Goal: Task Accomplishment & Management: Manage account settings

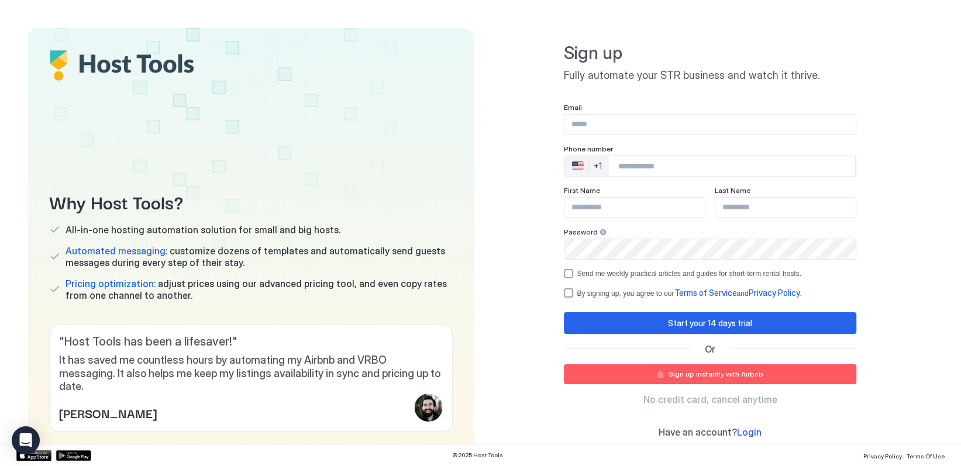
type input "**********"
click at [639, 166] on input "Phone Number input" at bounding box center [732, 166] width 246 height 21
type input "**********"
click at [826, 198] on input "Input Field" at bounding box center [785, 208] width 140 height 20
click at [605, 207] on input "Input Field" at bounding box center [634, 208] width 140 height 20
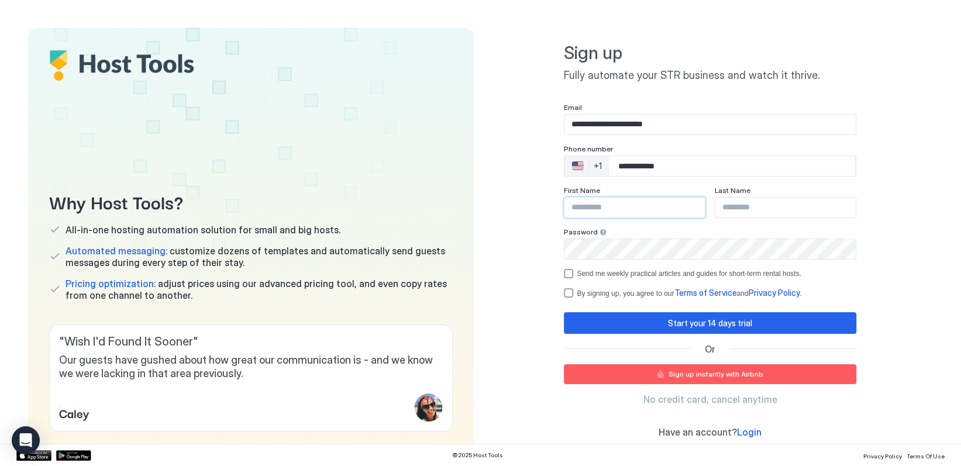
type input "******"
type input "*******"
drag, startPoint x: 683, startPoint y: 123, endPoint x: 536, endPoint y: 125, distance: 146.8
click at [536, 125] on div "**********" at bounding box center [711, 240] width 446 height 425
type input "**********"
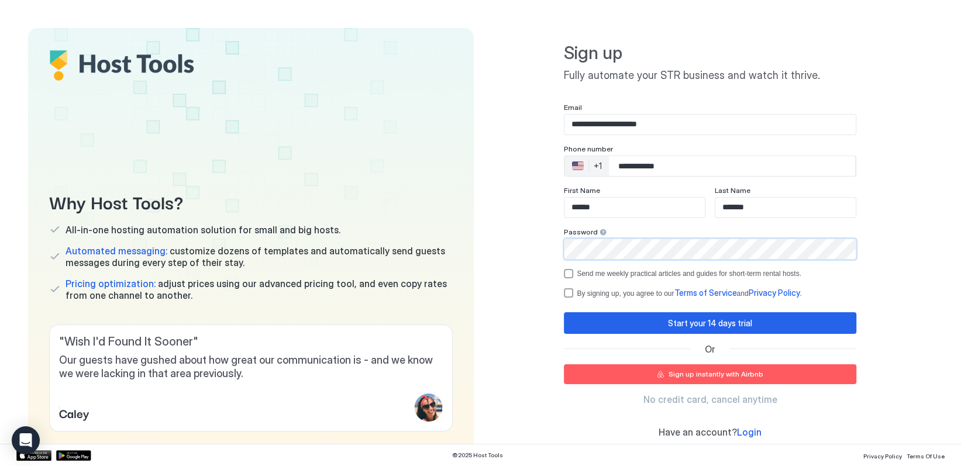
click at [511, 246] on div "**********" at bounding box center [711, 240] width 446 height 425
click at [901, 269] on div "**********" at bounding box center [711, 240] width 446 height 425
click at [564, 293] on div "termsPrivacy" at bounding box center [568, 292] width 9 height 9
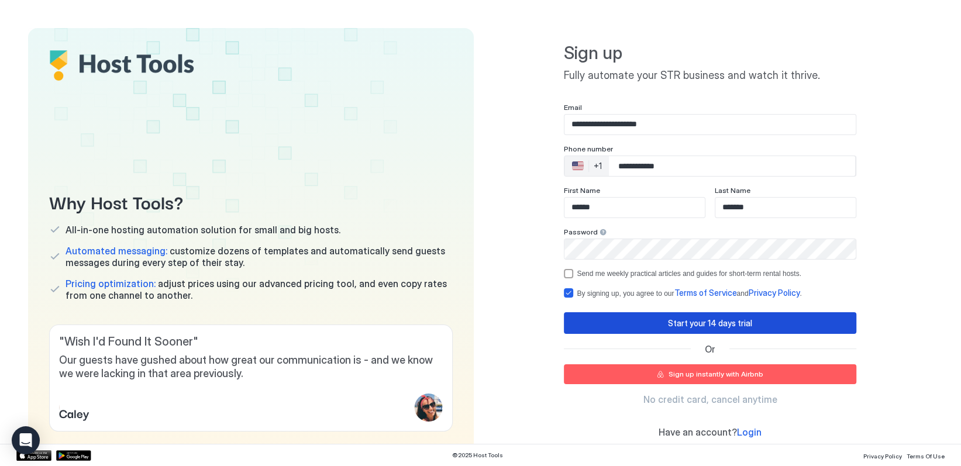
click at [732, 324] on div "Start your 14 days trial" at bounding box center [710, 323] width 84 height 12
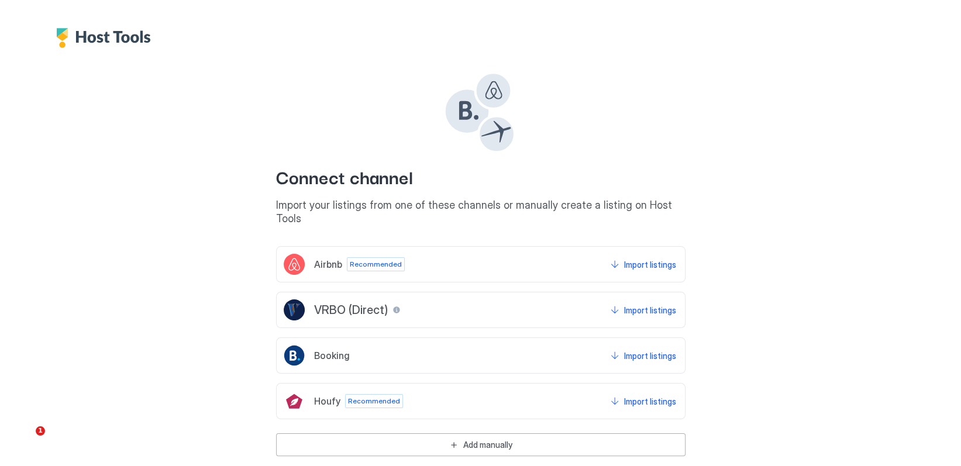
click at [485, 339] on div "Booking Import listings" at bounding box center [480, 355] width 409 height 36
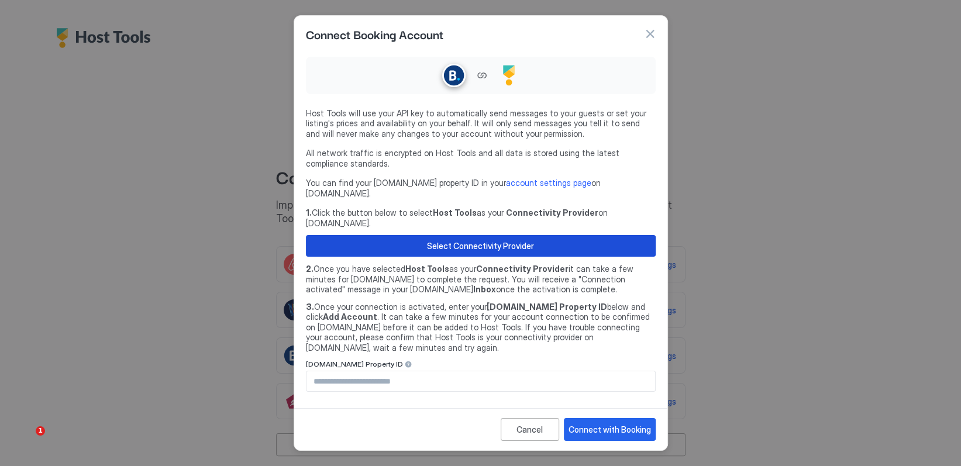
click at [480, 240] on div "Select Connectivity Provider" at bounding box center [480, 246] width 107 height 12
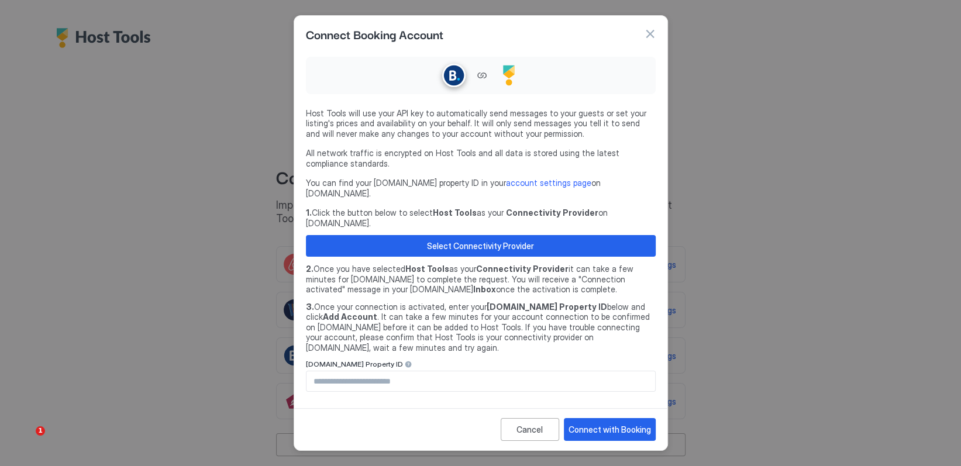
click at [327, 371] on input "Input Field" at bounding box center [480, 381] width 349 height 20
type input "********"
click at [610, 423] on div "Connect with Booking" at bounding box center [609, 429] width 82 height 12
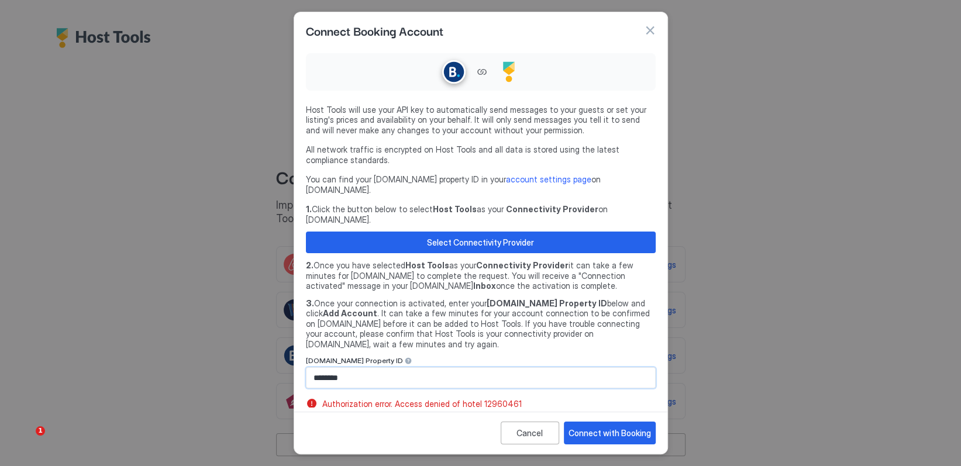
drag, startPoint x: 357, startPoint y: 355, endPoint x: 299, endPoint y: 358, distance: 58.6
click at [299, 358] on div "Host Tools will use your API key to automatically send messages to your guests …" at bounding box center [480, 228] width 373 height 358
click at [620, 427] on div "Connect with Booking" at bounding box center [609, 433] width 82 height 12
click at [615, 427] on div "Connect with Booking" at bounding box center [609, 433] width 82 height 12
click at [351, 368] on input "********" at bounding box center [480, 378] width 349 height 20
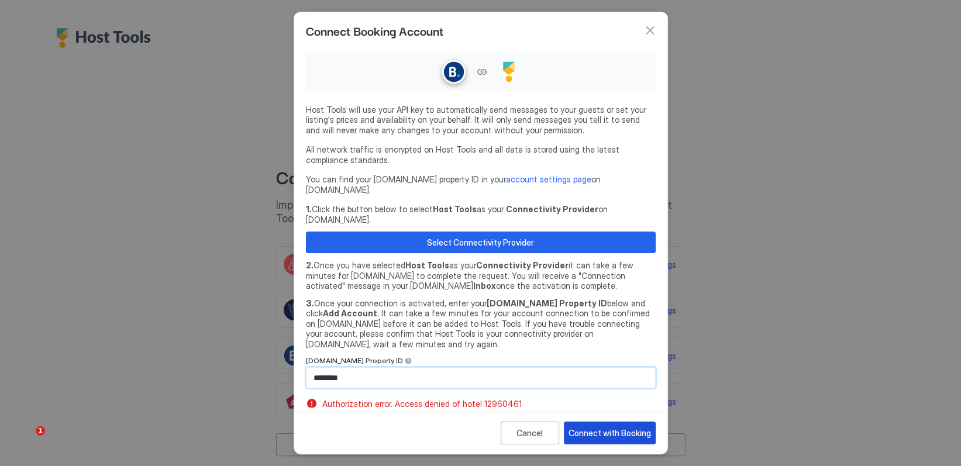
type input "********"
click at [629, 427] on div "Connect with Booking" at bounding box center [609, 433] width 82 height 12
click at [612, 427] on div "Connect with Booking" at bounding box center [609, 433] width 82 height 12
click at [611, 427] on div "Connect with Booking" at bounding box center [609, 433] width 82 height 12
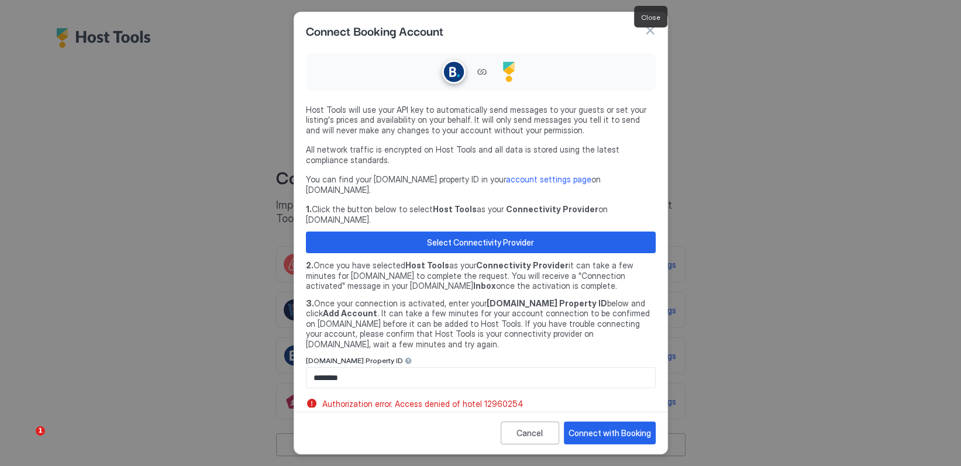
click at [649, 35] on button "button" at bounding box center [650, 31] width 12 height 12
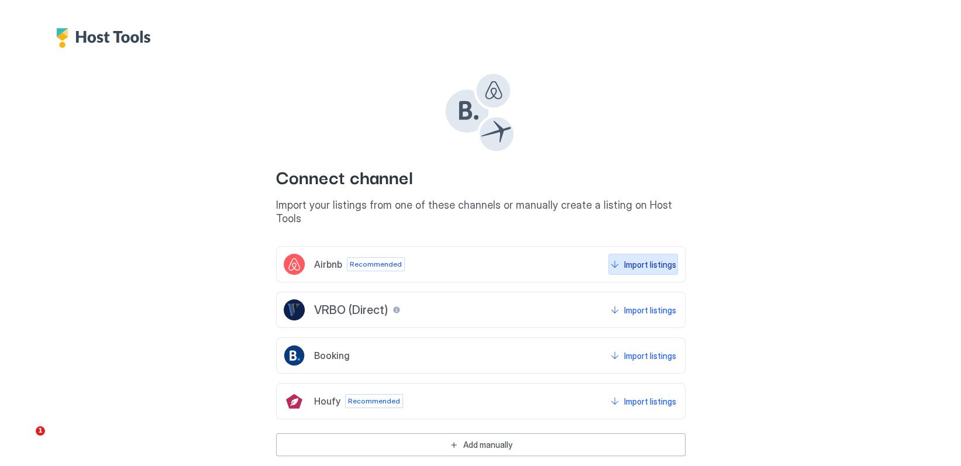
click at [634, 258] on div "Import listings" at bounding box center [650, 264] width 52 height 12
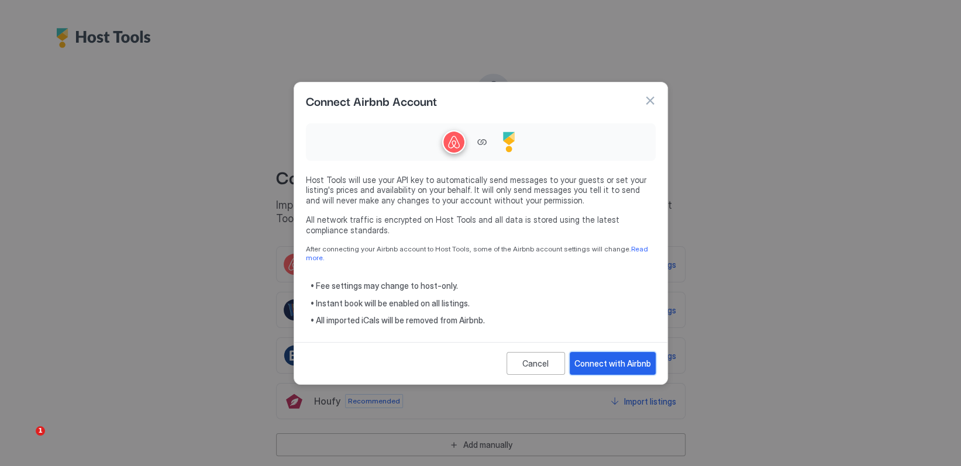
click at [621, 357] on div "Connect with Airbnb" at bounding box center [612, 363] width 77 height 12
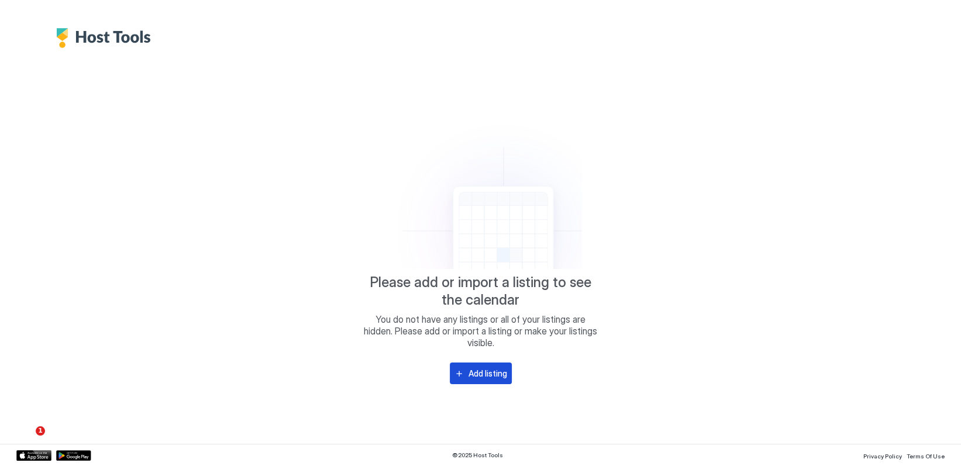
click at [476, 366] on button "Add listing" at bounding box center [481, 374] width 62 height 22
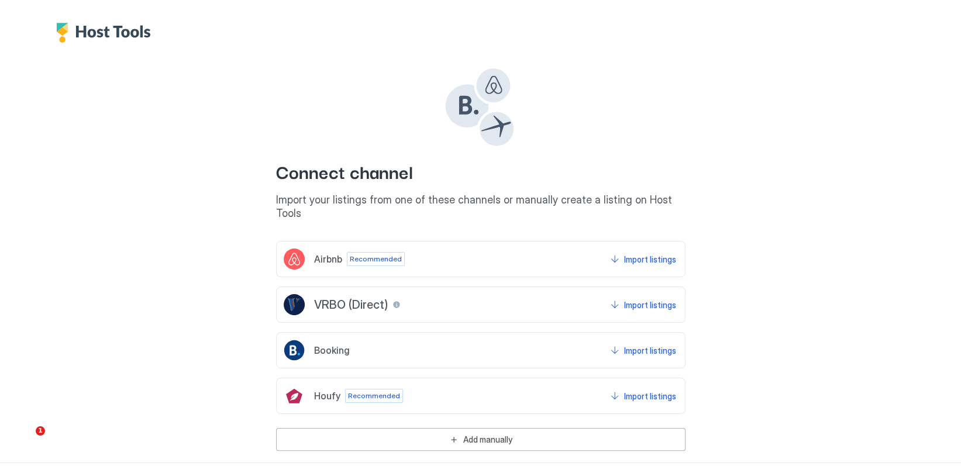
scroll to position [9, 0]
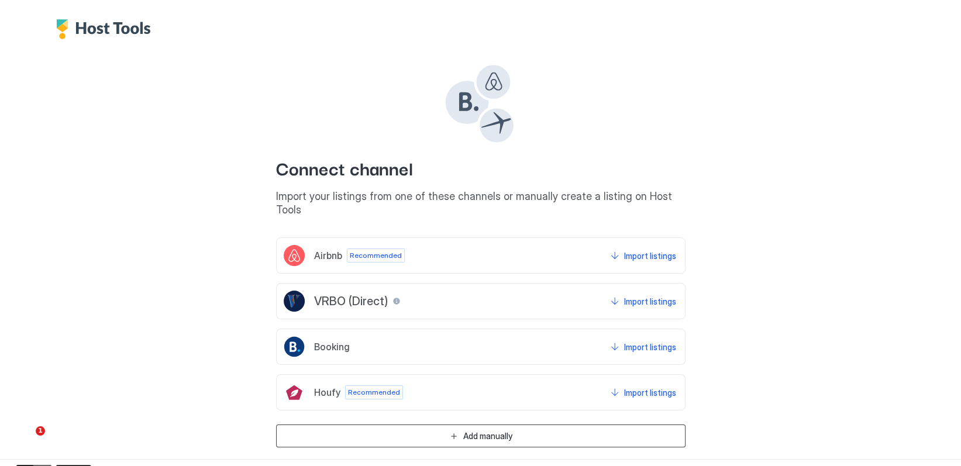
click at [482, 430] on div "Add manually" at bounding box center [487, 436] width 49 height 12
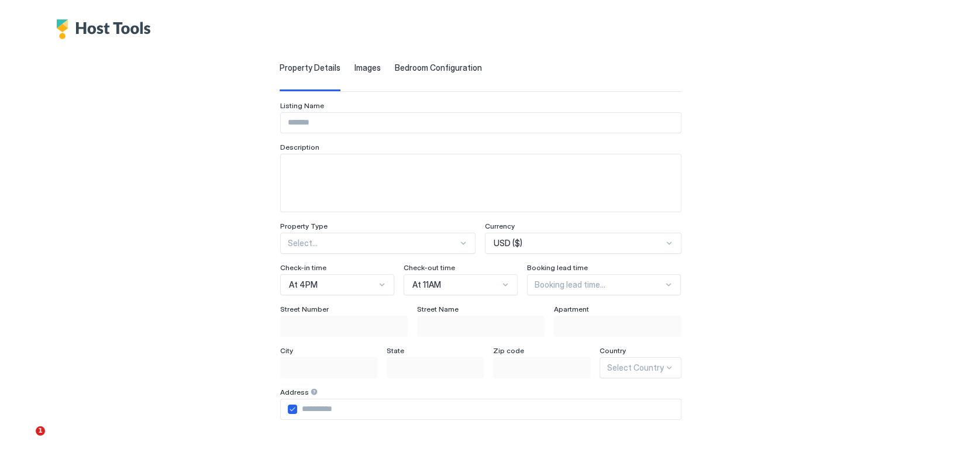
click at [281, 121] on input "Input Field" at bounding box center [481, 123] width 400 height 20
type input "****"
click at [281, 175] on textarea "Input Field" at bounding box center [481, 182] width 400 height 57
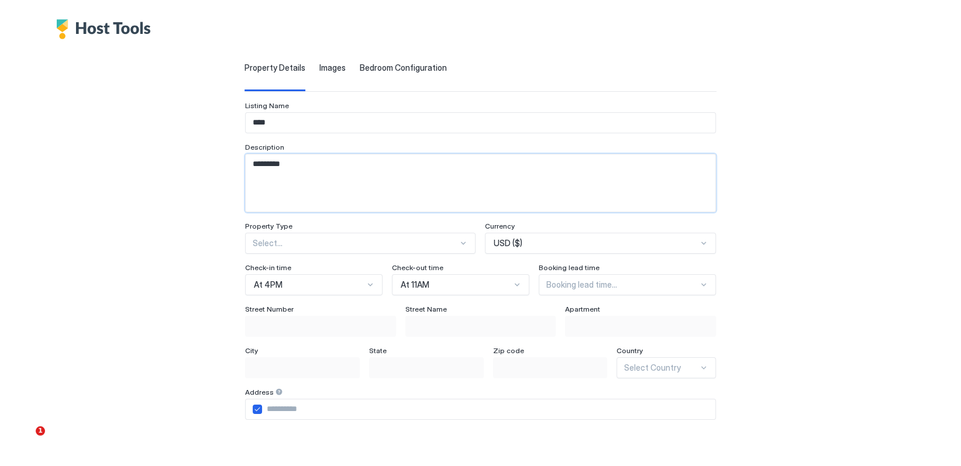
type textarea "*********"
click at [310, 242] on div at bounding box center [355, 243] width 205 height 11
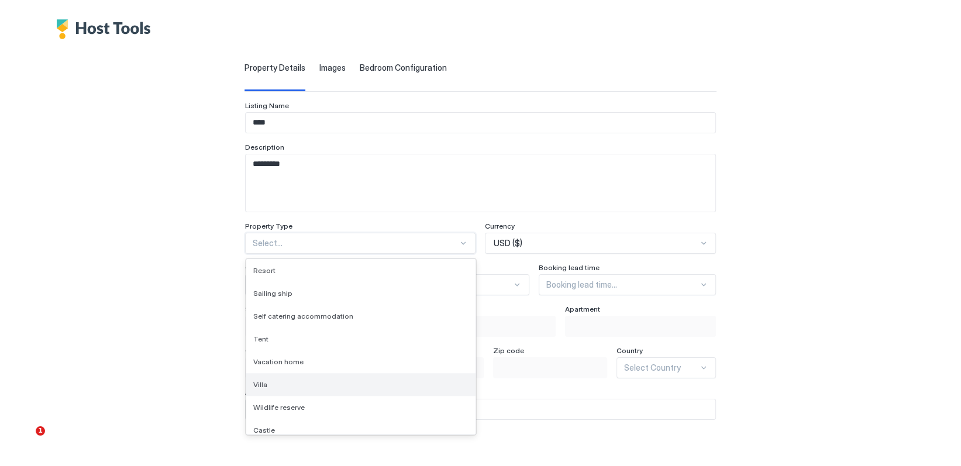
scroll to position [1013, 0]
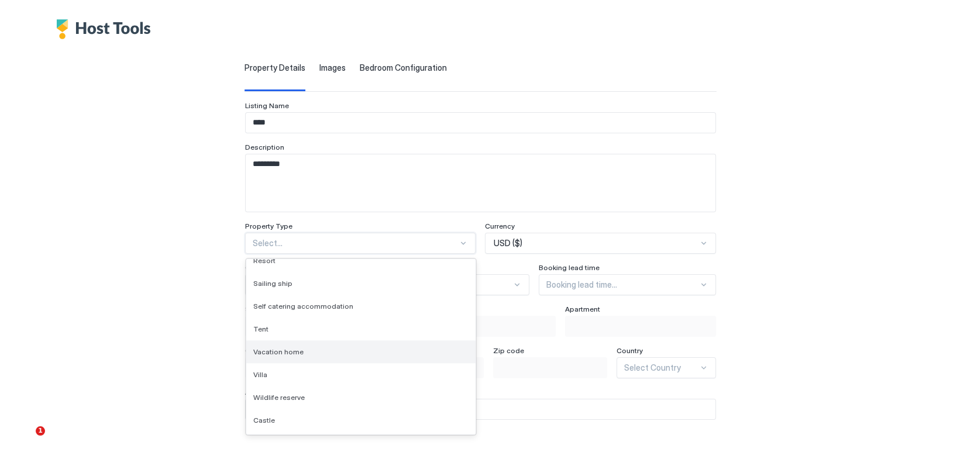
click at [340, 353] on div "Vacation home" at bounding box center [360, 351] width 215 height 9
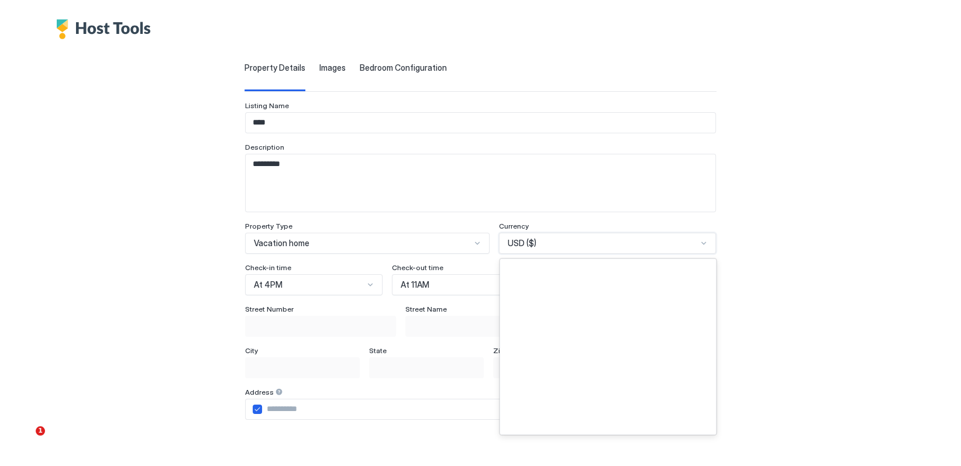
click at [554, 245] on div "USD ($)" at bounding box center [602, 243] width 189 height 11
type input "**"
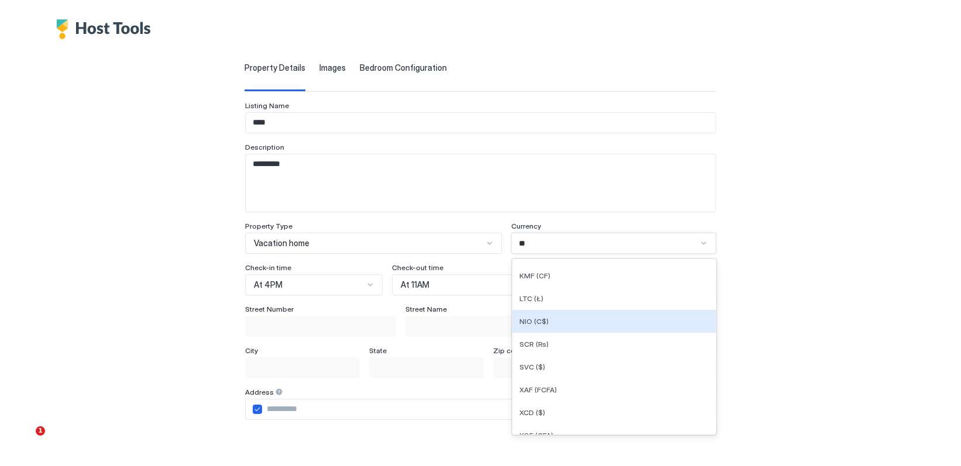
scroll to position [0, 0]
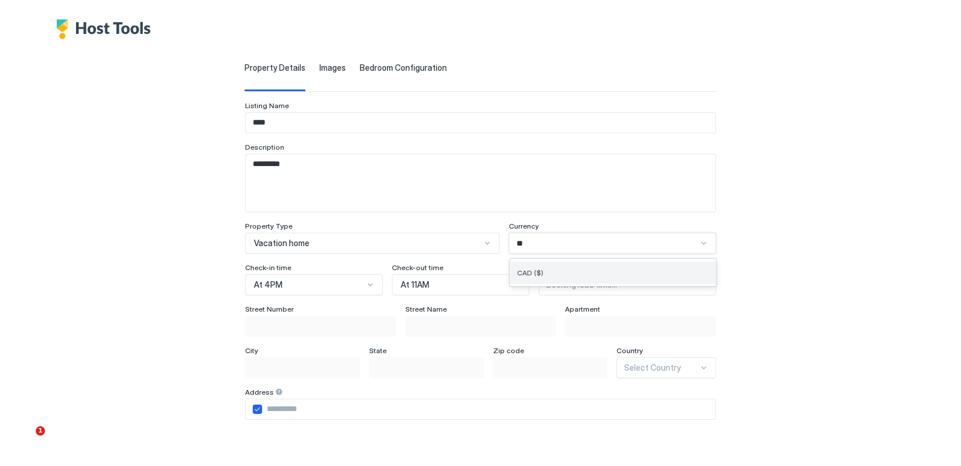
click at [561, 268] on div "CAD ($)" at bounding box center [613, 272] width 192 height 9
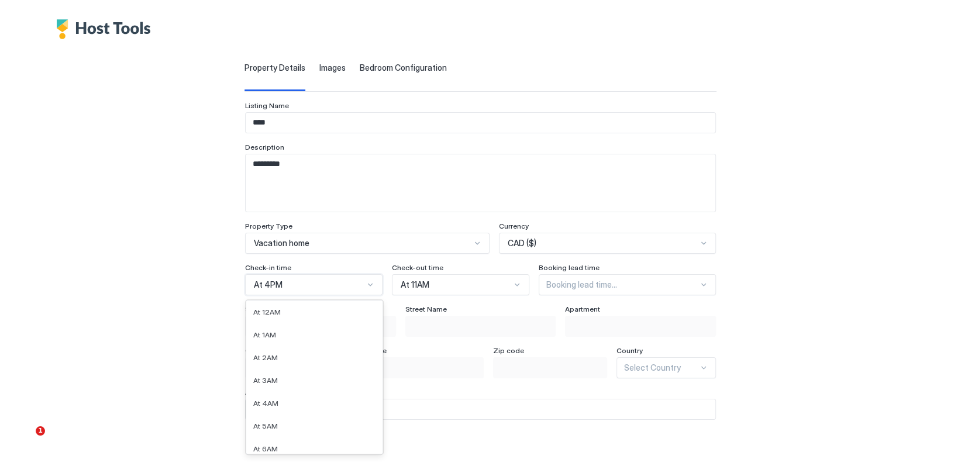
click at [322, 284] on div "Listing Name **** Description ********* Property Type Vacation home Currency CA…" at bounding box center [480, 378] width 471 height 555
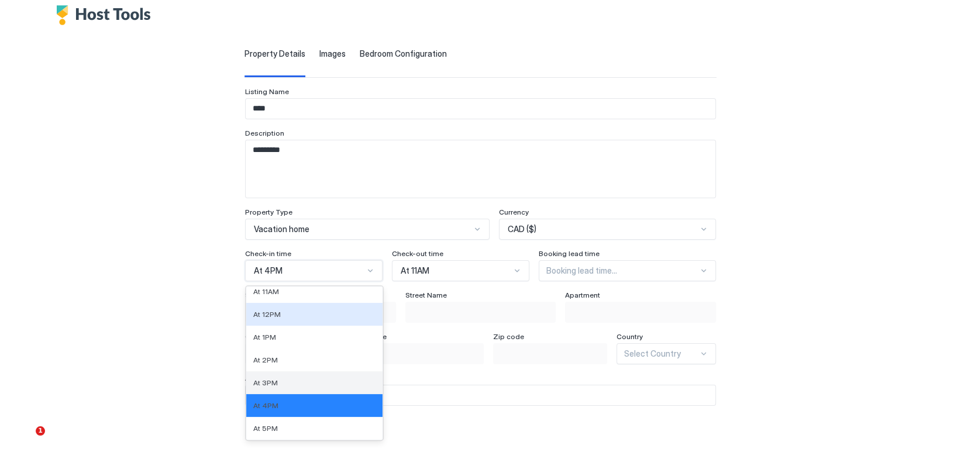
scroll to position [337, 0]
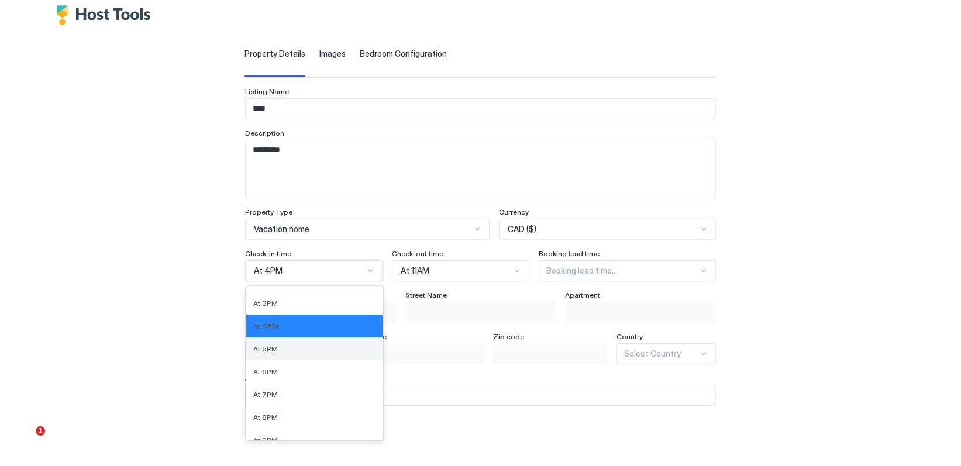
click at [296, 346] on div "At 5PM" at bounding box center [314, 348] width 122 height 9
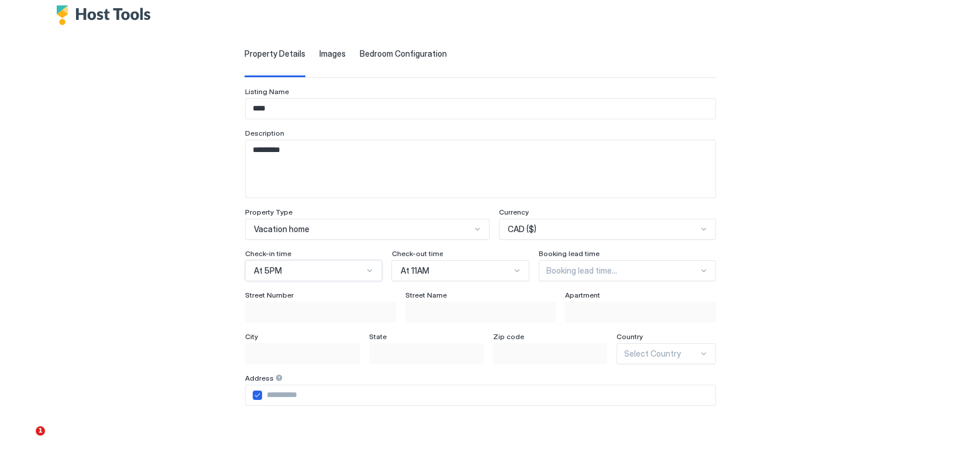
click at [453, 266] on div "At 11AM" at bounding box center [455, 271] width 110 height 11
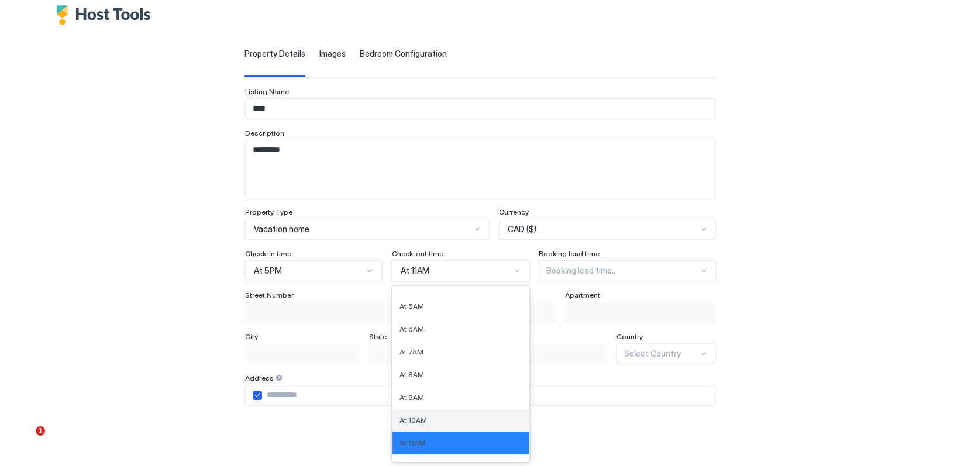
click at [442, 416] on div "At 10AM" at bounding box center [460, 420] width 122 height 9
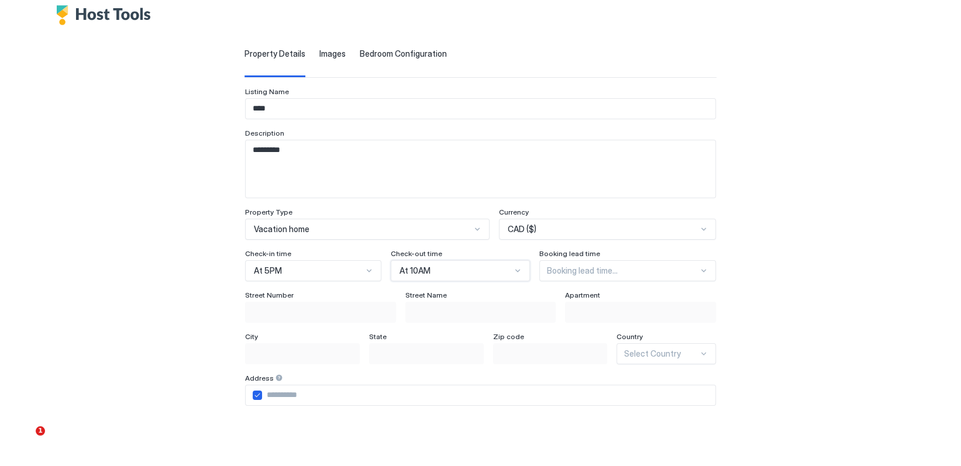
click at [598, 271] on div at bounding box center [622, 271] width 151 height 11
drag, startPoint x: 585, startPoint y: 271, endPoint x: 621, endPoint y: 258, distance: 38.3
click at [585, 271] on div at bounding box center [622, 271] width 151 height 11
click at [769, 305] on div "Property Details Images Bedroom Configuration Listing Name **** Description ***…" at bounding box center [480, 349] width 809 height 648
click at [320, 395] on input "Input Field" at bounding box center [488, 395] width 453 height 20
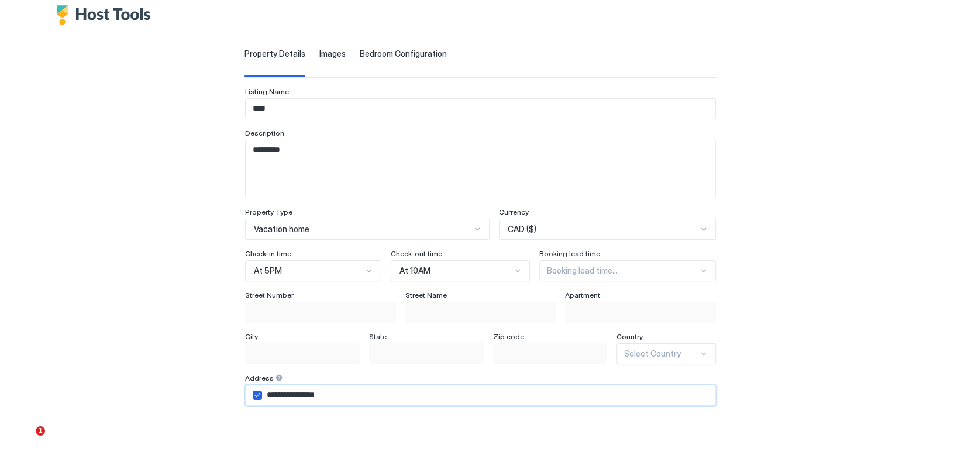
type input "**********"
type input "******"
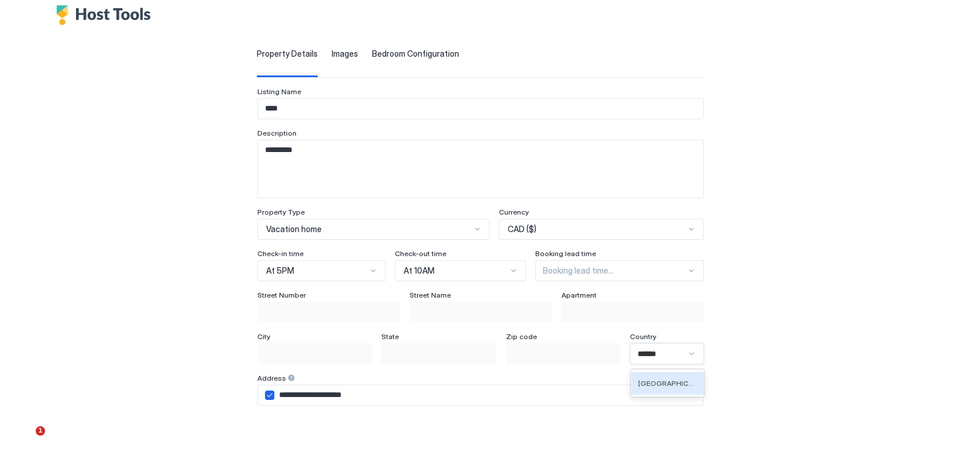
drag, startPoint x: 667, startPoint y: 382, endPoint x: 729, endPoint y: 381, distance: 62.0
click at [667, 382] on span "[GEOGRAPHIC_DATA]" at bounding box center [666, 383] width 56 height 9
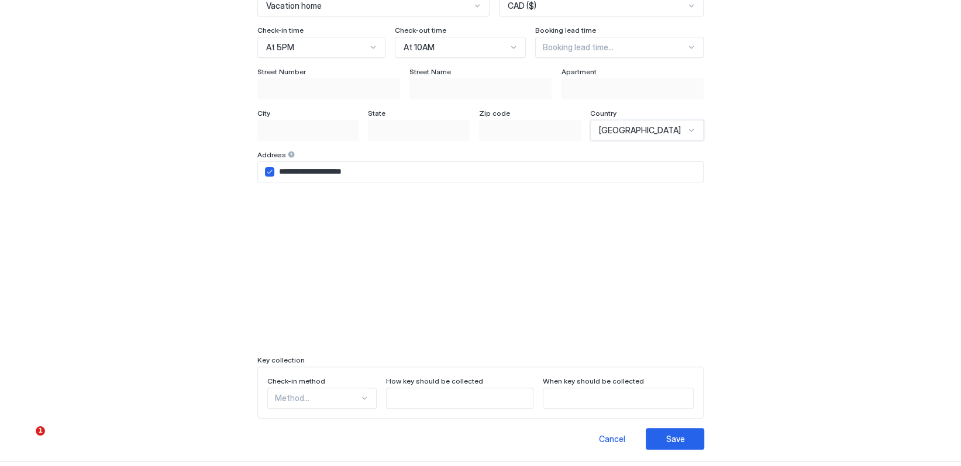
scroll to position [261, 0]
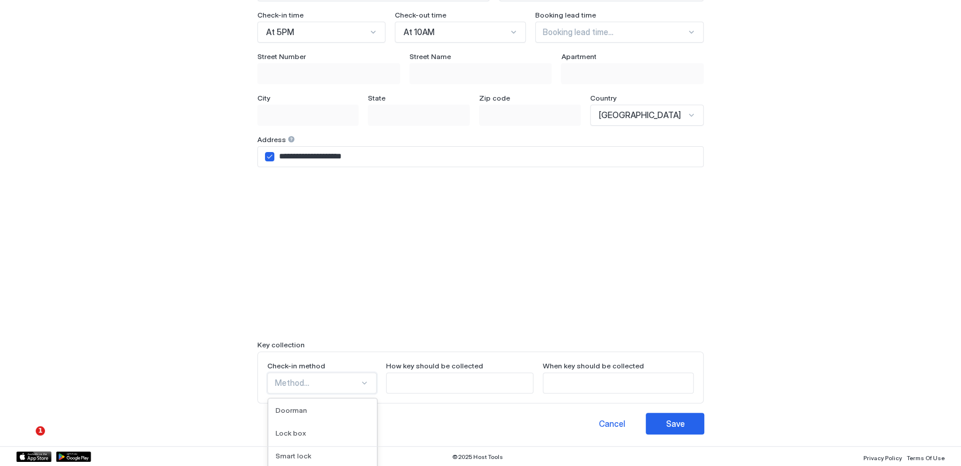
click at [319, 382] on div "9 results available. Use Up and Down to choose options, press Enter to select t…" at bounding box center [322, 383] width 110 height 21
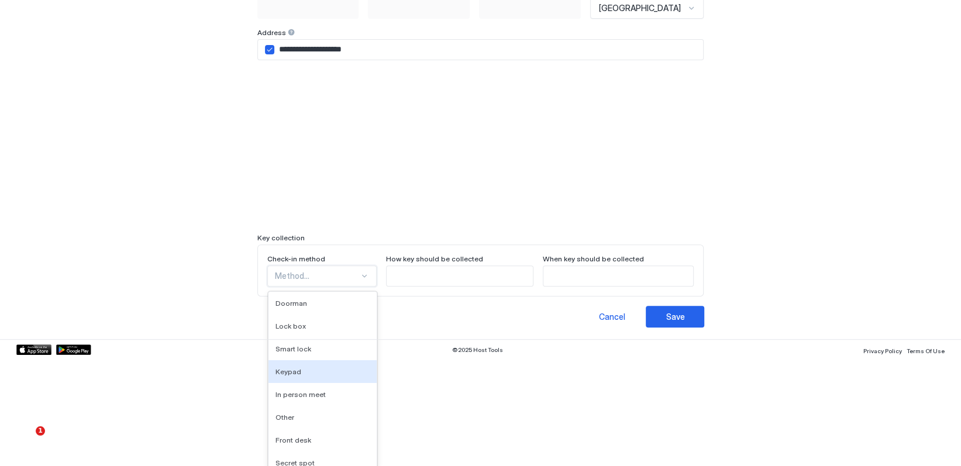
drag, startPoint x: 301, startPoint y: 370, endPoint x: 340, endPoint y: 354, distance: 42.8
click at [302, 367] on div "Keypad" at bounding box center [322, 371] width 95 height 9
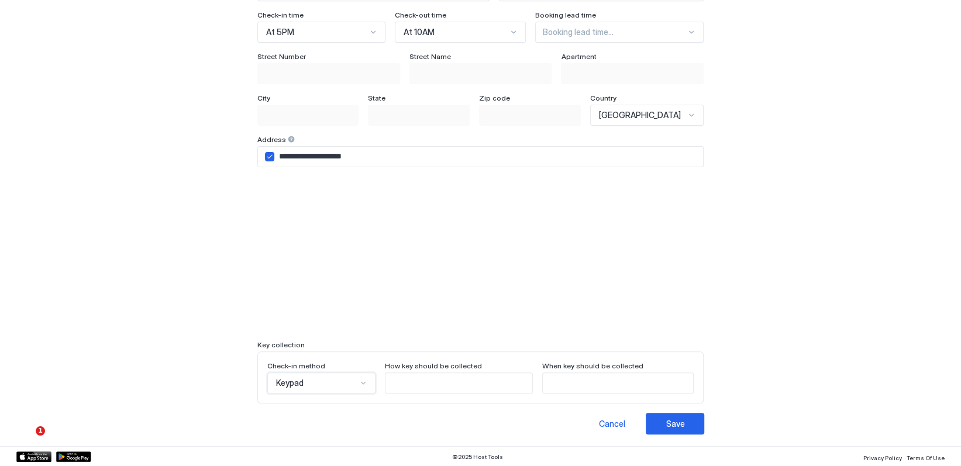
click at [437, 385] on input "Input Field" at bounding box center [458, 383] width 147 height 20
type input "**********"
click at [580, 381] on input "Input Field" at bounding box center [618, 383] width 151 height 20
type input "**********"
drag, startPoint x: 677, startPoint y: 423, endPoint x: 684, endPoint y: 421, distance: 7.2
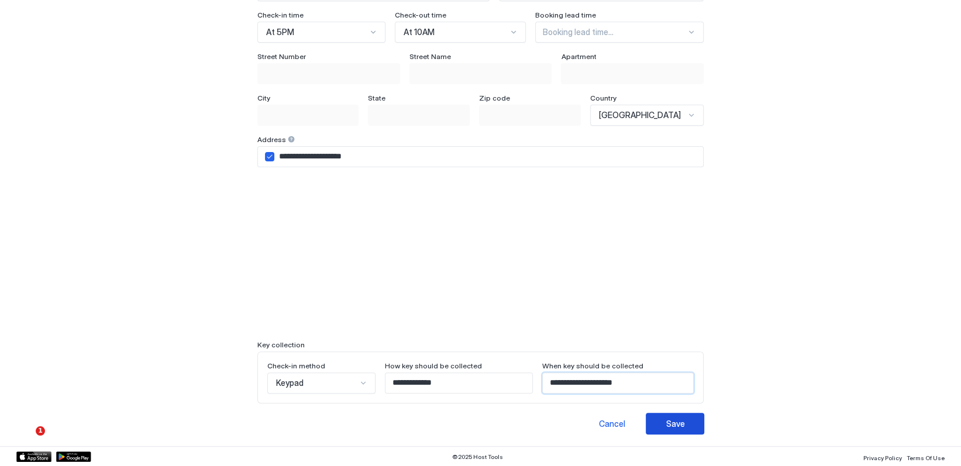
click at [677, 423] on div "Save" at bounding box center [675, 424] width 19 height 12
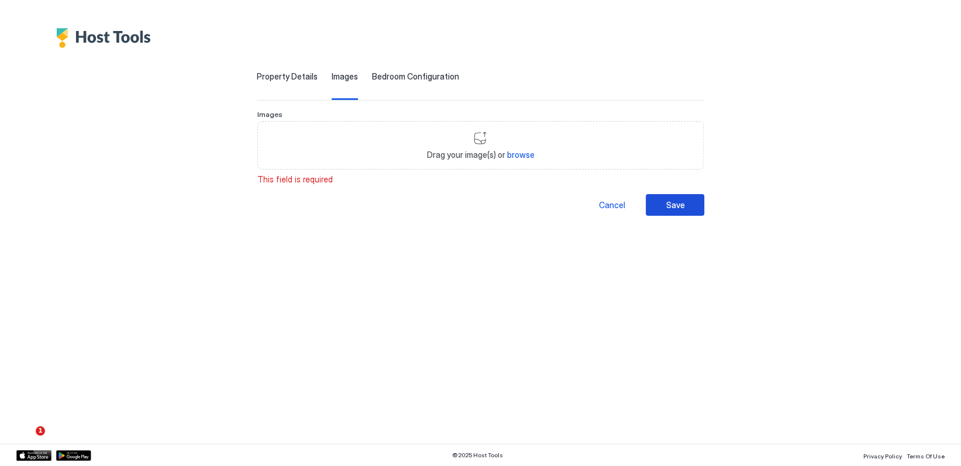
scroll to position [0, 0]
click at [519, 152] on span "browse" at bounding box center [519, 155] width 27 height 10
type input "**********"
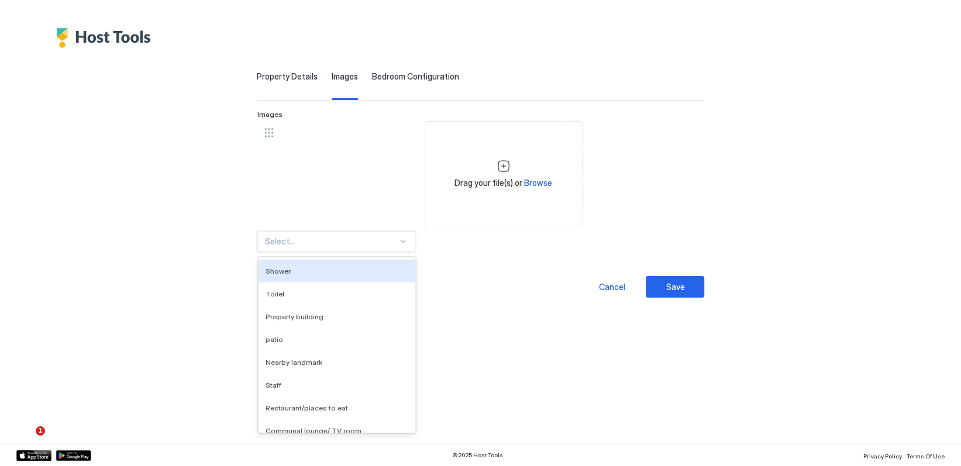
click at [306, 241] on div at bounding box center [331, 241] width 133 height 11
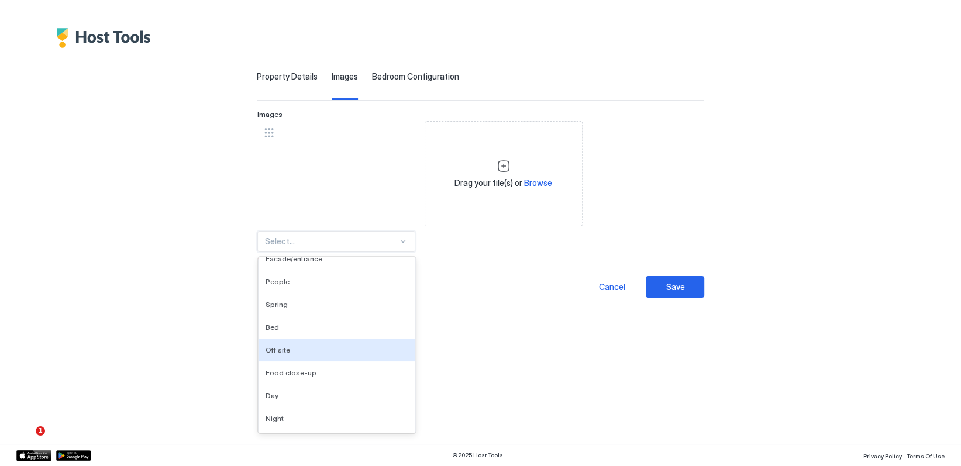
drag, startPoint x: 302, startPoint y: 337, endPoint x: 310, endPoint y: 346, distance: 12.0
click at [302, 349] on div "Off site" at bounding box center [337, 349] width 143 height 9
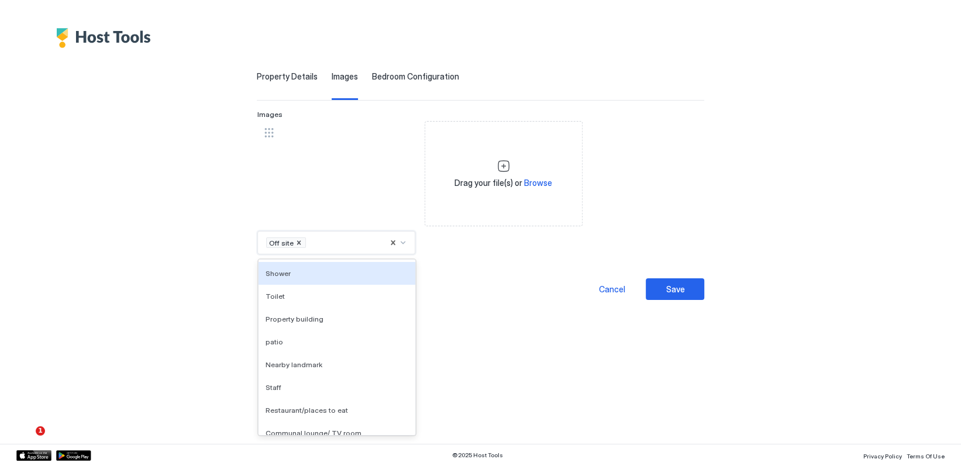
click at [330, 242] on div at bounding box center [347, 242] width 81 height 11
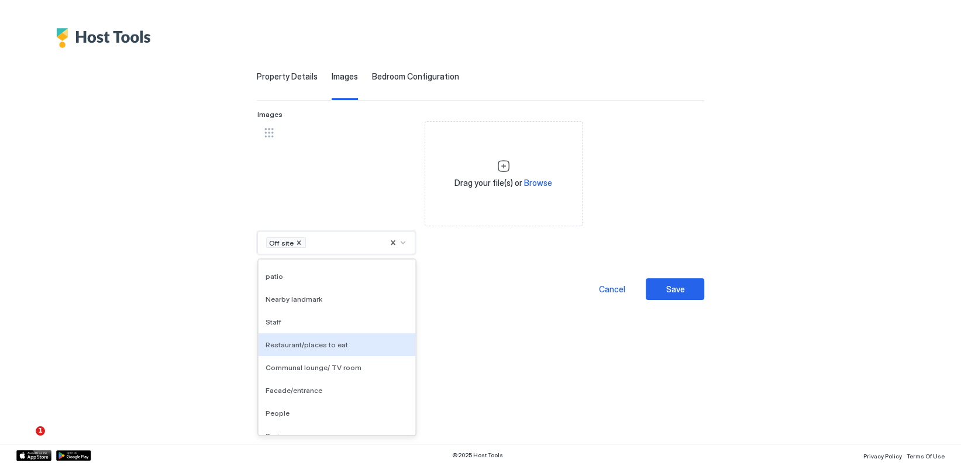
scroll to position [0, 0]
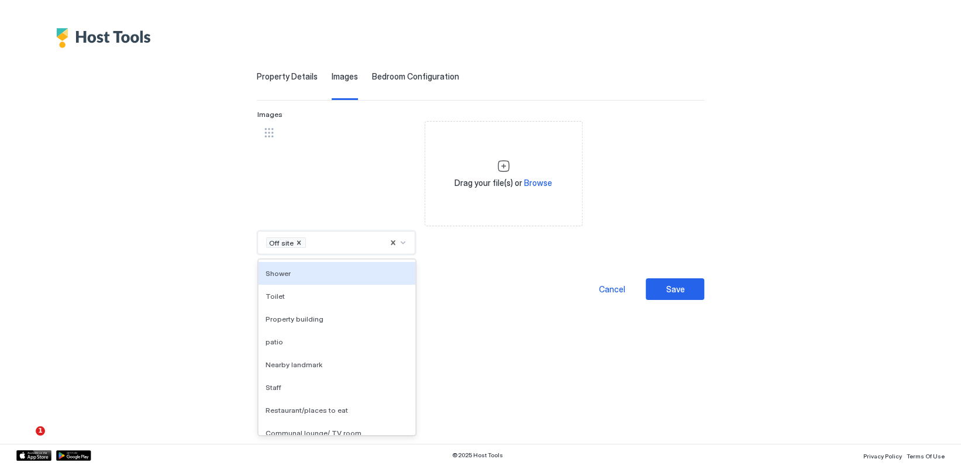
click at [308, 272] on div "Shower" at bounding box center [337, 273] width 143 height 9
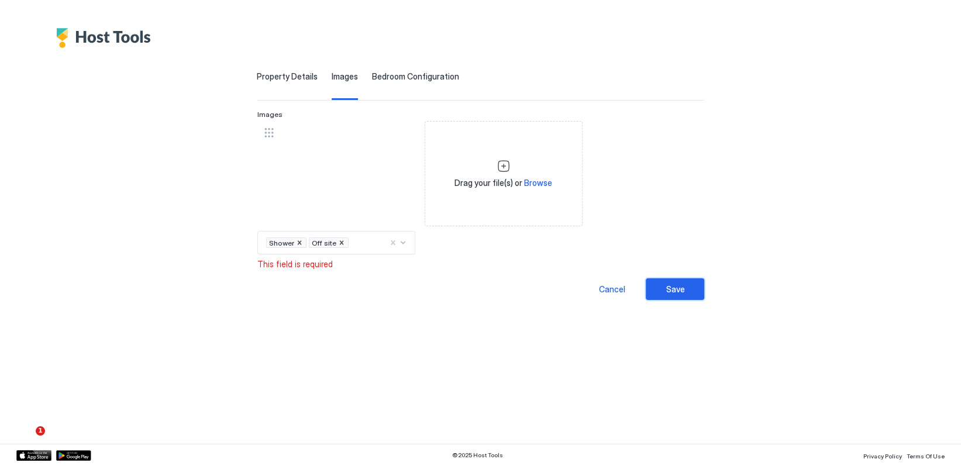
click at [680, 284] on div "Save" at bounding box center [675, 289] width 19 height 12
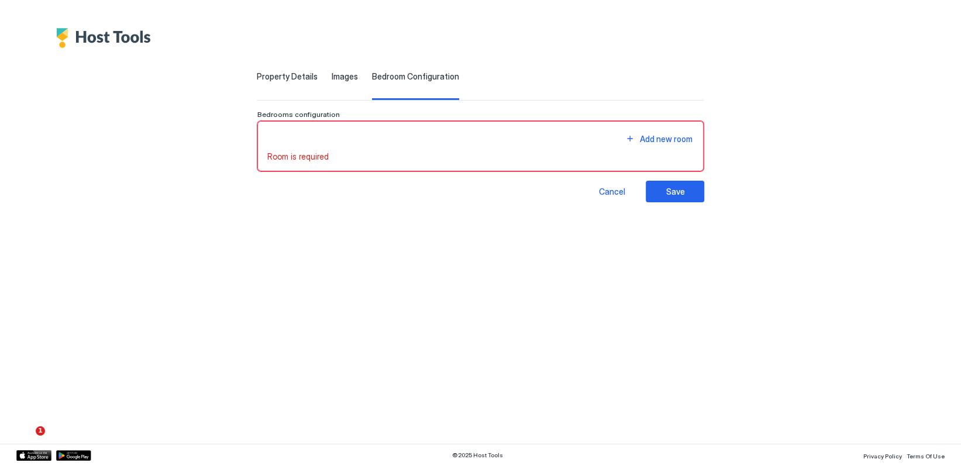
click at [308, 133] on div "Add new room" at bounding box center [480, 139] width 427 height 16
click at [663, 136] on div "Add new room" at bounding box center [665, 139] width 53 height 12
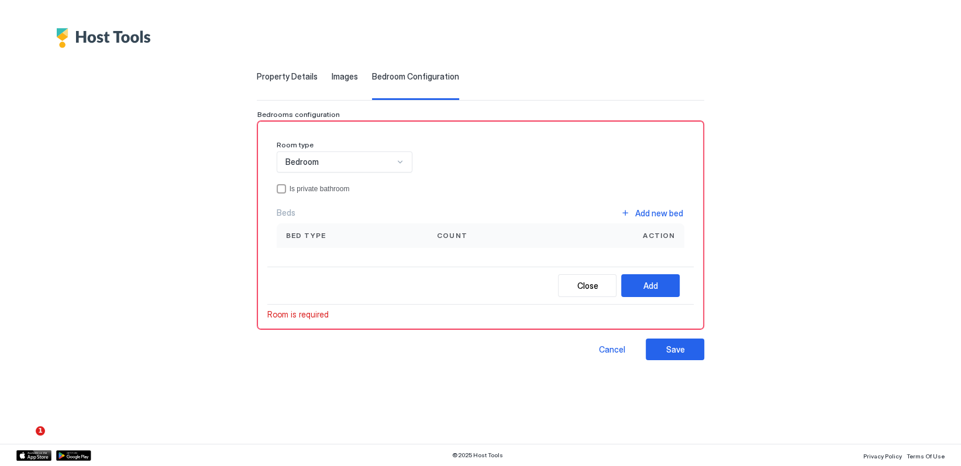
click at [351, 163] on div "Bedroom" at bounding box center [339, 162] width 109 height 11
click at [349, 163] on div "Bedroom" at bounding box center [339, 162] width 109 height 11
click at [280, 186] on div "privateBathroom" at bounding box center [281, 188] width 9 height 9
click at [656, 282] on div "Add" at bounding box center [650, 286] width 15 height 12
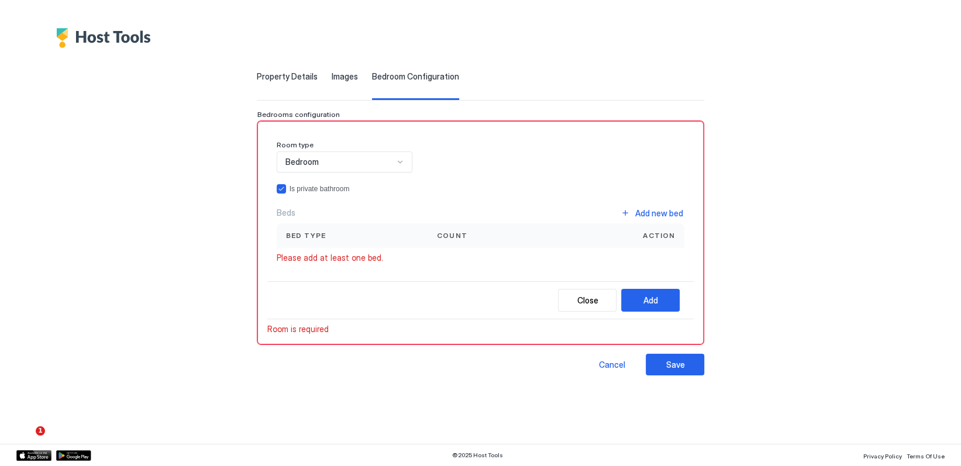
click at [396, 235] on div "Bed type" at bounding box center [352, 235] width 132 height 11
click at [657, 213] on div "Add new bed" at bounding box center [659, 213] width 48 height 12
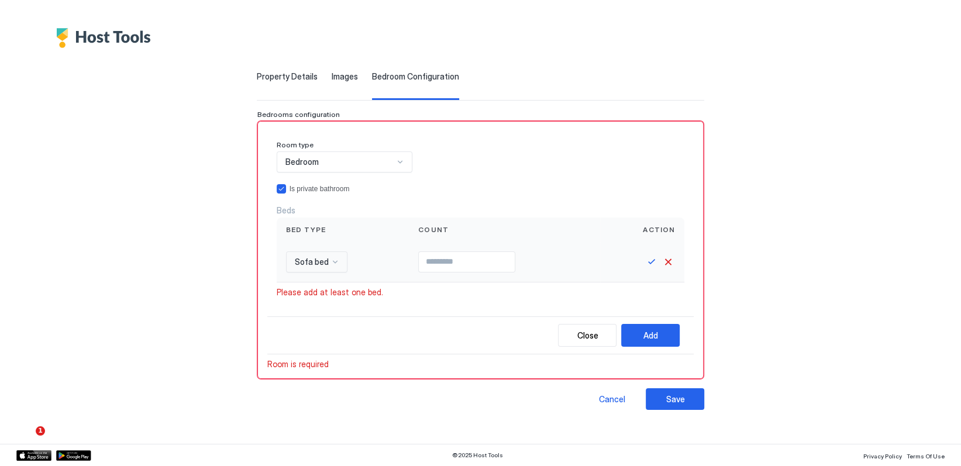
click at [332, 258] on div at bounding box center [334, 261] width 9 height 9
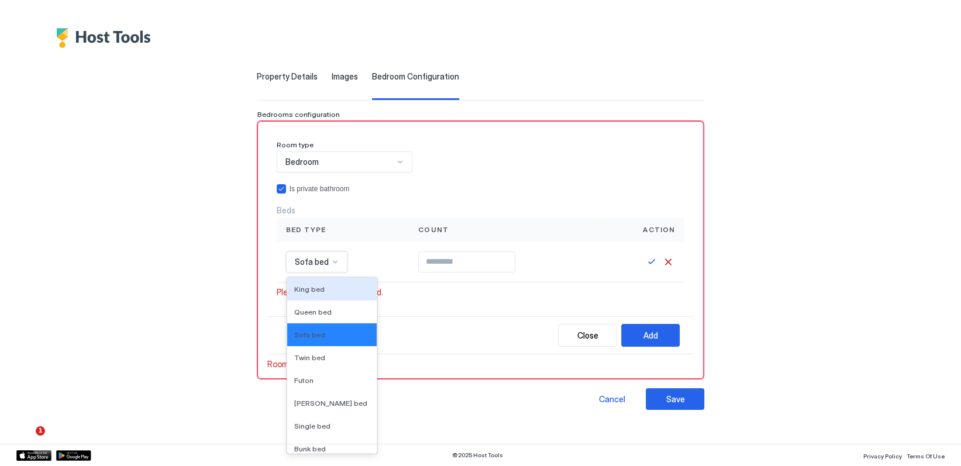
click at [311, 287] on span "King bed" at bounding box center [309, 289] width 30 height 9
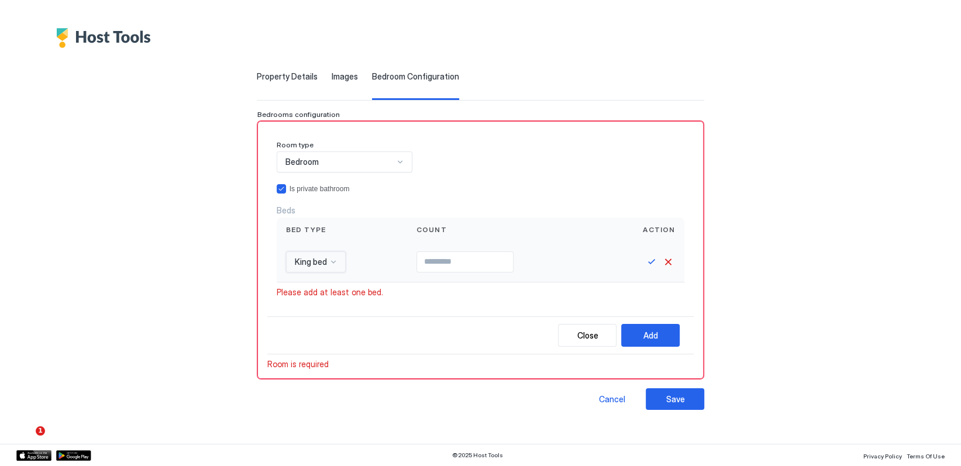
type input "*"
click at [513, 258] on input "*" at bounding box center [465, 262] width 96 height 20
click at [657, 336] on div "Add" at bounding box center [650, 335] width 15 height 12
click at [649, 261] on button "Save" at bounding box center [651, 262] width 14 height 14
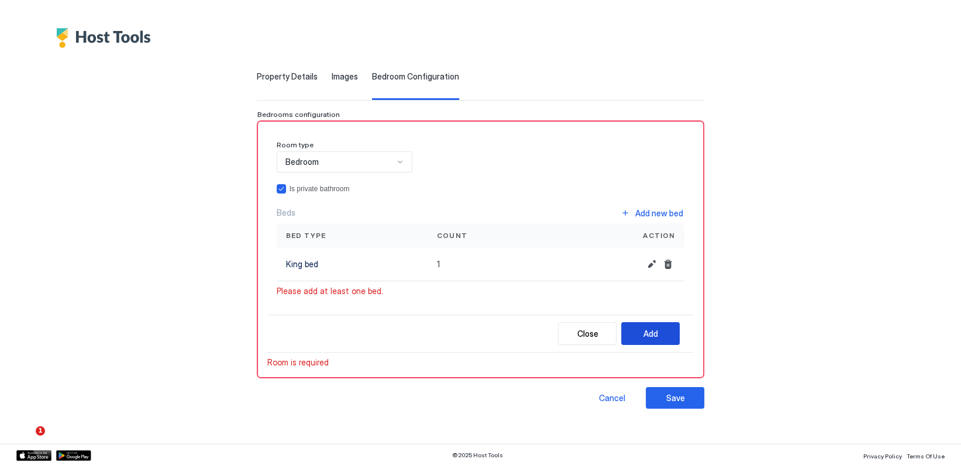
click at [652, 332] on div "Add" at bounding box center [650, 333] width 15 height 12
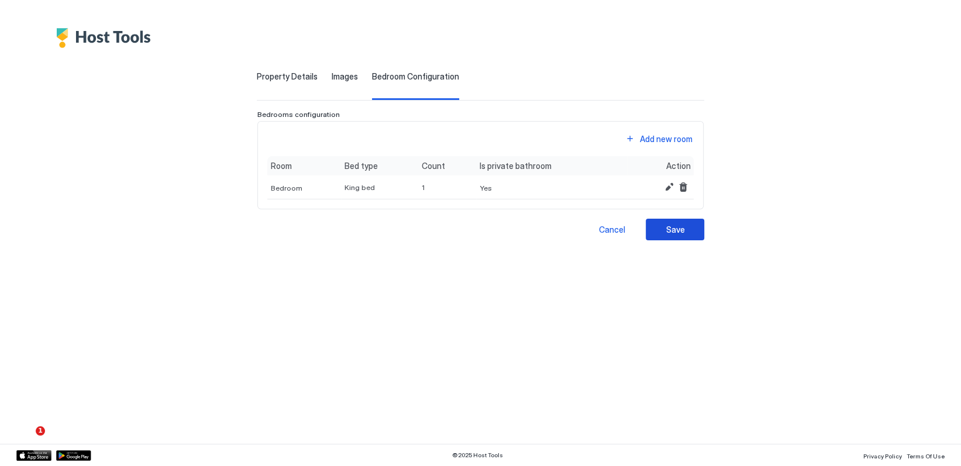
click at [684, 229] on div "Save" at bounding box center [675, 229] width 19 height 12
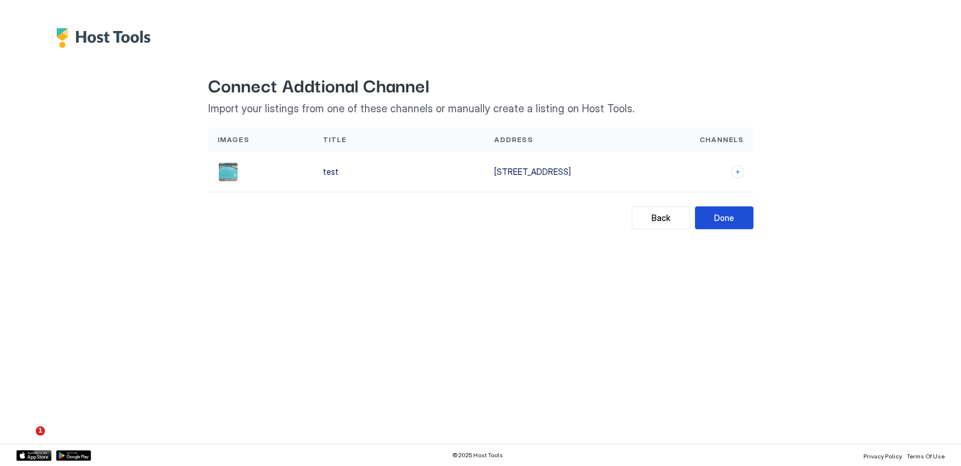
click at [724, 215] on div "Done" at bounding box center [724, 218] width 20 height 12
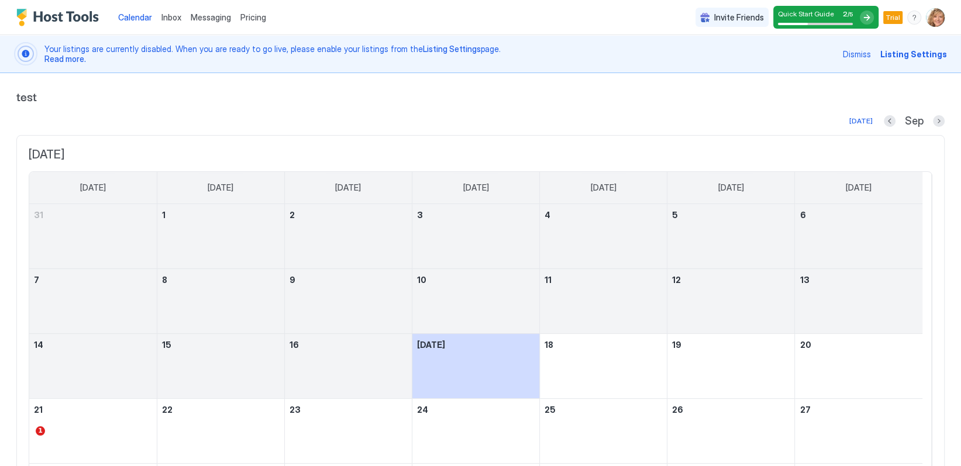
click at [902, 53] on span "Listing Settings" at bounding box center [913, 54] width 67 height 12
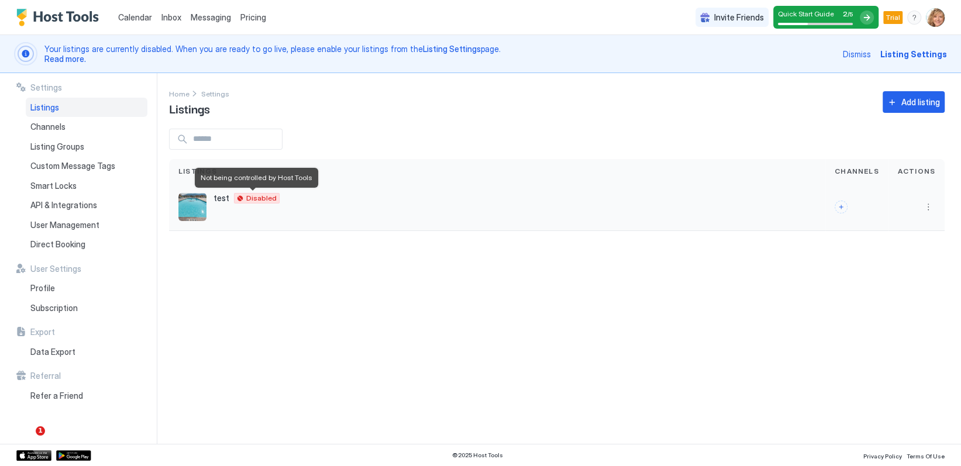
click at [256, 198] on span "Disabled" at bounding box center [261, 198] width 30 height 0
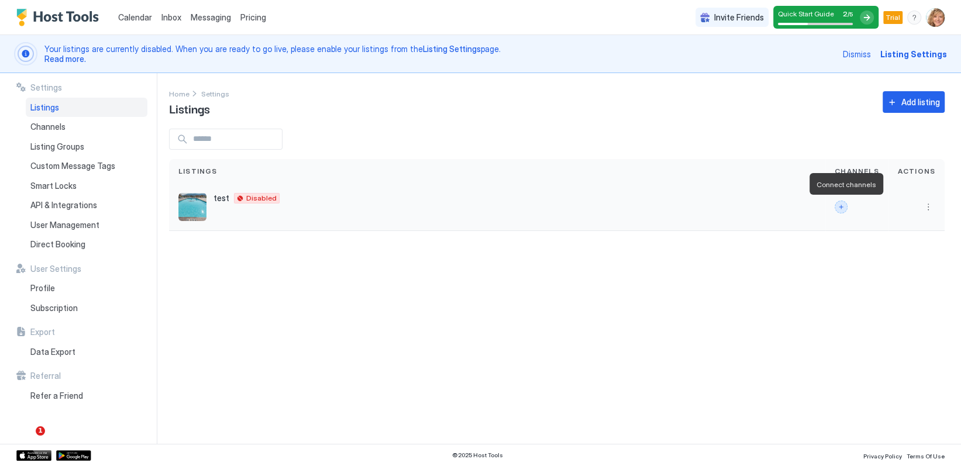
click at [844, 206] on button "Connect channels" at bounding box center [841, 207] width 13 height 13
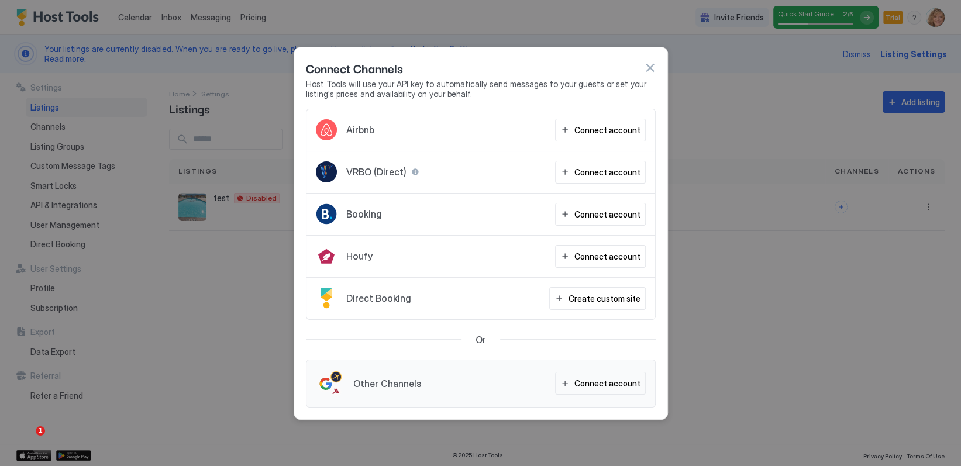
click at [647, 65] on button "button" at bounding box center [650, 68] width 12 height 12
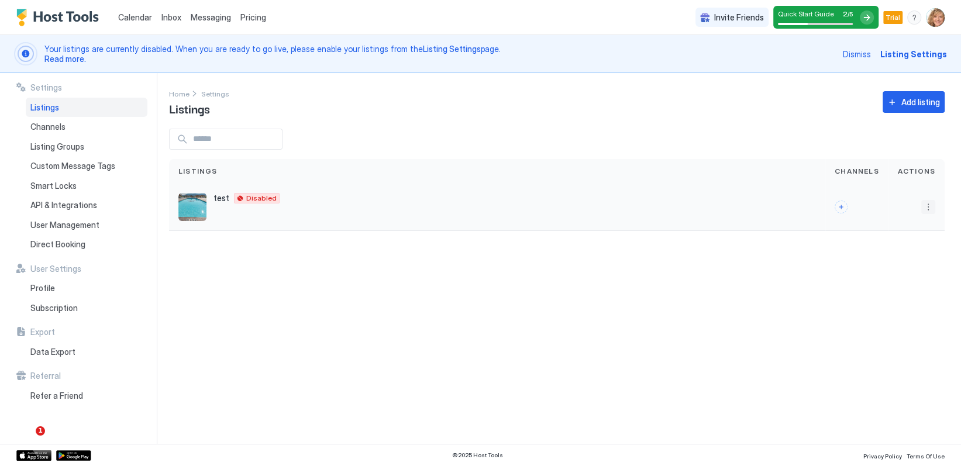
click at [930, 205] on button "More options" at bounding box center [928, 207] width 14 height 14
click at [901, 263] on span "Listing Settings" at bounding box center [901, 260] width 52 height 9
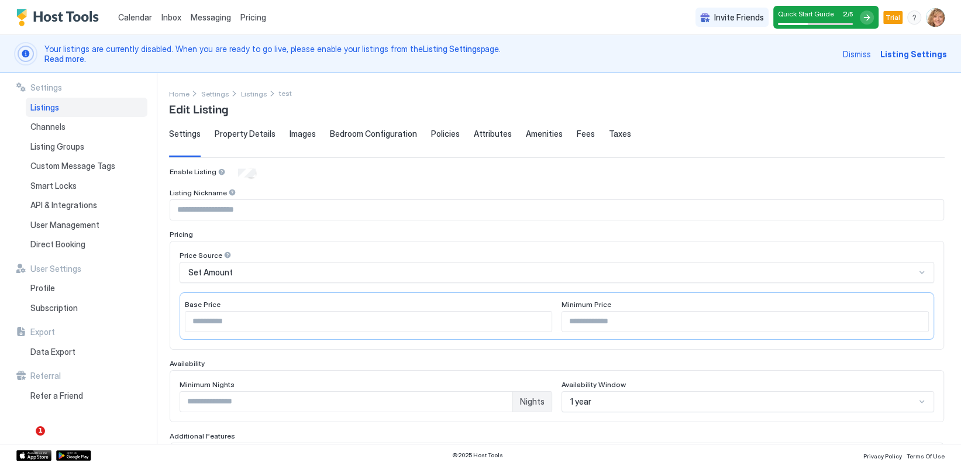
drag, startPoint x: 58, startPoint y: 18, endPoint x: 67, endPoint y: 30, distance: 15.4
click at [58, 18] on img "Host Tools Logo" at bounding box center [60, 18] width 88 height 18
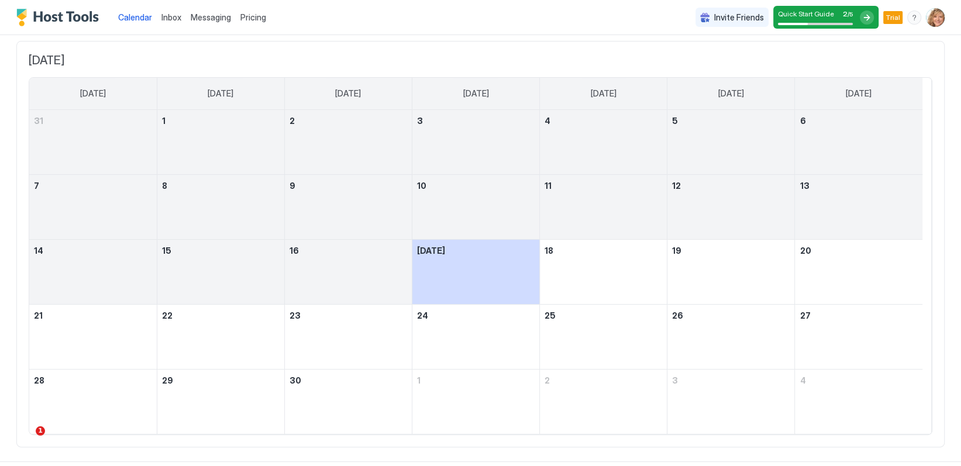
scroll to position [109, 0]
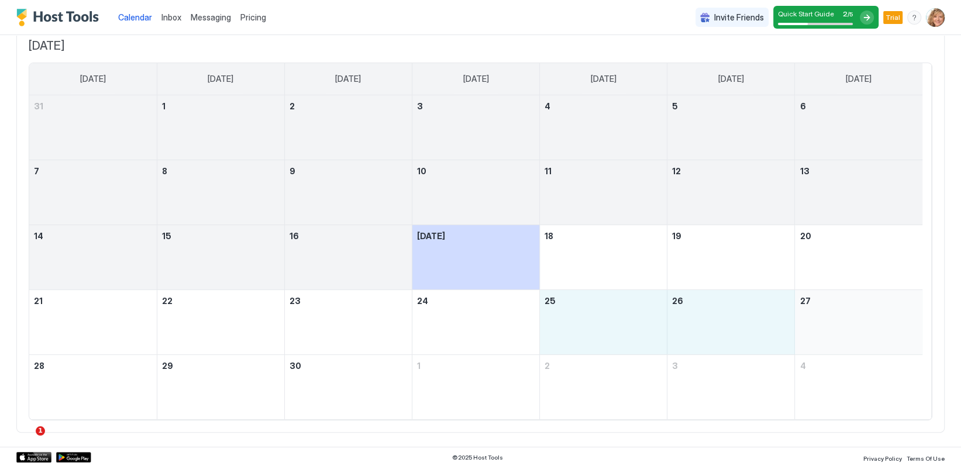
drag, startPoint x: 618, startPoint y: 315, endPoint x: 817, endPoint y: 313, distance: 198.8
click at [817, 313] on tr "21 22 23 24 25 26 27" at bounding box center [475, 321] width 893 height 65
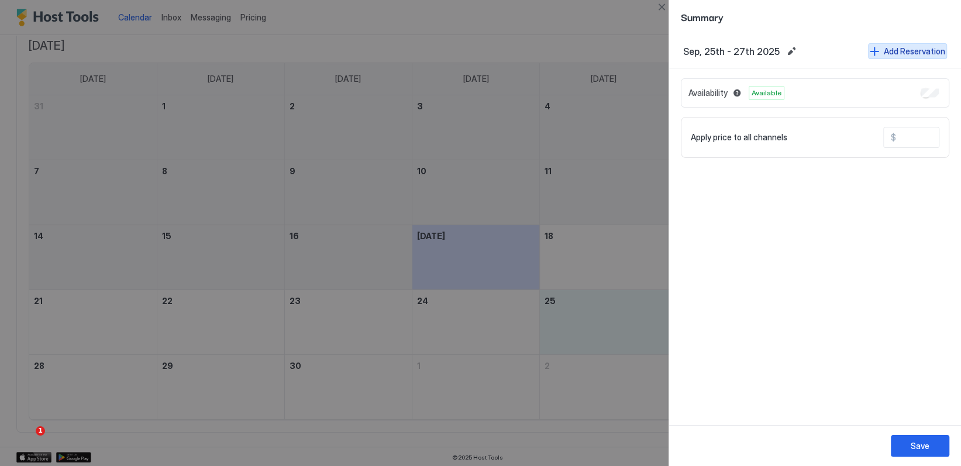
click at [904, 51] on div "Add Reservation" at bounding box center [914, 51] width 61 height 12
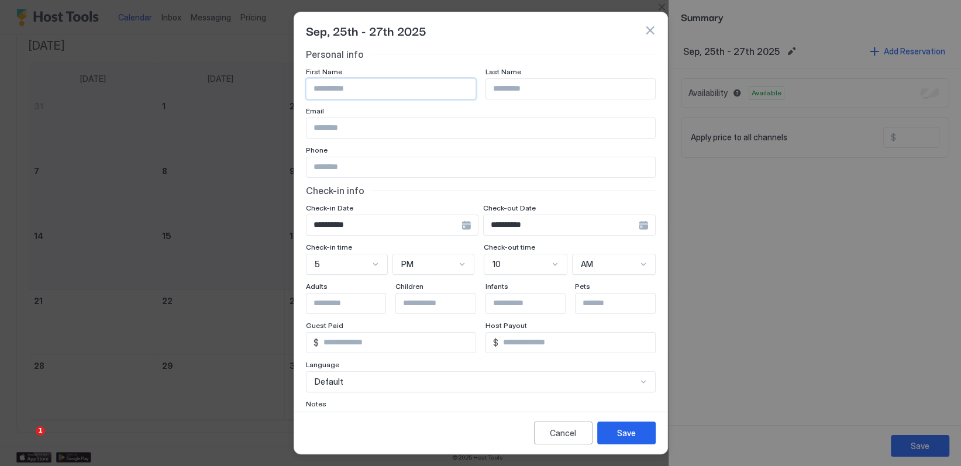
click at [326, 91] on input "Input Field" at bounding box center [390, 89] width 169 height 20
type input "******"
type input "*******"
type input "**********"
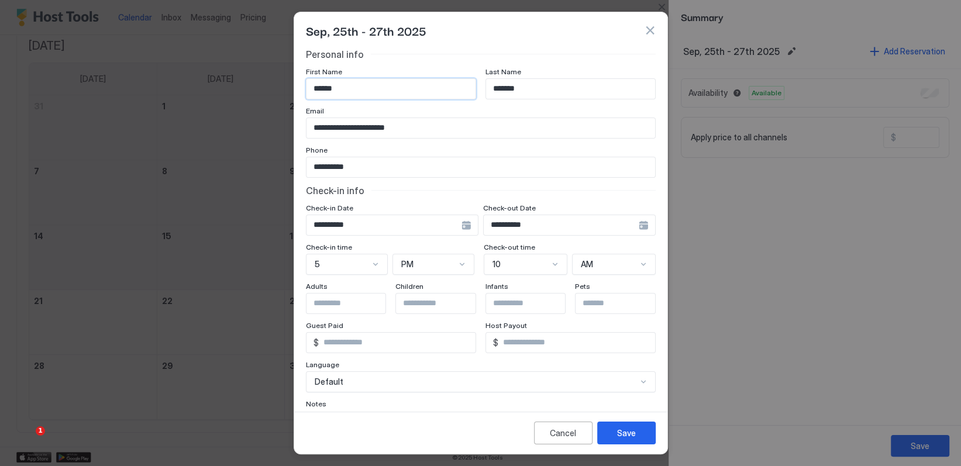
click at [561, 223] on input "**********" at bounding box center [561, 225] width 155 height 20
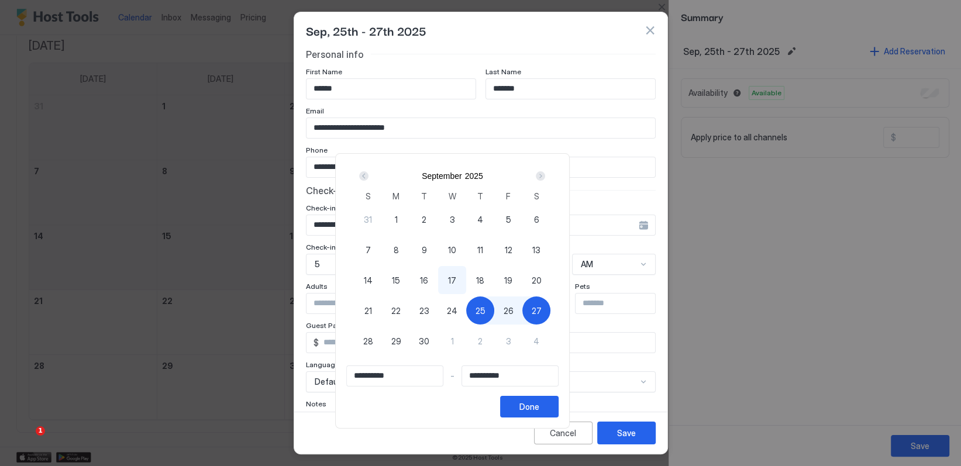
drag, startPoint x: 499, startPoint y: 306, endPoint x: 480, endPoint y: 318, distance: 22.8
click at [488, 313] on div "31 1 2 3 4 5 6 7 8 9 10 11 12 13 14 15 16 17 18 19 20 21 22 23 24 25 26 27 28 2…" at bounding box center [452, 288] width 196 height 168
click at [429, 339] on span "30" at bounding box center [424, 341] width 11 height 12
type input "**********"
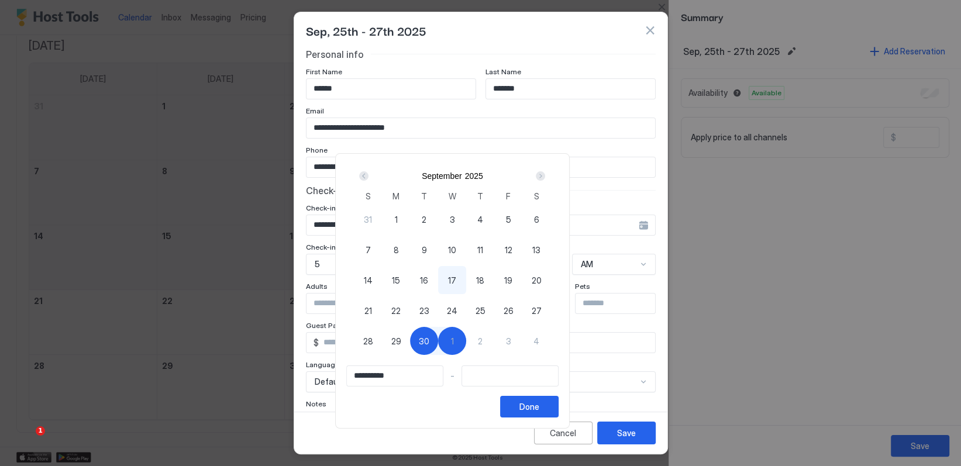
type input "**********"
click at [494, 306] on div "25" at bounding box center [480, 310] width 28 height 28
type input "**********"
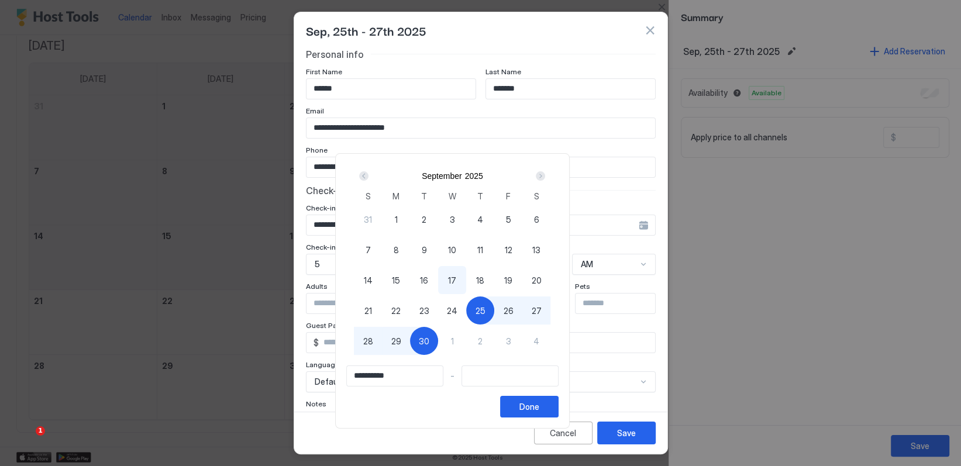
click at [429, 338] on span "30" at bounding box center [424, 341] width 11 height 12
type input "**********"
click at [539, 409] on div "Done" at bounding box center [529, 407] width 20 height 12
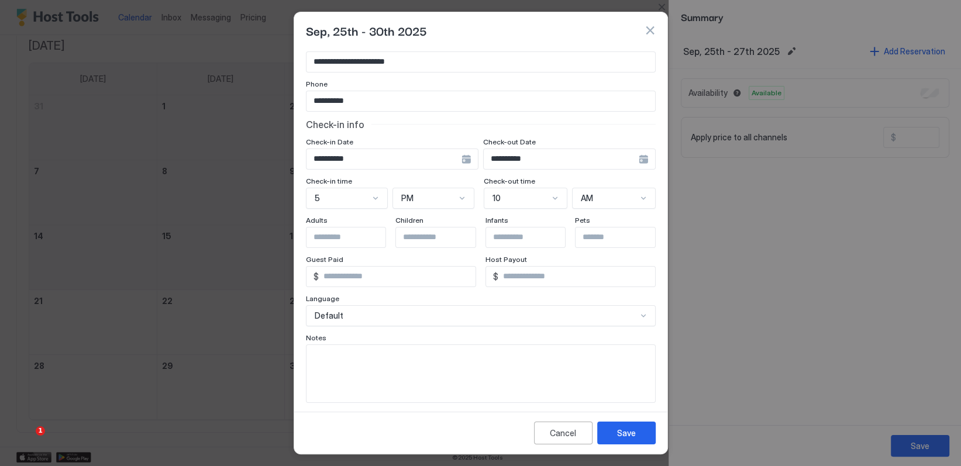
scroll to position [73, 0]
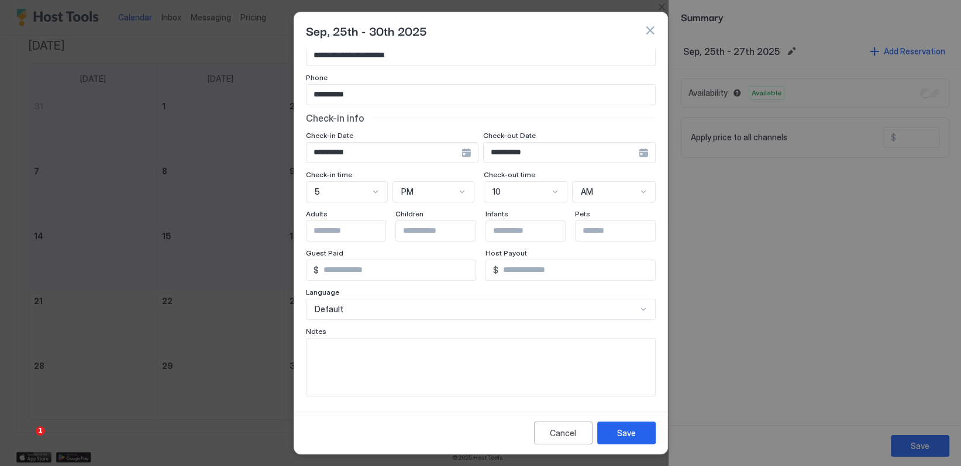
click at [351, 232] on input "Input Field" at bounding box center [354, 231] width 96 height 20
type input "*"
click at [338, 264] on input "*" at bounding box center [397, 270] width 157 height 20
drag, startPoint x: 337, startPoint y: 269, endPoint x: 309, endPoint y: 268, distance: 27.5
click at [309, 268] on div "$ *" at bounding box center [391, 270] width 170 height 21
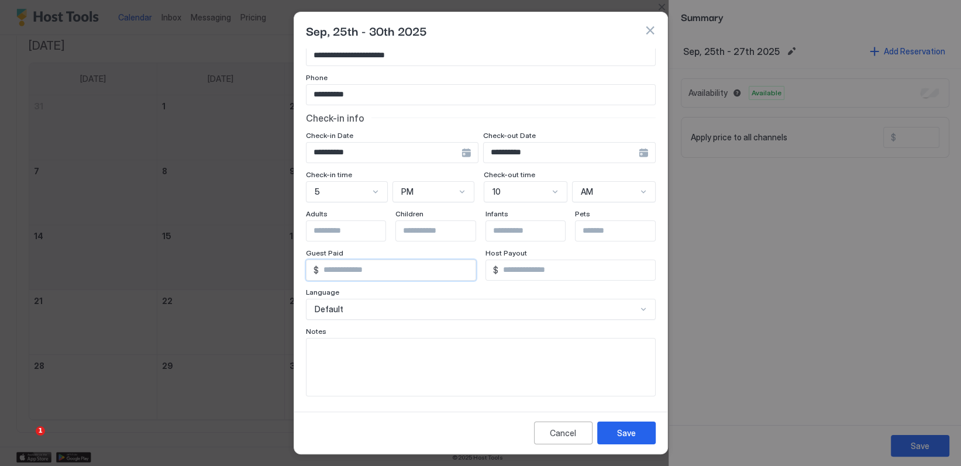
type input "****"
click at [469, 288] on div "Language" at bounding box center [481, 293] width 350 height 11
click at [568, 275] on input "*" at bounding box center [576, 270] width 157 height 20
click at [625, 430] on div "Save" at bounding box center [626, 433] width 19 height 12
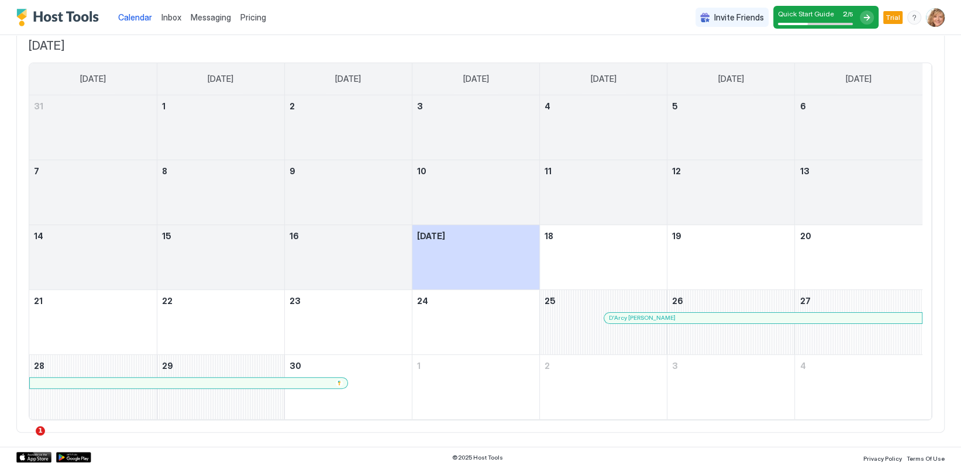
click at [172, 20] on span "Inbox" at bounding box center [171, 17] width 20 height 10
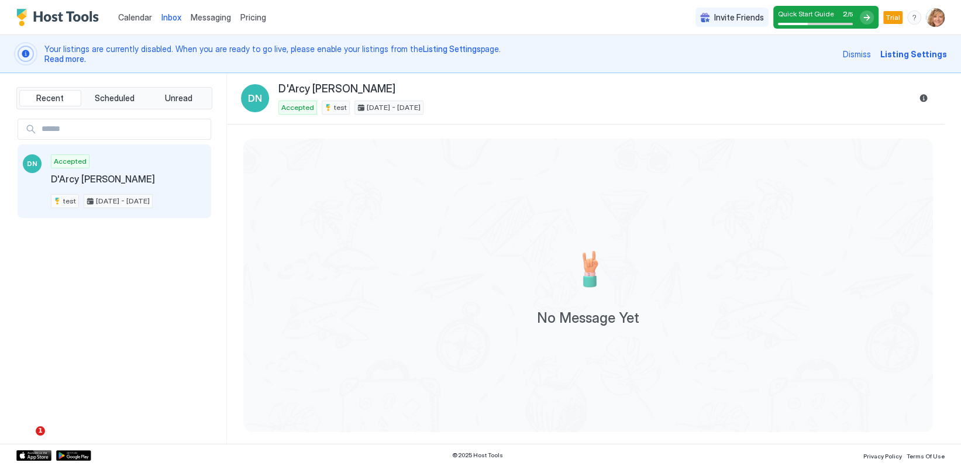
click at [933, 16] on img "User profile" at bounding box center [935, 17] width 19 height 19
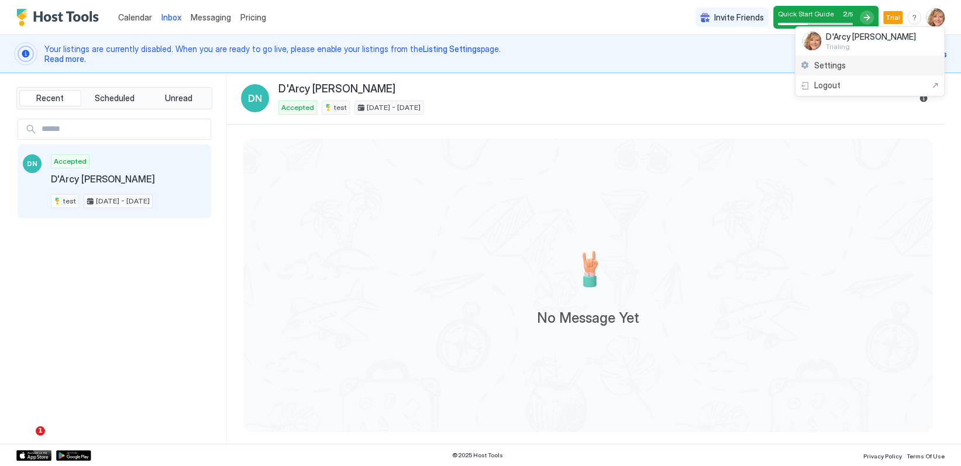
click at [839, 65] on span "Settings" at bounding box center [830, 65] width 32 height 11
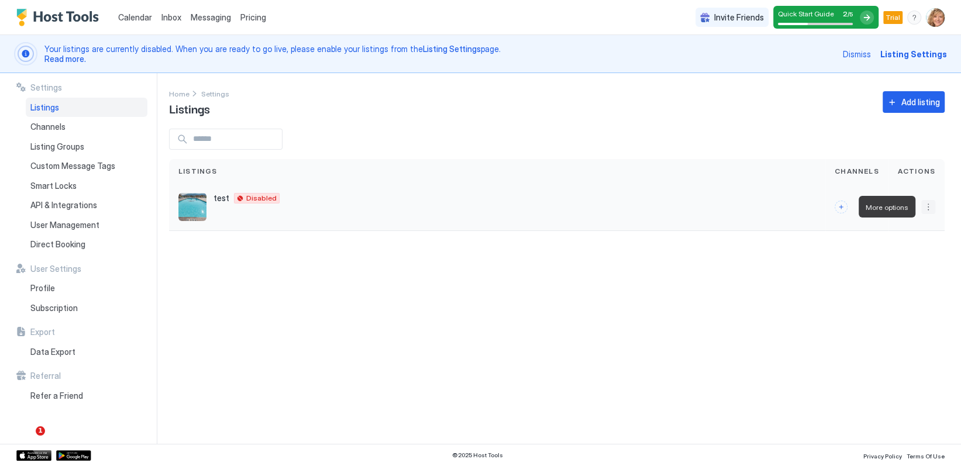
click at [930, 205] on button "More options" at bounding box center [928, 207] width 14 height 14
click at [889, 240] on span "Pricing" at bounding box center [886, 241] width 23 height 9
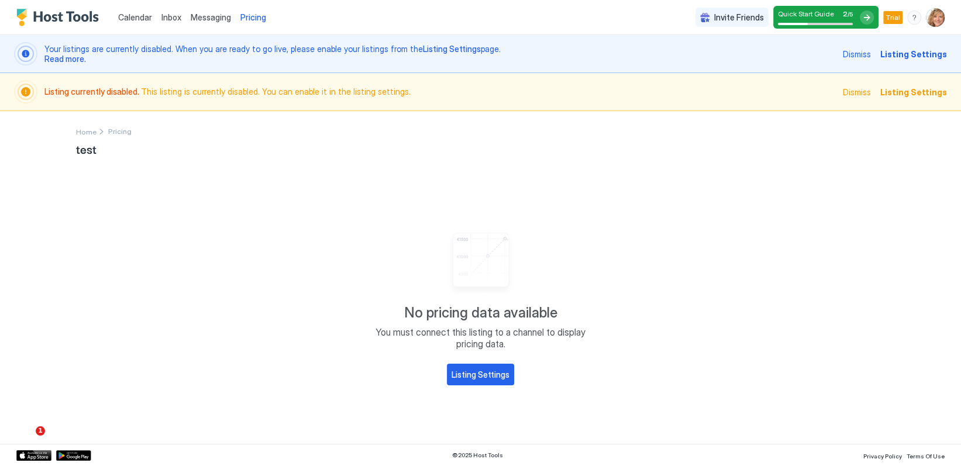
click at [916, 87] on span "Listing Settings" at bounding box center [913, 92] width 67 height 12
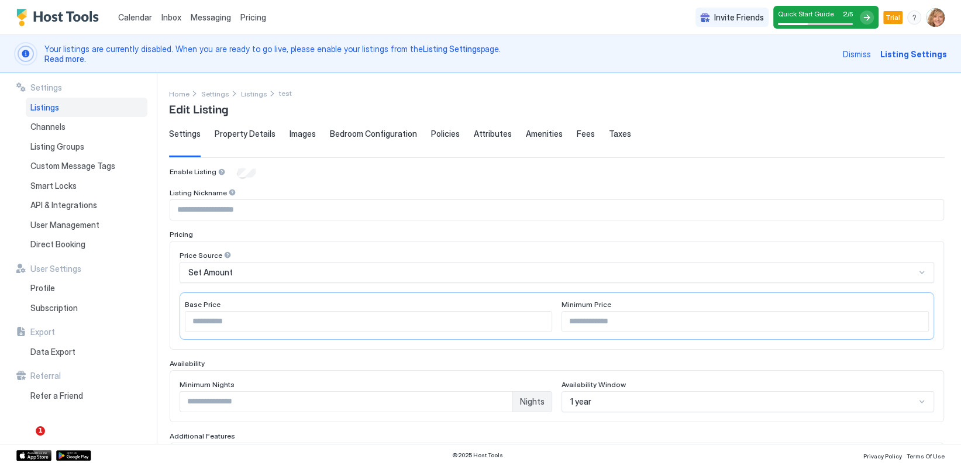
click at [220, 209] on input "Input Field" at bounding box center [556, 210] width 773 height 20
type input "****"
click at [233, 319] on input "*" at bounding box center [368, 322] width 366 height 20
drag, startPoint x: 233, startPoint y: 319, endPoint x: 170, endPoint y: 320, distance: 62.6
click at [170, 320] on div "Price Source Set Amount Base Price * Minimum Price" at bounding box center [557, 295] width 774 height 109
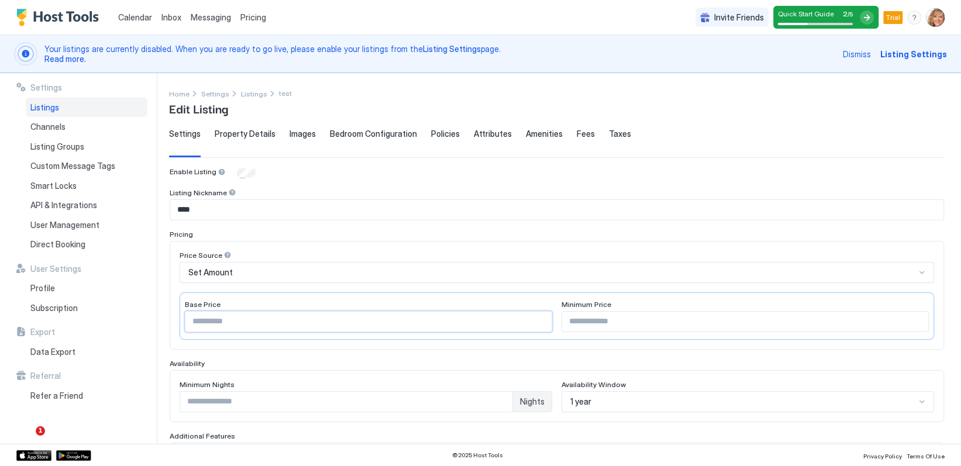
type input "***"
click at [588, 321] on input "Input Field" at bounding box center [745, 322] width 366 height 20
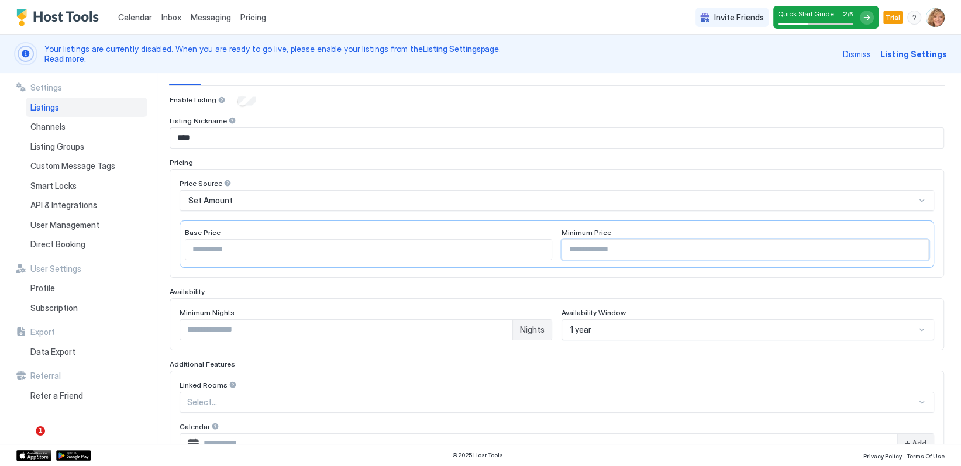
scroll to position [78, 0]
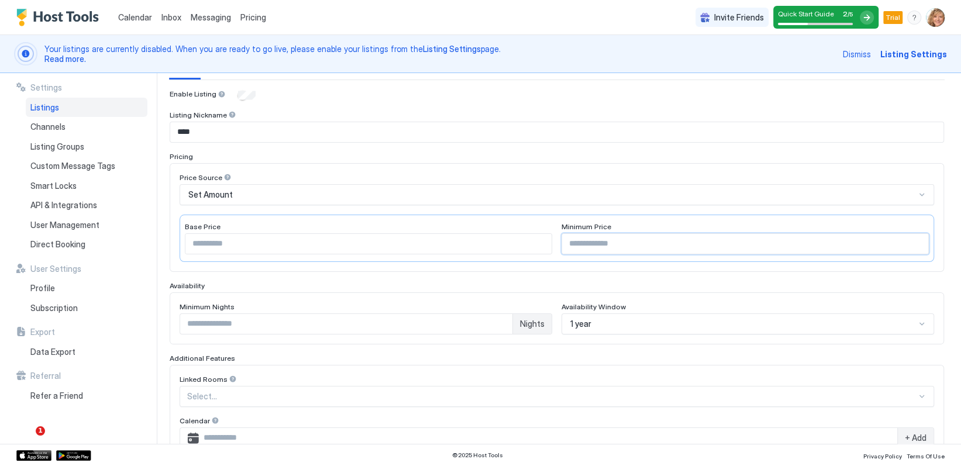
type input "***"
drag, startPoint x: 207, startPoint y: 319, endPoint x: 161, endPoint y: 320, distance: 45.6
click at [161, 320] on div "**********" at bounding box center [480, 258] width 961 height 371
type input "*"
click at [620, 327] on div "9 results available. Use Up and Down to choose options, press Enter to select t…" at bounding box center [747, 323] width 373 height 21
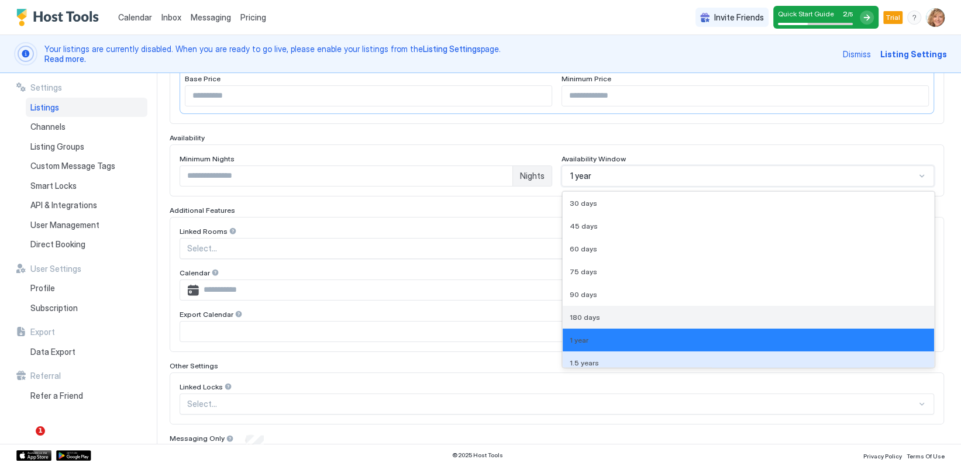
scroll to position [29, 0]
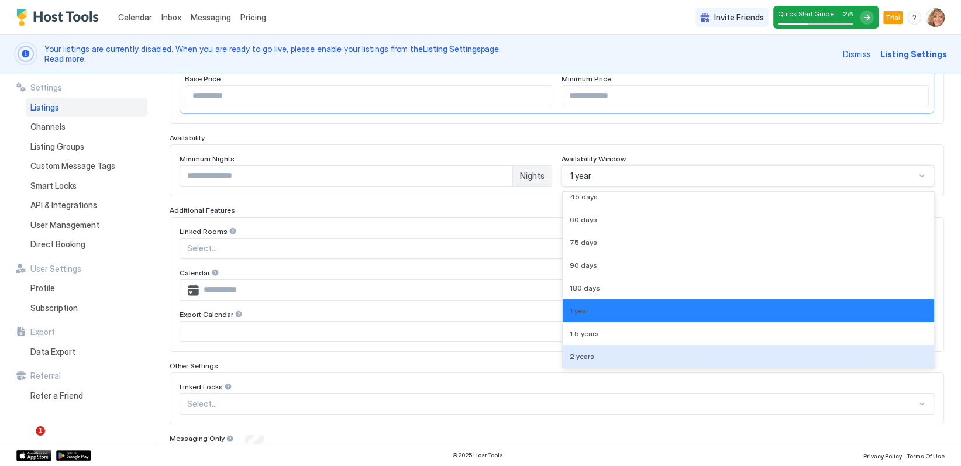
click at [619, 358] on div "2 years" at bounding box center [748, 356] width 371 height 23
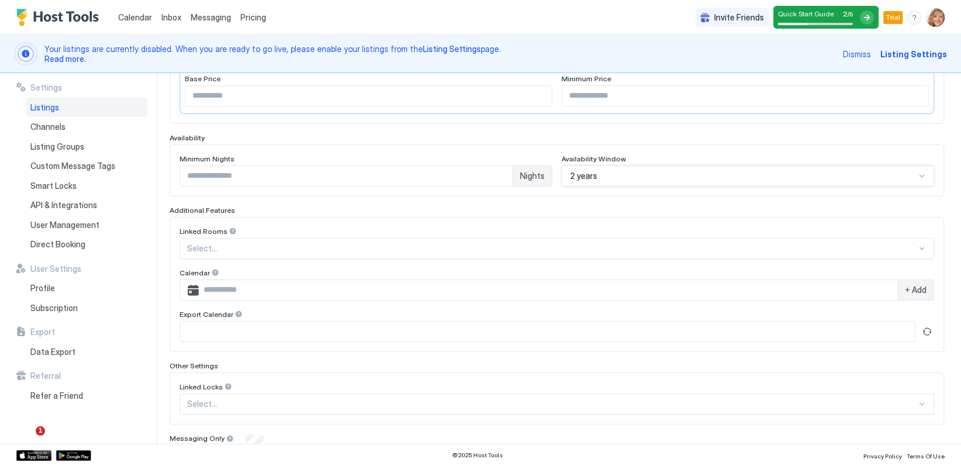
click at [524, 334] on input "Input Field" at bounding box center [547, 332] width 735 height 20
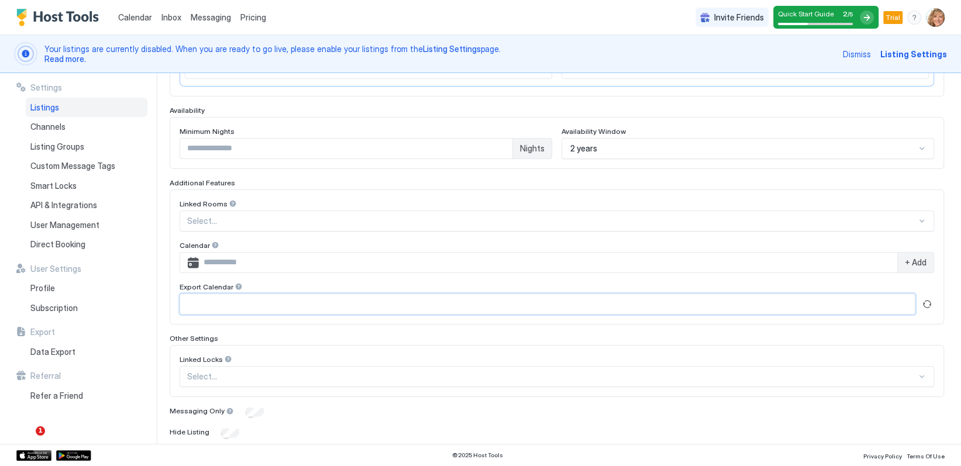
scroll to position [291, 0]
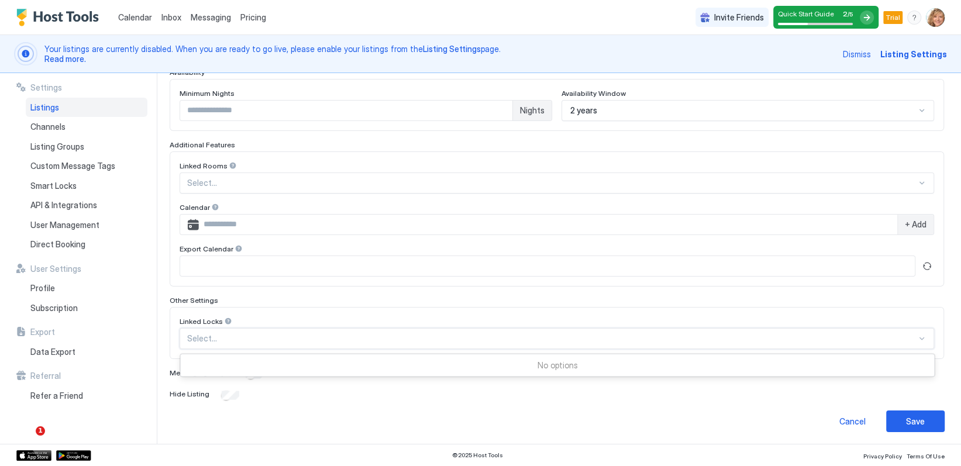
click at [430, 337] on div at bounding box center [551, 338] width 729 height 11
click at [908, 418] on div "Save" at bounding box center [915, 421] width 19 height 12
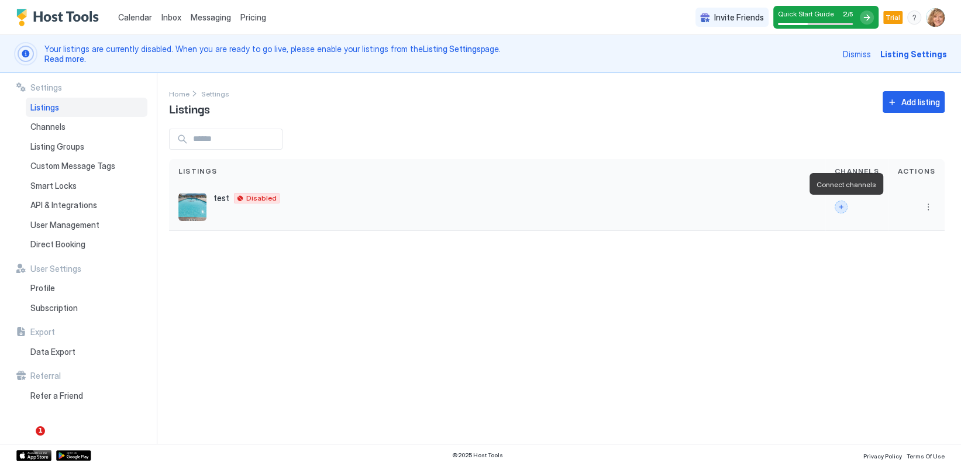
click at [840, 206] on button "Connect channels" at bounding box center [841, 207] width 13 height 13
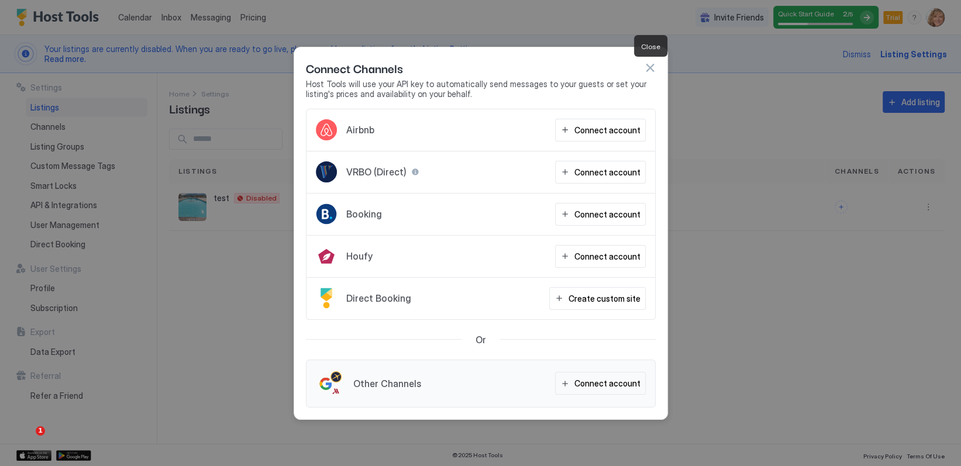
click at [650, 67] on button "button" at bounding box center [650, 68] width 12 height 12
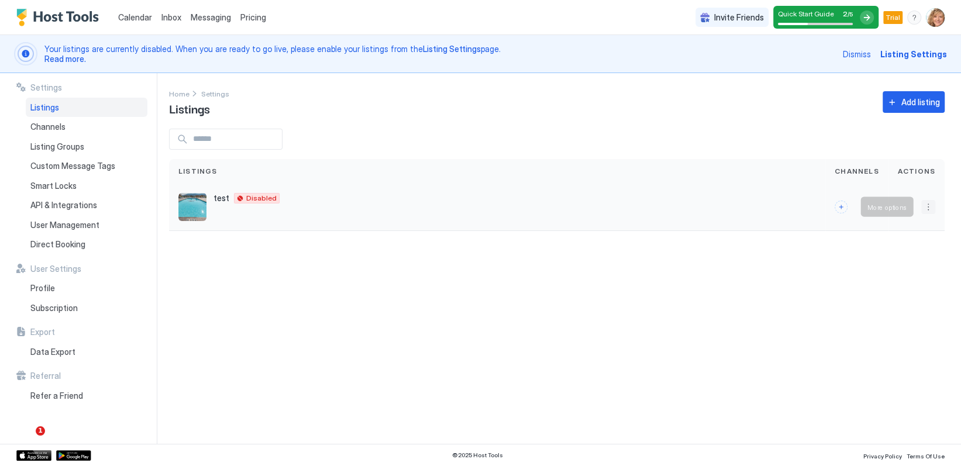
click at [929, 204] on button "More options" at bounding box center [928, 207] width 14 height 14
click at [894, 258] on span "Listing Settings" at bounding box center [901, 260] width 52 height 9
click at [920, 262] on span "Listing Settings" at bounding box center [901, 260] width 52 height 9
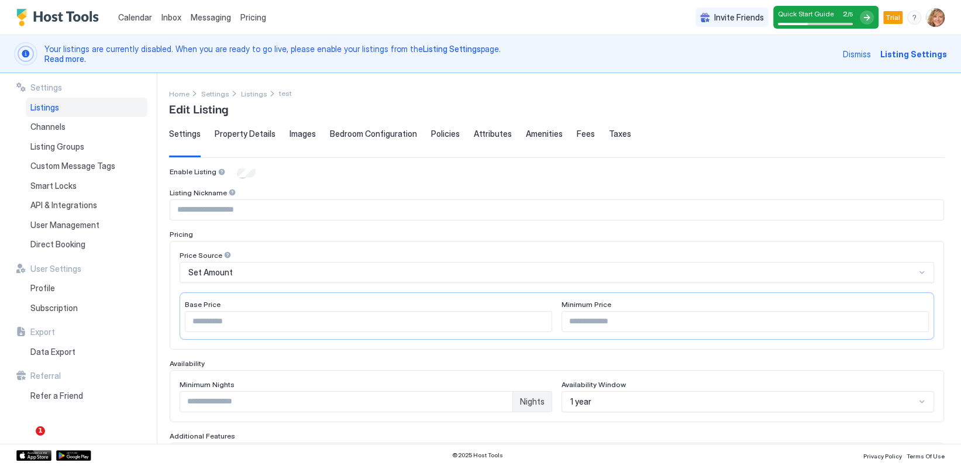
type input "****"
type input "***"
type input "*"
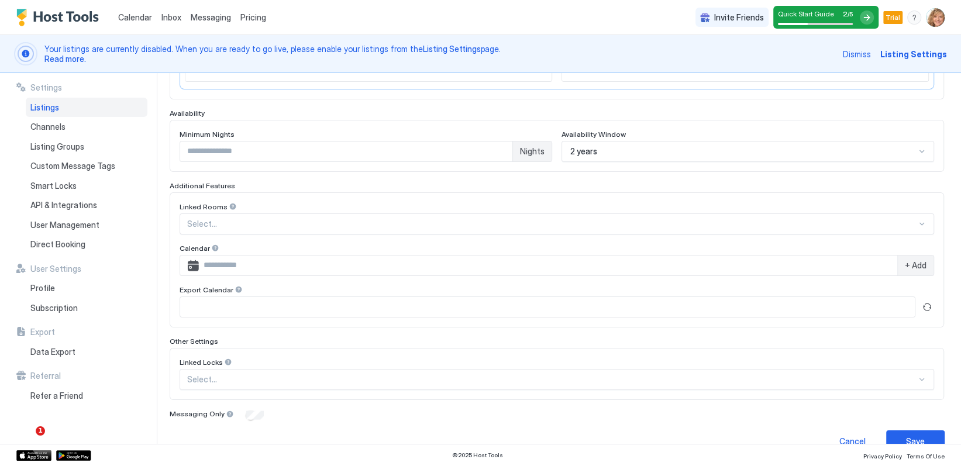
scroll to position [270, 0]
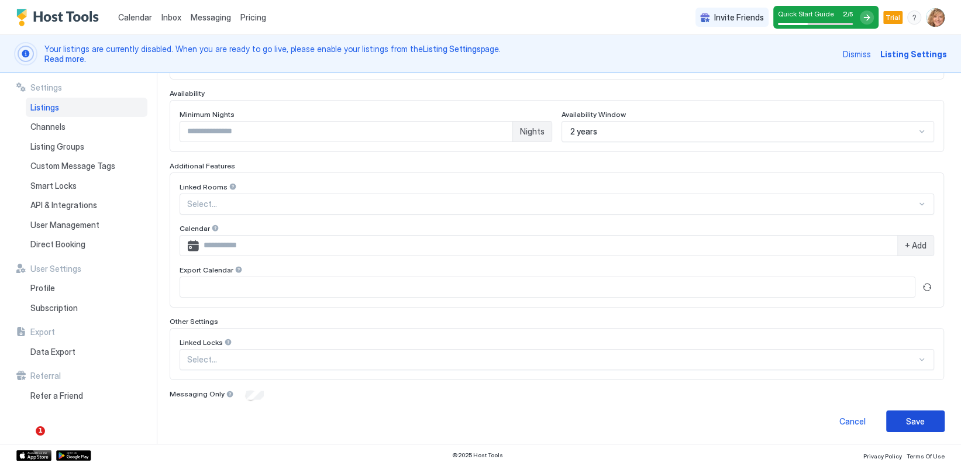
click at [913, 416] on div "Save" at bounding box center [915, 421] width 19 height 12
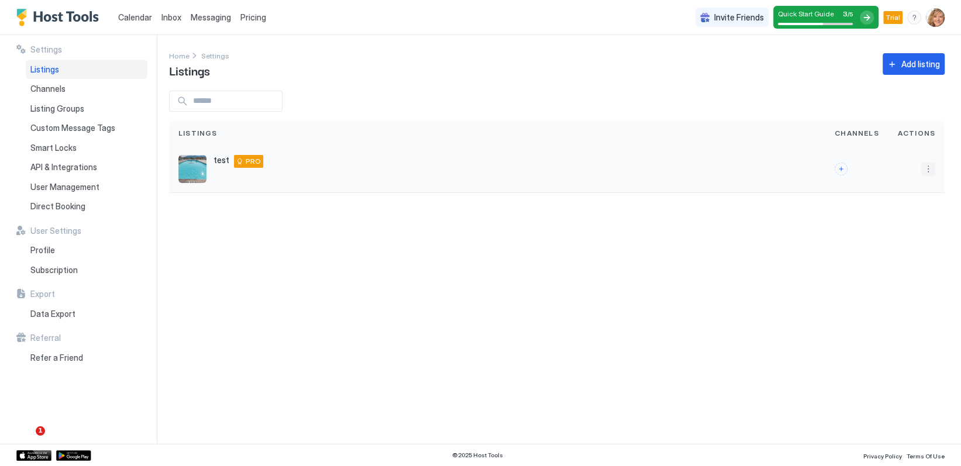
click at [928, 165] on button "More options" at bounding box center [928, 169] width 14 height 14
click at [888, 220] on span "Listing Settings" at bounding box center [901, 222] width 52 height 9
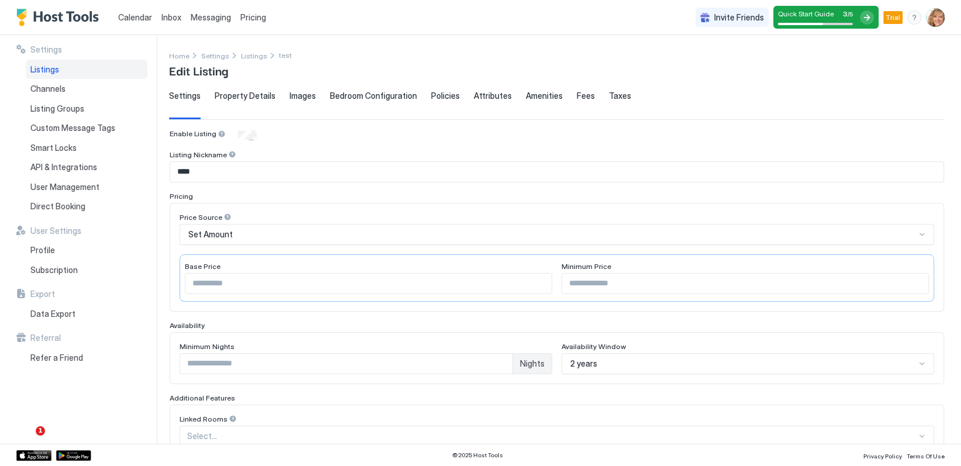
click at [612, 94] on span "Taxes" at bounding box center [620, 96] width 22 height 11
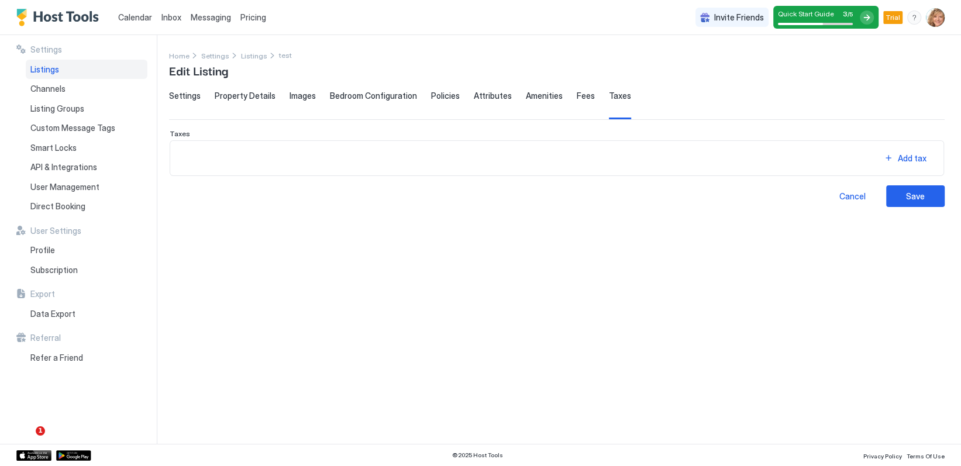
click at [380, 148] on div "Add tax" at bounding box center [557, 158] width 774 height 36
click at [905, 157] on div "Add tax" at bounding box center [912, 158] width 29 height 12
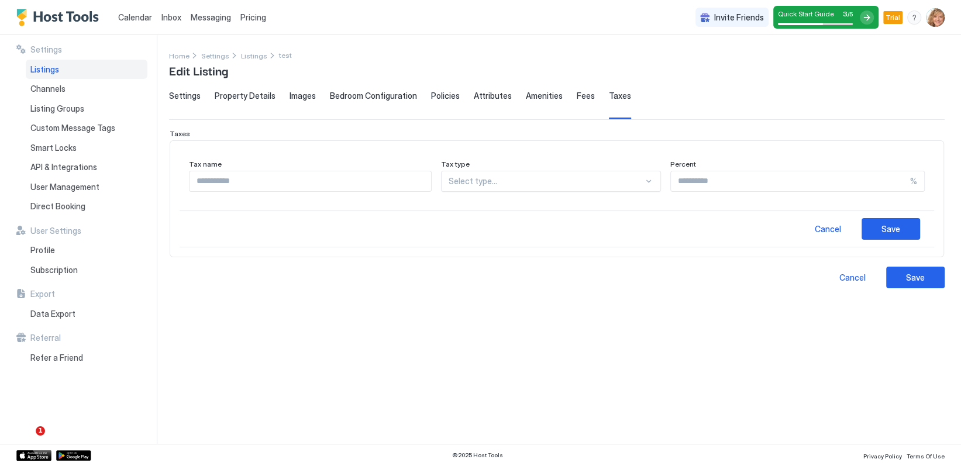
click at [308, 182] on input "Input Field" at bounding box center [310, 181] width 242 height 20
type input "***"
click at [552, 183] on div at bounding box center [546, 181] width 194 height 11
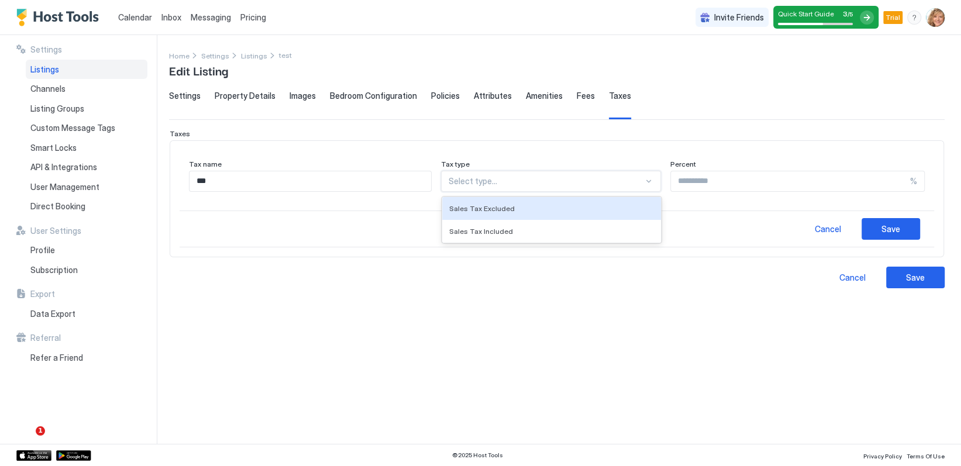
drag, startPoint x: 547, startPoint y: 204, endPoint x: 553, endPoint y: 203, distance: 6.0
click at [550, 204] on div "Sales Tax Excluded" at bounding box center [551, 208] width 204 height 9
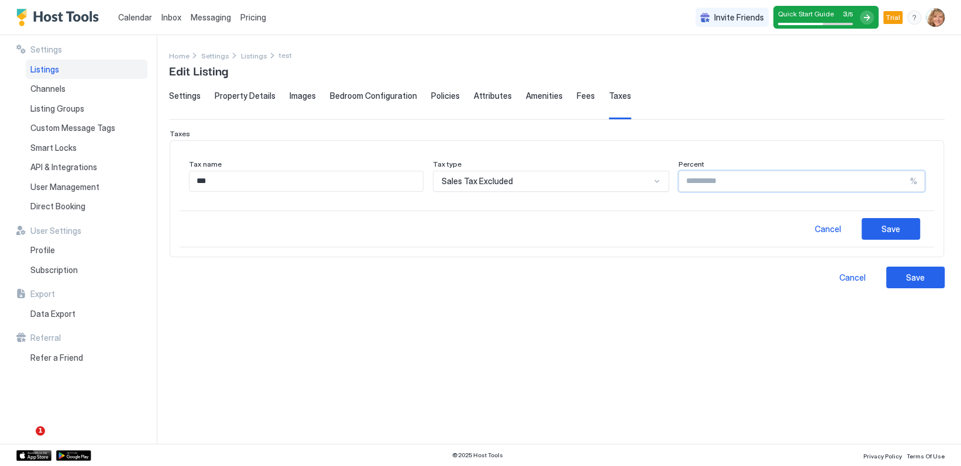
click at [708, 177] on input "Input Field" at bounding box center [794, 181] width 231 height 20
type input "*"
click at [901, 229] on button "Save" at bounding box center [890, 229] width 58 height 22
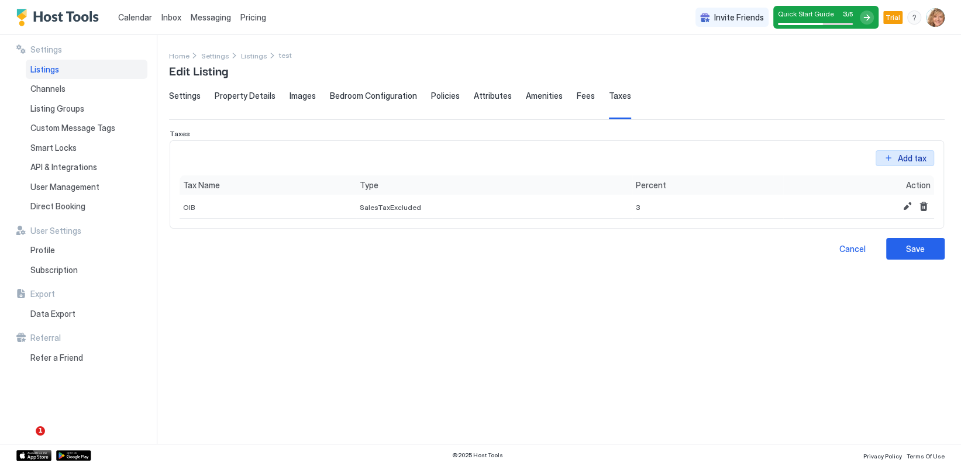
click at [911, 155] on div "Add tax" at bounding box center [912, 158] width 29 height 12
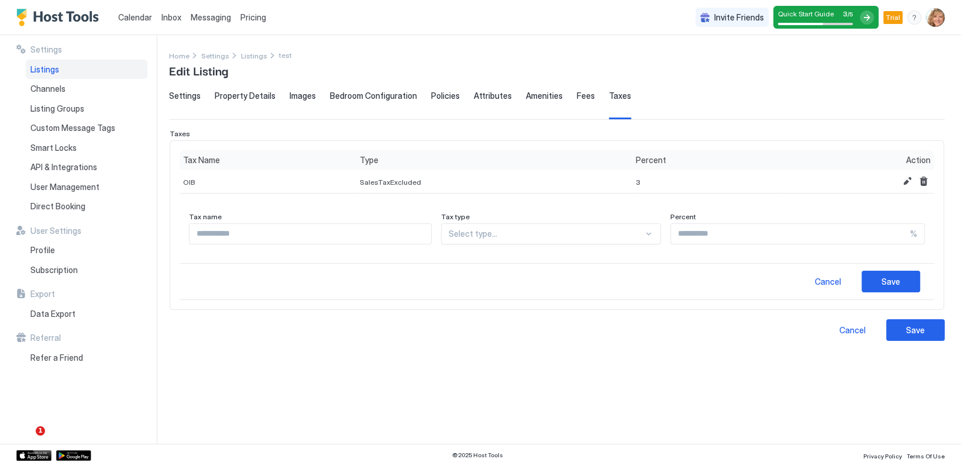
click at [280, 237] on input "Input Field" at bounding box center [310, 234] width 242 height 20
type input "*********"
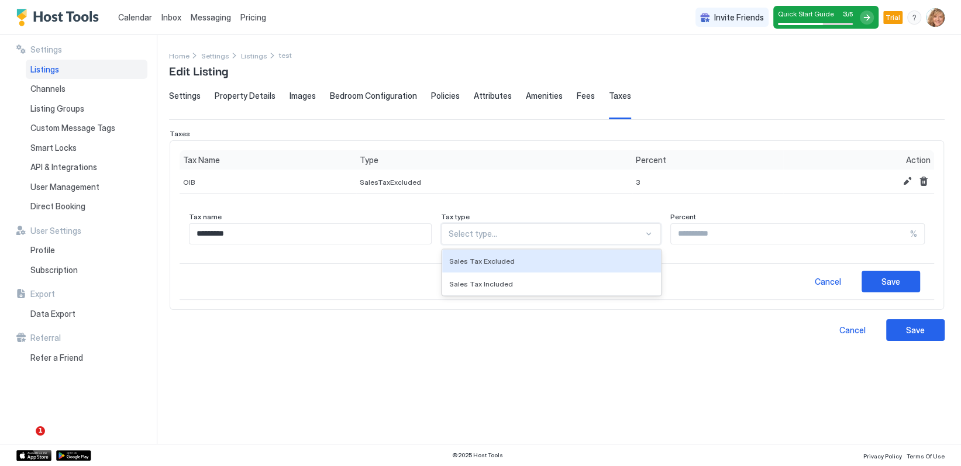
click at [519, 232] on div at bounding box center [546, 234] width 194 height 11
drag, startPoint x: 531, startPoint y: 254, endPoint x: 610, endPoint y: 251, distance: 79.0
click at [532, 254] on div "Sales Tax Excluded" at bounding box center [551, 261] width 218 height 23
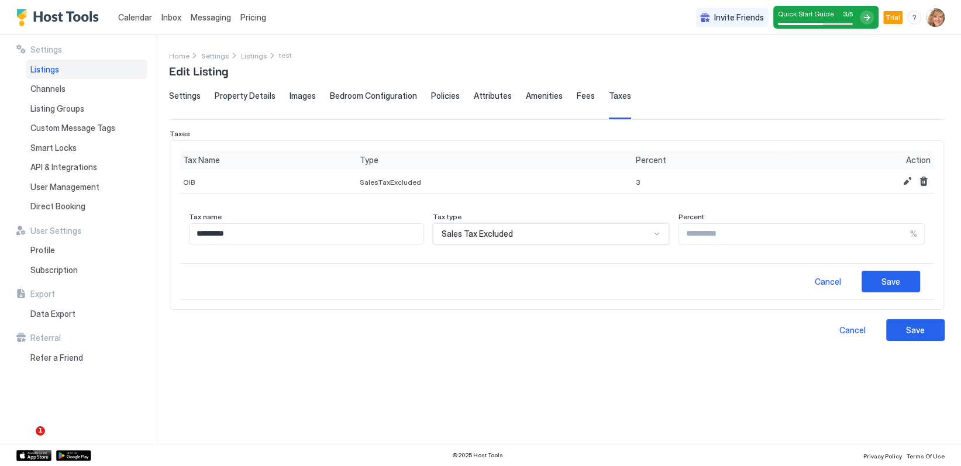
click at [702, 234] on input "Input Field" at bounding box center [794, 234] width 231 height 20
type input "*"
click at [891, 274] on button "Save" at bounding box center [890, 282] width 58 height 22
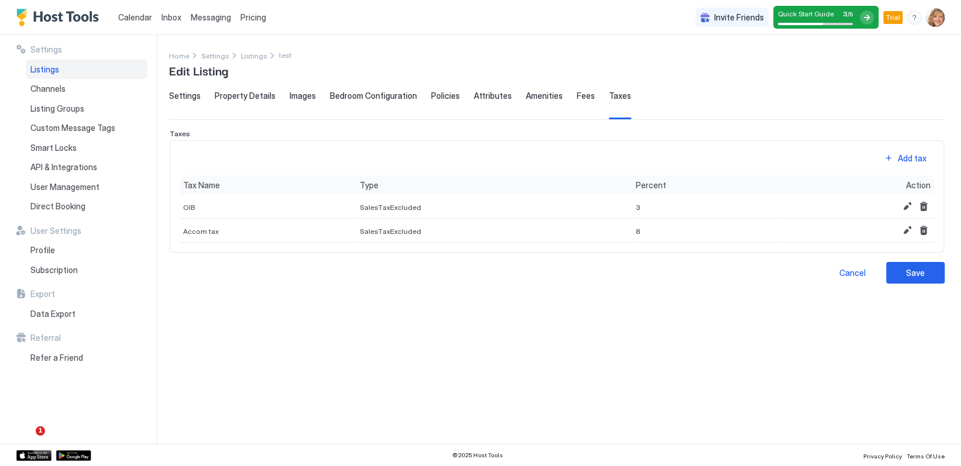
click at [577, 94] on span "Fees" at bounding box center [586, 96] width 18 height 11
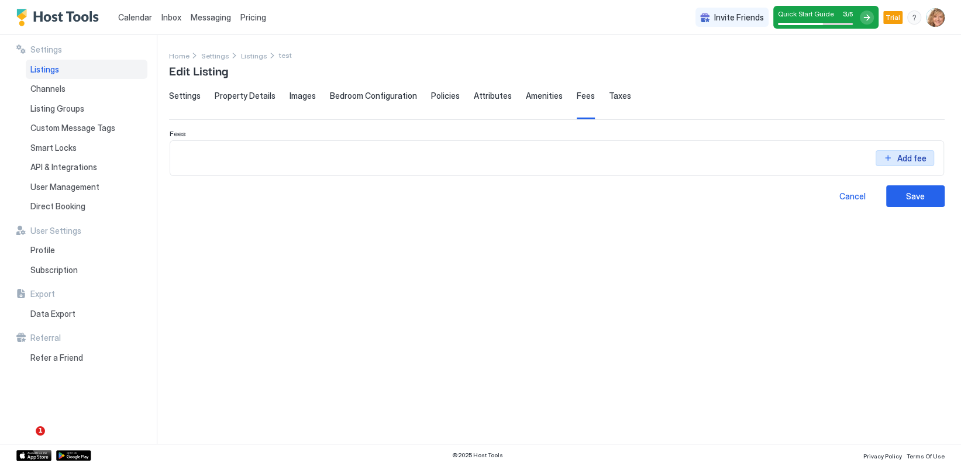
click at [918, 155] on div "Add fee" at bounding box center [911, 158] width 29 height 12
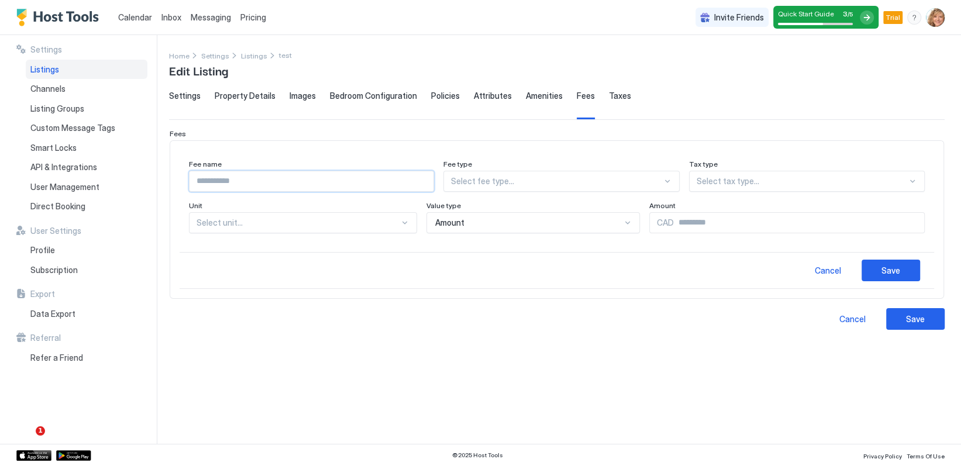
click at [256, 182] on input "Input Field" at bounding box center [311, 181] width 244 height 20
type input "********"
click at [523, 176] on div at bounding box center [556, 181] width 211 height 11
drag, startPoint x: 519, startPoint y: 231, endPoint x: 600, endPoint y: 215, distance: 82.8
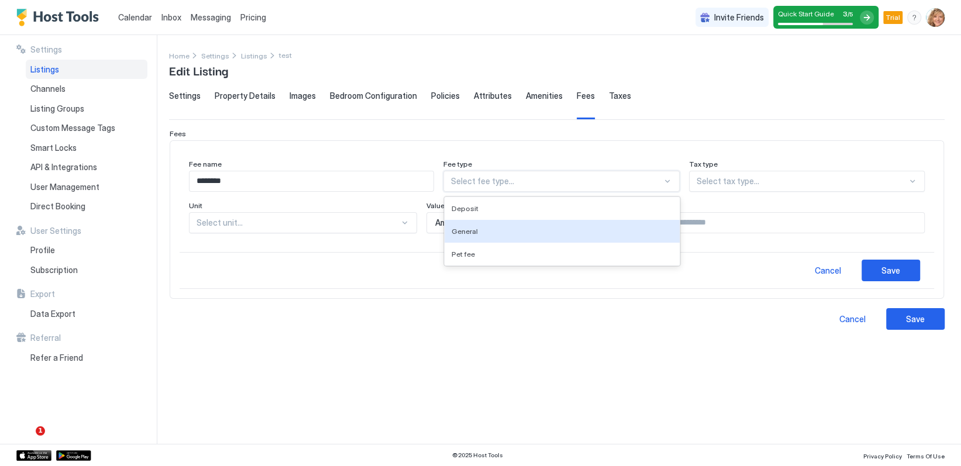
click at [519, 231] on div "General" at bounding box center [561, 231] width 221 height 9
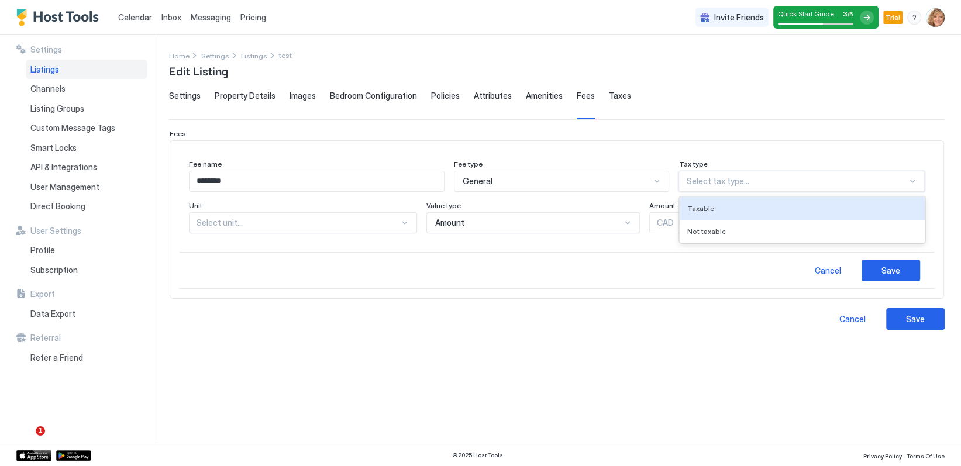
click at [743, 179] on div at bounding box center [796, 181] width 221 height 11
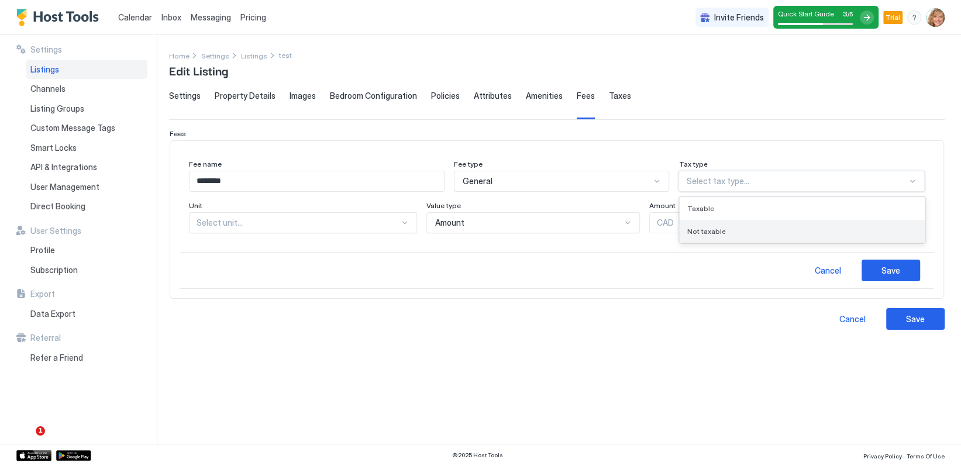
click at [732, 230] on div "Not taxable" at bounding box center [802, 231] width 231 height 9
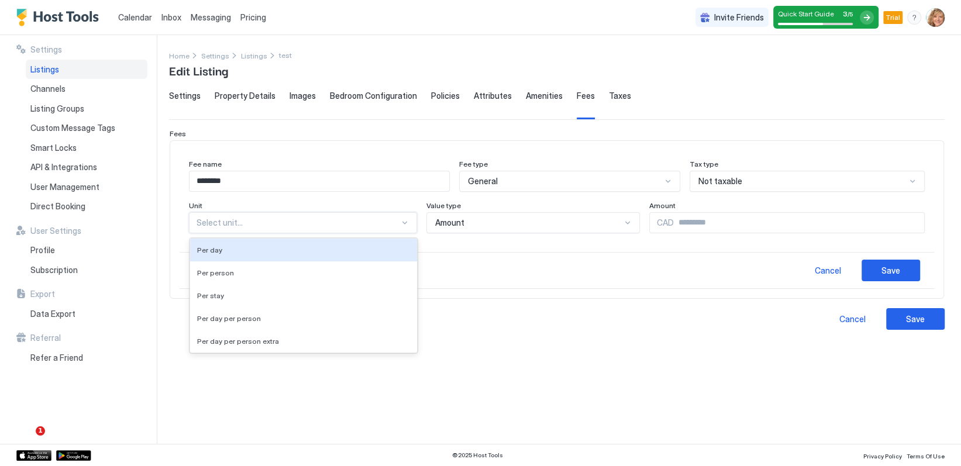
click at [300, 220] on div at bounding box center [297, 223] width 203 height 11
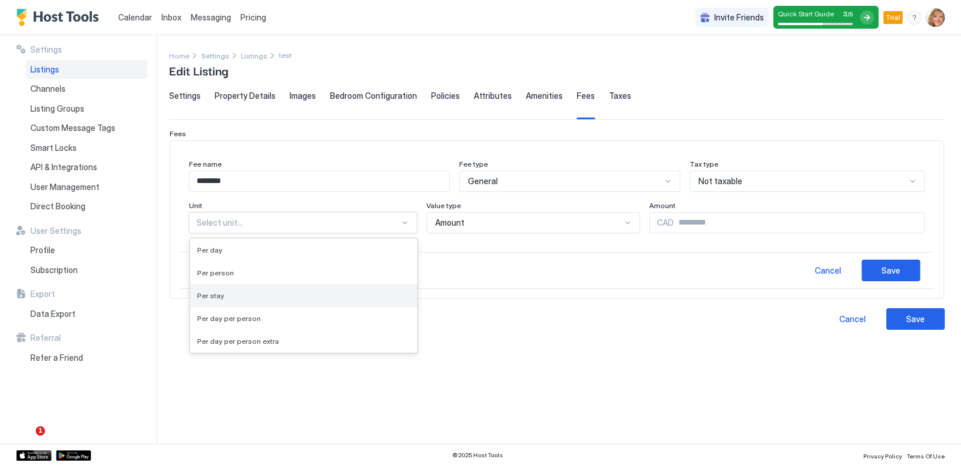
click at [265, 296] on div "Per stay" at bounding box center [303, 295] width 213 height 9
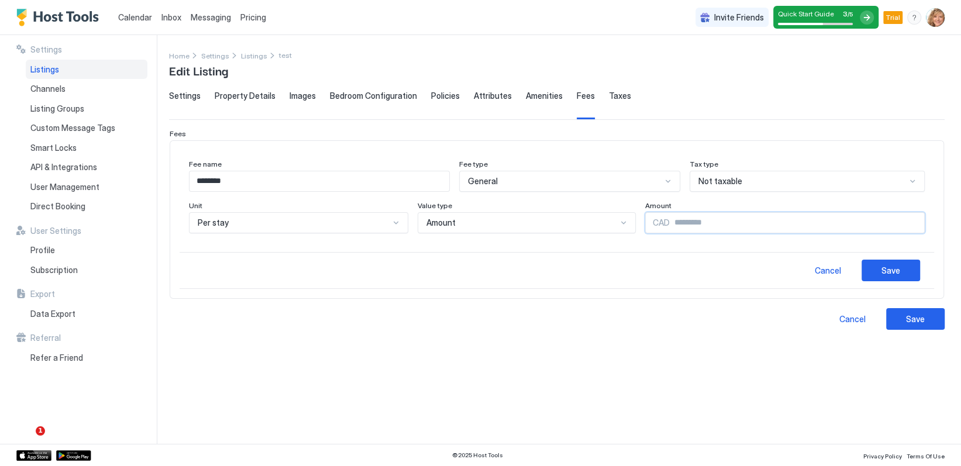
click at [681, 223] on input "Input Field" at bounding box center [797, 223] width 254 height 20
type input "***"
click at [908, 269] on button "Save" at bounding box center [890, 271] width 58 height 22
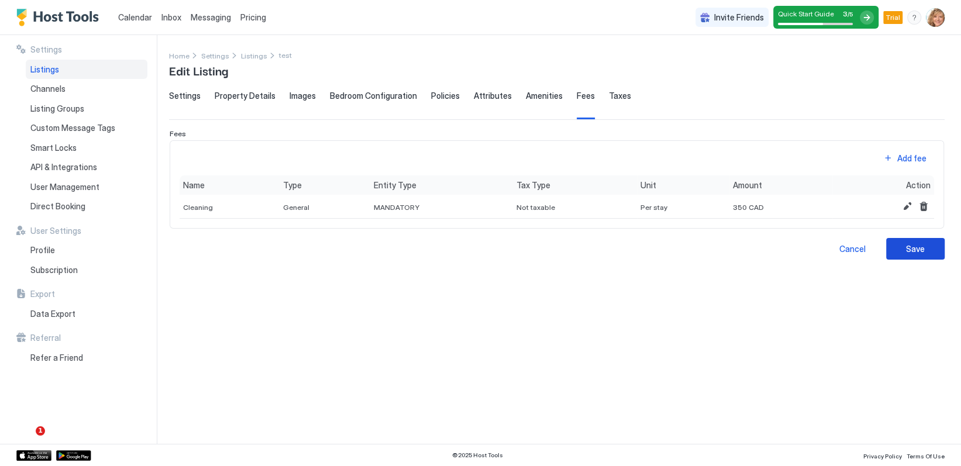
click at [919, 244] on div "Save" at bounding box center [915, 249] width 19 height 12
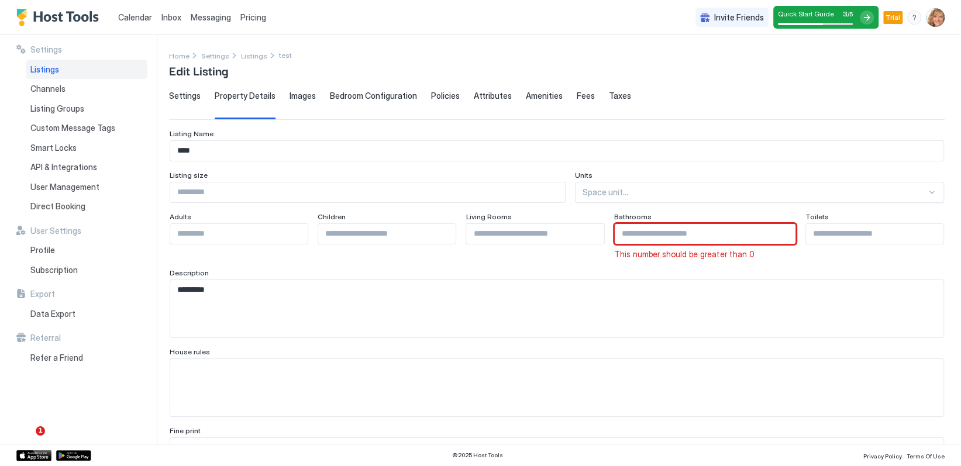
click at [768, 229] on input "*" at bounding box center [705, 234] width 181 height 20
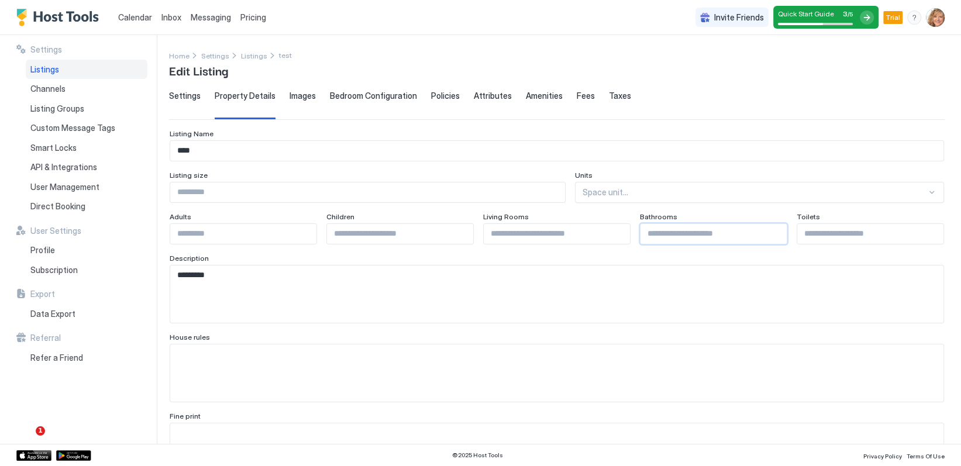
click at [768, 229] on input "*" at bounding box center [713, 234] width 146 height 20
type input "*"
click at [770, 229] on input "*" at bounding box center [713, 234] width 146 height 20
type input "*"
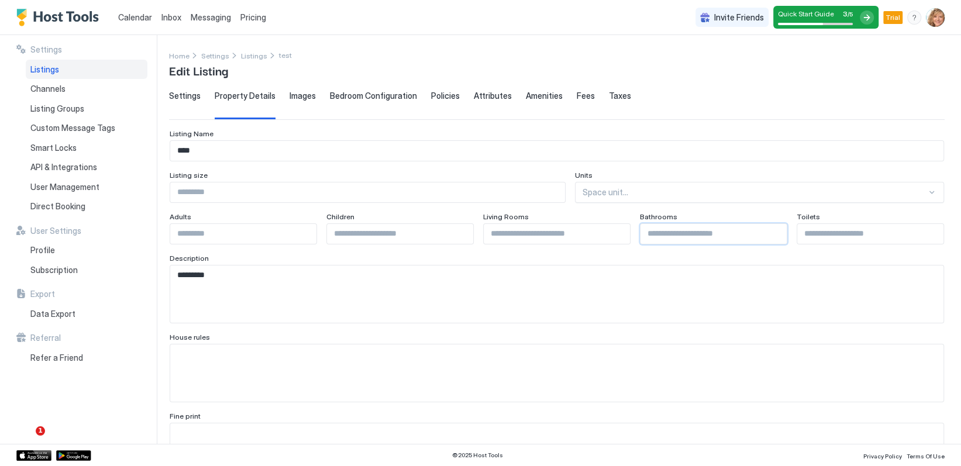
click at [612, 228] on input "*" at bounding box center [557, 234] width 146 height 20
click at [923, 229] on input "*" at bounding box center [870, 234] width 146 height 20
type input "*"
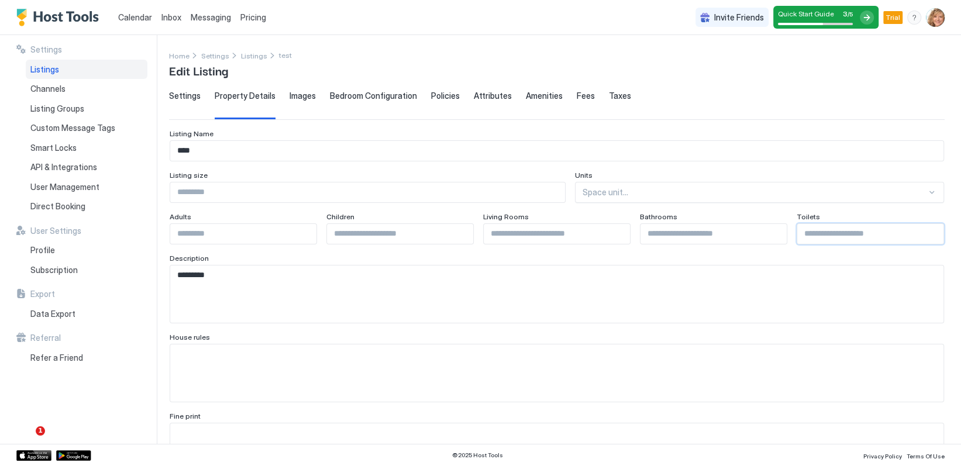
click at [923, 229] on input "*" at bounding box center [870, 234] width 146 height 20
click at [301, 229] on input "*" at bounding box center [243, 234] width 146 height 20
click at [302, 229] on input "*" at bounding box center [243, 234] width 146 height 20
click at [303, 229] on input "*" at bounding box center [243, 234] width 146 height 20
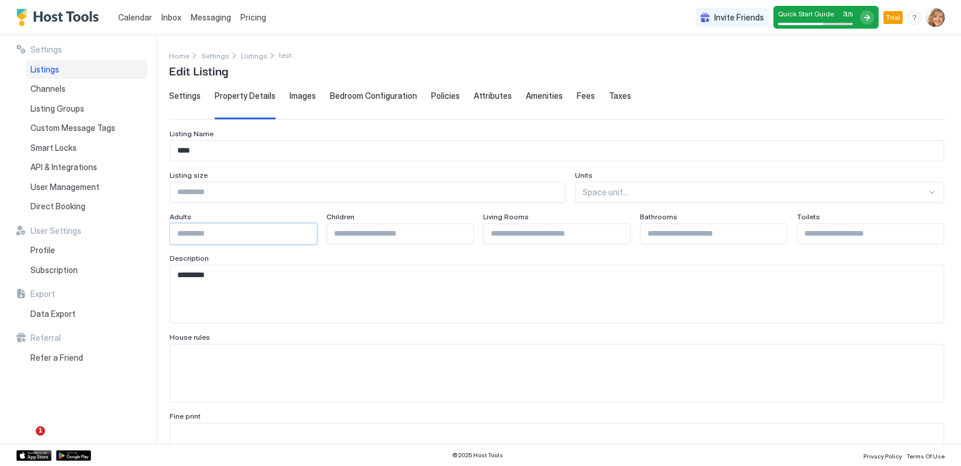
click at [304, 229] on input "*" at bounding box center [243, 234] width 146 height 20
type input "*"
click at [305, 229] on input "*" at bounding box center [243, 234] width 146 height 20
click at [457, 232] on input "*" at bounding box center [400, 234] width 146 height 20
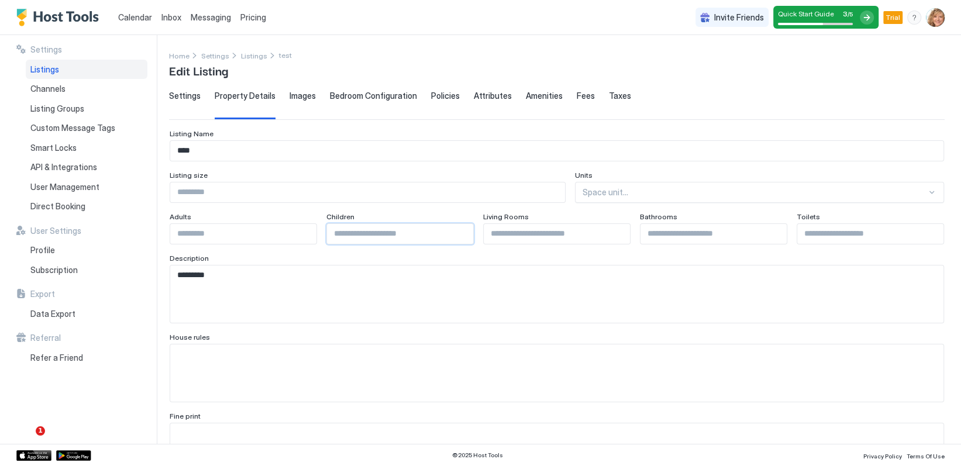
click at [457, 232] on input "*" at bounding box center [400, 234] width 146 height 20
type input "*"
click at [457, 232] on input "*" at bounding box center [400, 234] width 146 height 20
click at [298, 189] on input "Input Field" at bounding box center [367, 192] width 395 height 20
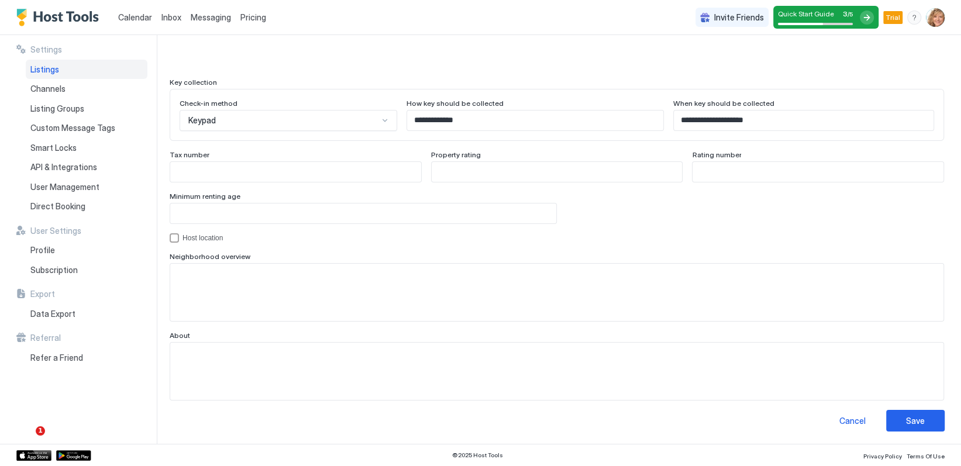
scroll to position [1022, 0]
click at [285, 210] on input "Input Field" at bounding box center [363, 213] width 386 height 20
type input "**"
click at [907, 418] on div "Save" at bounding box center [915, 420] width 19 height 12
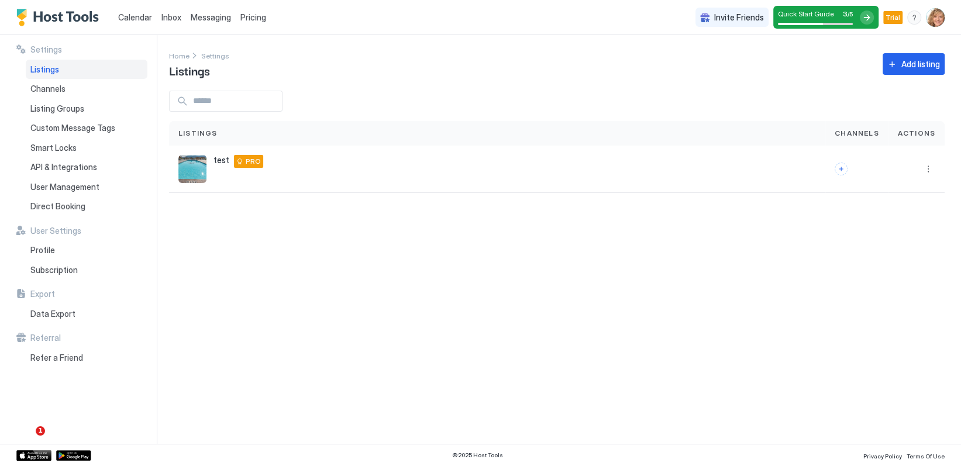
click at [136, 14] on span "Calendar" at bounding box center [135, 17] width 34 height 10
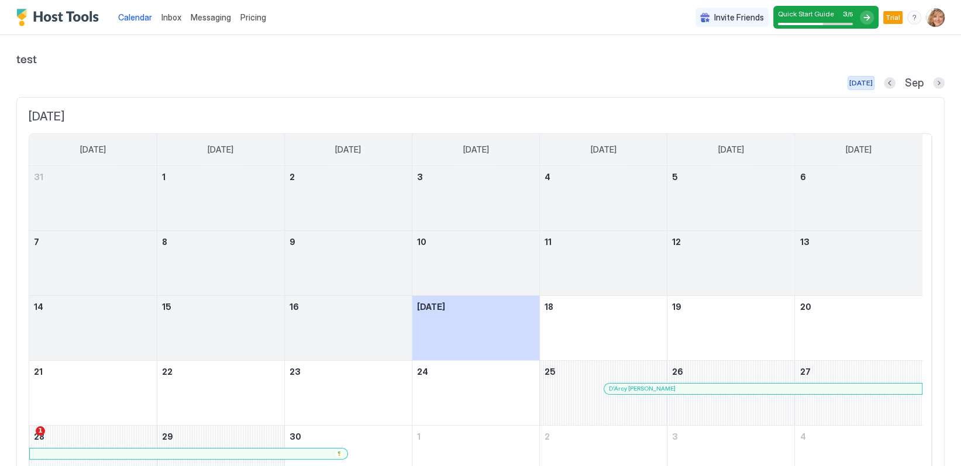
click at [851, 81] on div "[DATE]" at bounding box center [860, 83] width 23 height 11
click at [177, 16] on span "Inbox" at bounding box center [171, 17] width 20 height 10
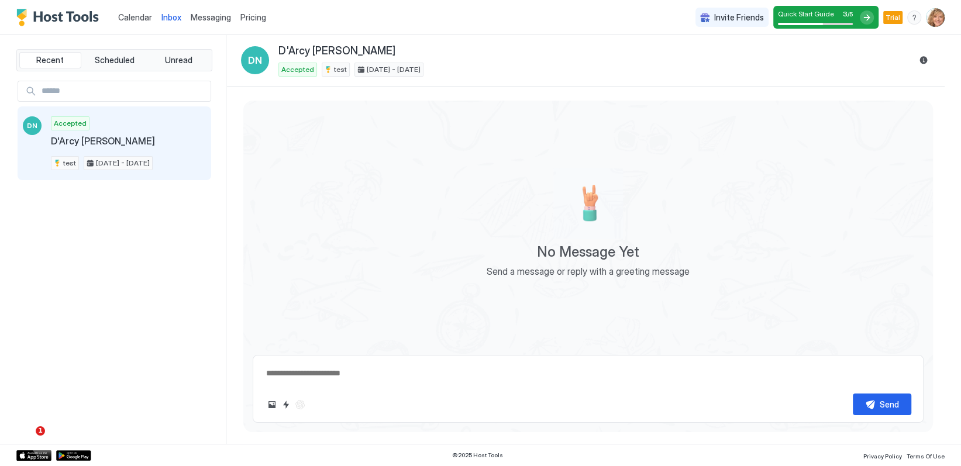
click at [324, 379] on textarea at bounding box center [588, 374] width 646 height 22
type textarea "*"
type textarea "**"
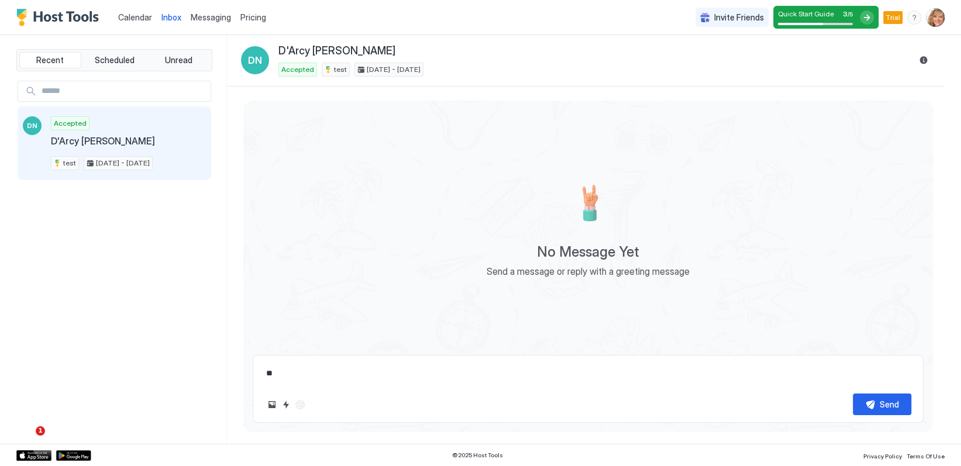
type textarea "*"
type textarea "***"
type textarea "*"
type textarea "****"
type textarea "*"
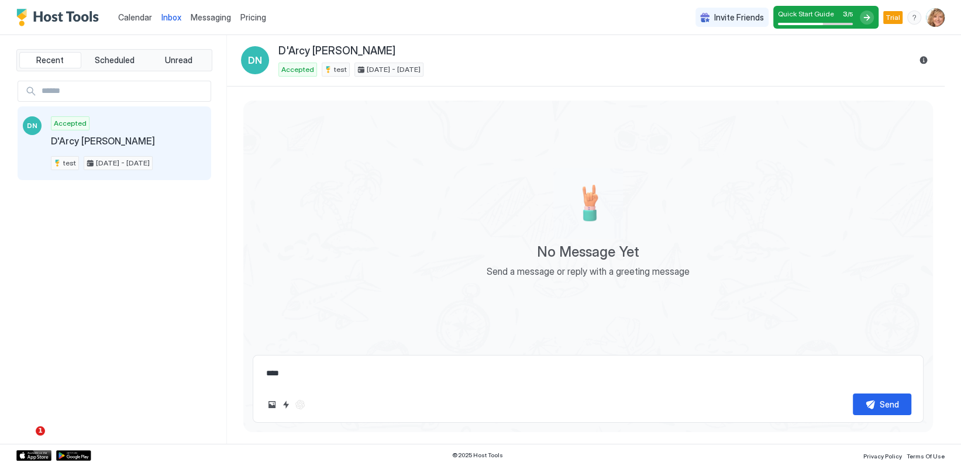
type textarea "*****"
type textarea "*"
type textarea "******"
type textarea "*"
type textarea "*******"
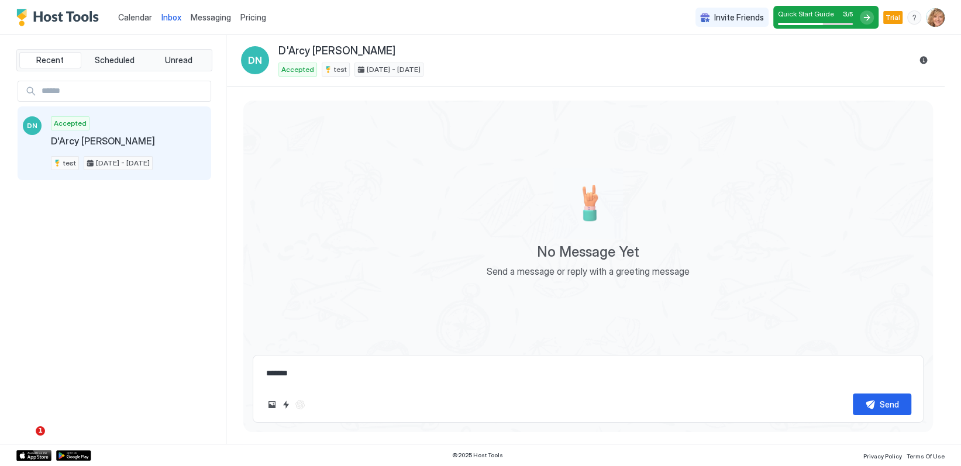
type textarea "*"
type textarea "********"
type textarea "*"
type textarea "*********"
type textarea "*"
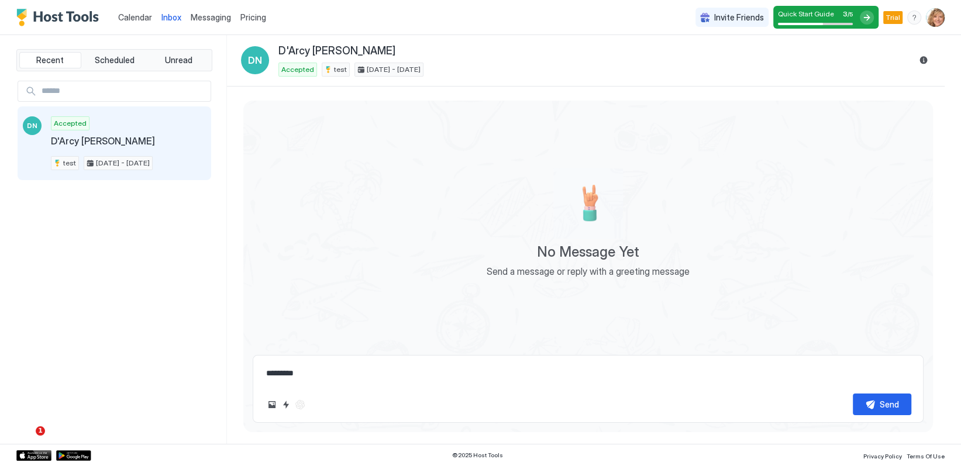
type textarea "**********"
type textarea "*"
type textarea "**********"
type textarea "*"
type textarea "**********"
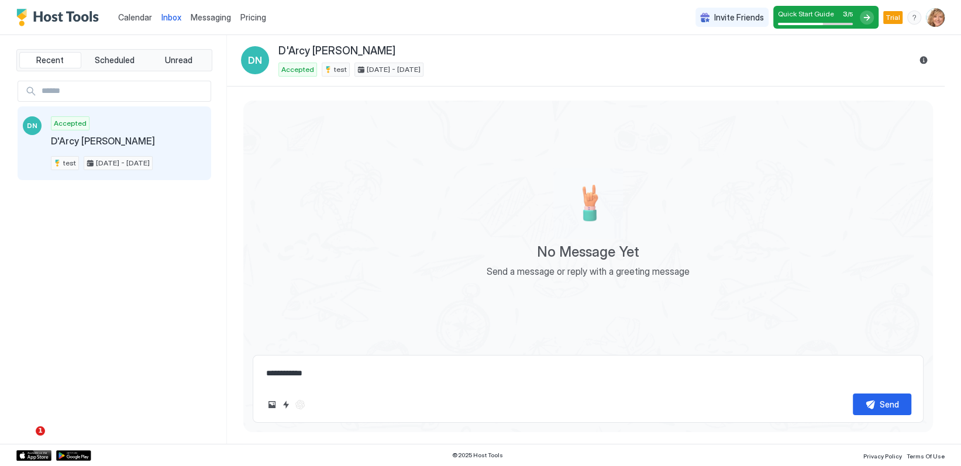
type textarea "*"
type textarea "**********"
type textarea "*"
type textarea "**********"
type textarea "*"
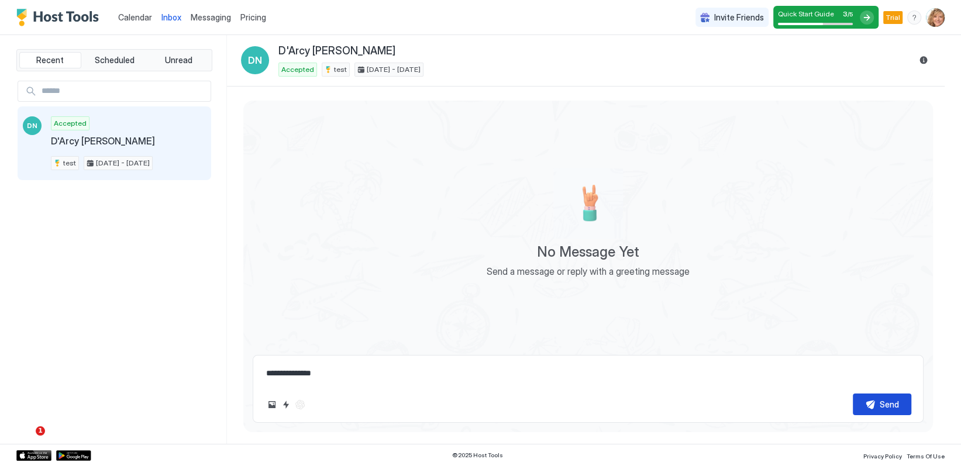
type textarea "**********"
click at [891, 404] on div "Send" at bounding box center [889, 404] width 19 height 12
type textarea "*"
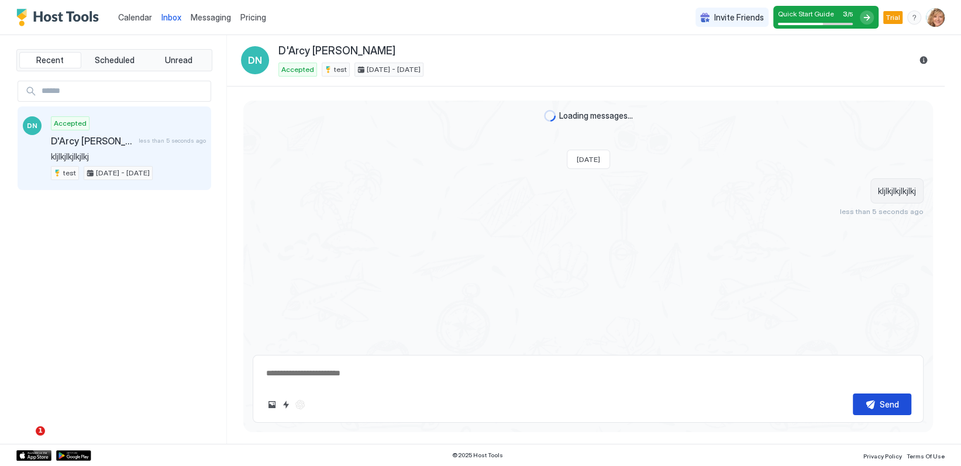
type textarea "*"
click at [135, 137] on span "D'Arcy [PERSON_NAME]" at bounding box center [94, 141] width 87 height 12
click at [76, 136] on span "D'Arcy [PERSON_NAME]" at bounding box center [94, 141] width 87 height 12
click at [64, 153] on span "kljlkjlkjlkjlkj" at bounding box center [128, 156] width 155 height 11
click at [70, 137] on span "D'Arcy [PERSON_NAME]" at bounding box center [94, 141] width 87 height 12
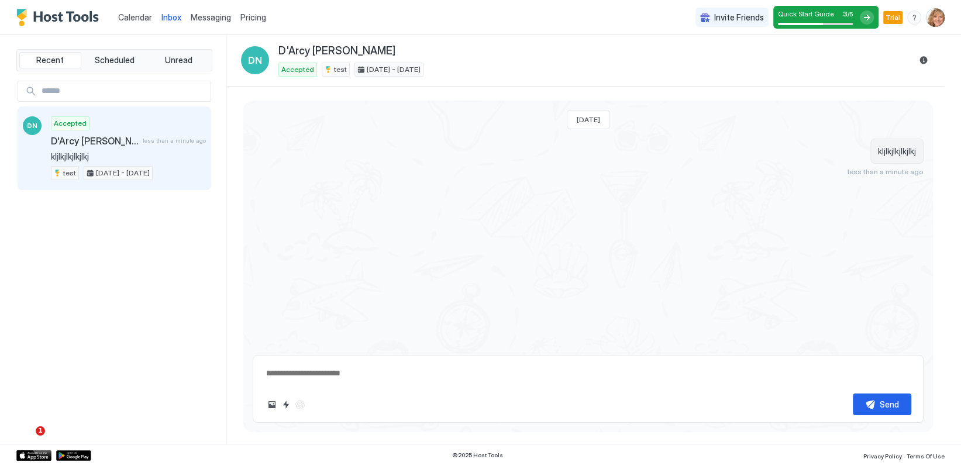
click at [65, 172] on span "test" at bounding box center [69, 173] width 13 height 11
click at [66, 139] on span "D'Arcy [PERSON_NAME]" at bounding box center [94, 141] width 87 height 12
click at [155, 149] on div "Accepted D'Arcy [PERSON_NAME] 1 minute ago kljlkjlkjlkjlkj test [DATE] - [DATE]" at bounding box center [128, 148] width 155 height 64
drag, startPoint x: 186, startPoint y: 161, endPoint x: 205, endPoint y: 157, distance: 19.6
click at [186, 160] on div "Accepted D'Arcy [PERSON_NAME] 1 minute ago kljlkjlkjlkjlkj test [DATE] - [DATE]" at bounding box center [128, 148] width 155 height 64
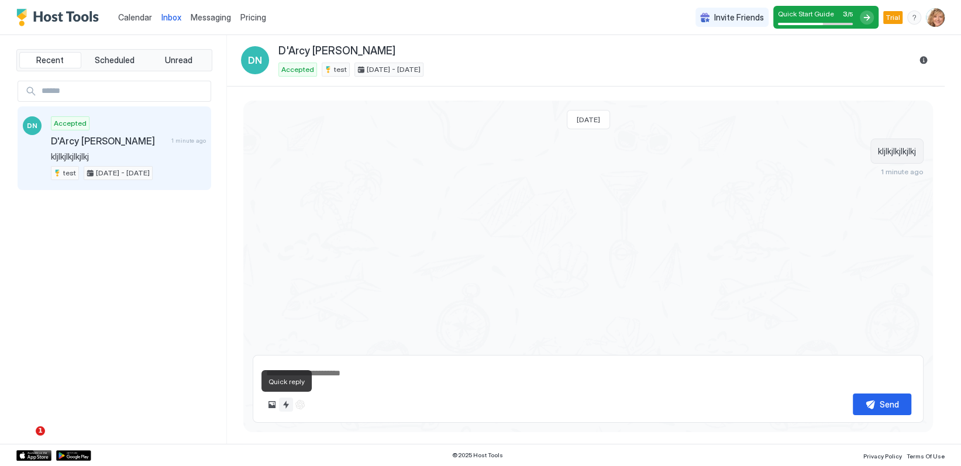
click at [287, 405] on button "Quick reply" at bounding box center [286, 405] width 14 height 14
click at [287, 405] on div at bounding box center [480, 233] width 961 height 466
click at [212, 16] on span "Messaging" at bounding box center [211, 17] width 40 height 10
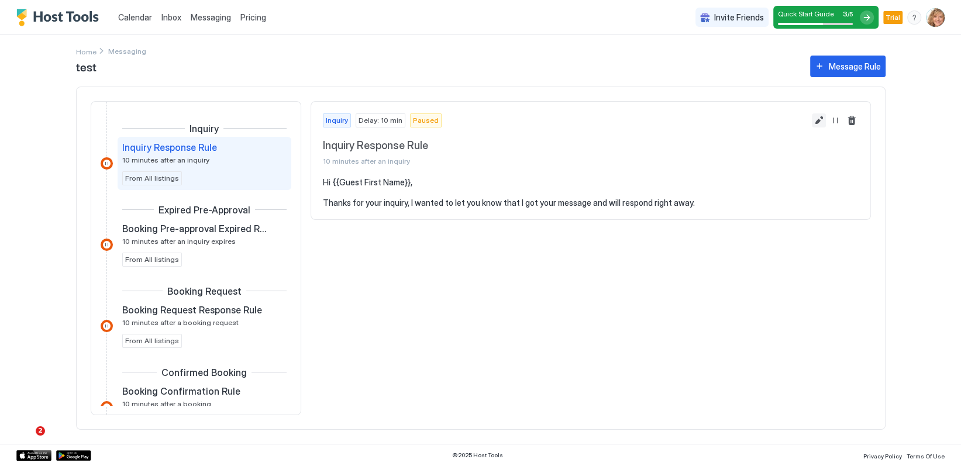
click at [815, 121] on button "Edit message rule" at bounding box center [819, 120] width 14 height 14
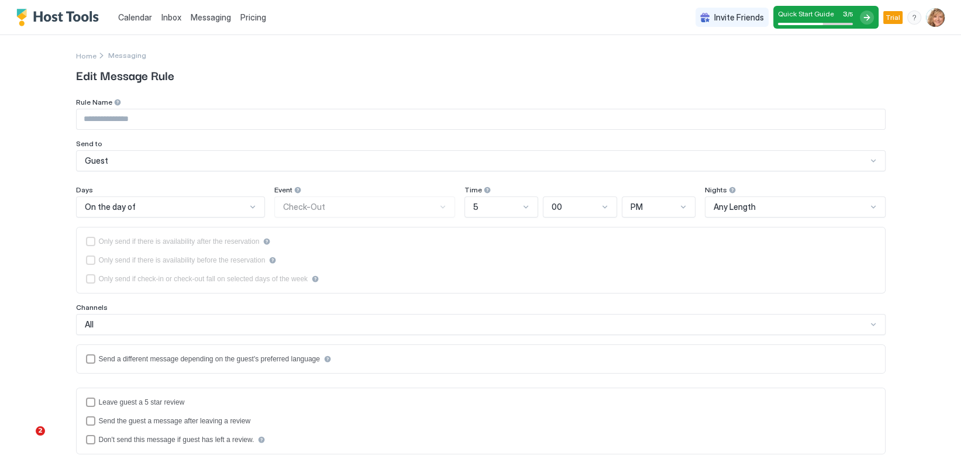
type input "**********"
type textarea "**********"
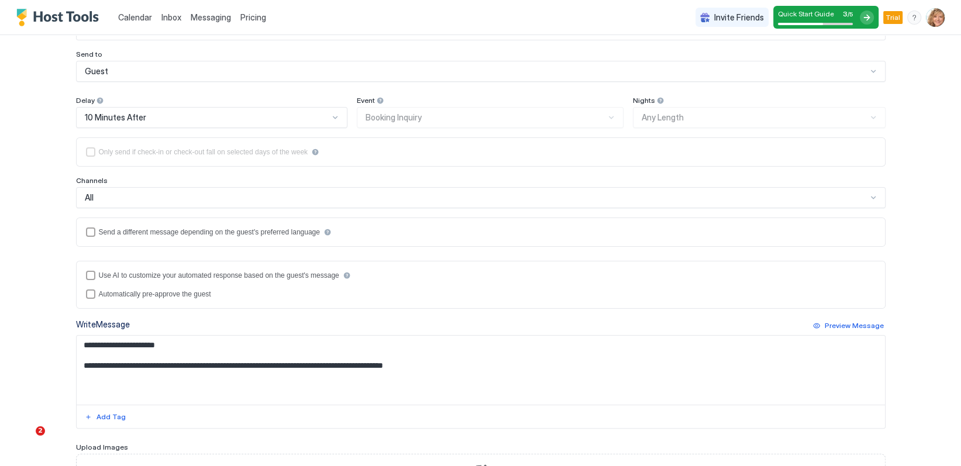
scroll to position [87, 0]
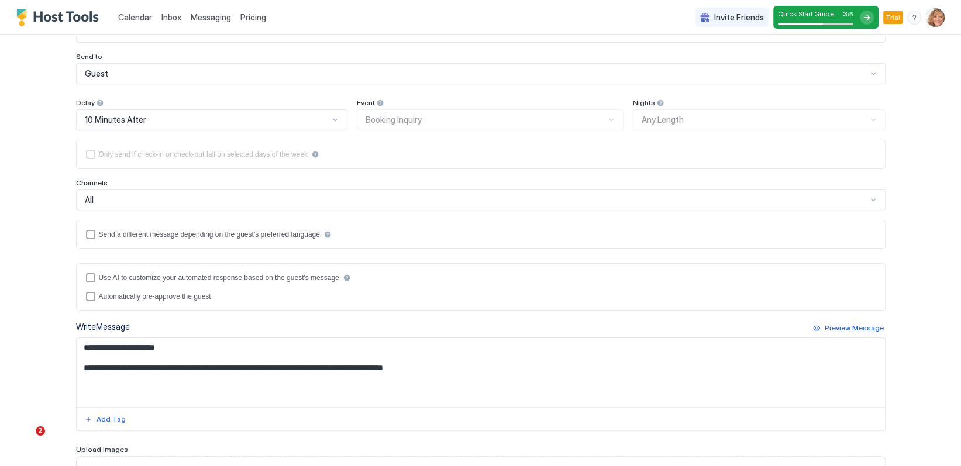
click at [256, 200] on div "All" at bounding box center [476, 200] width 782 height 11
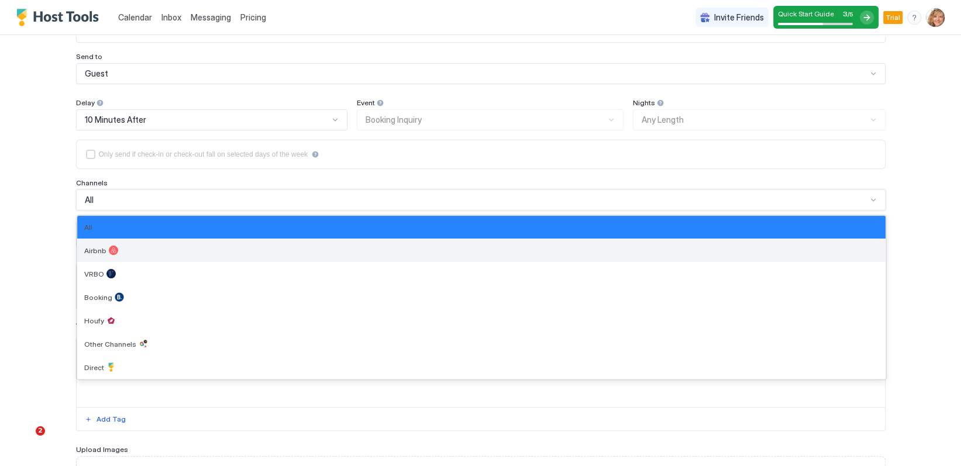
click at [237, 246] on div "Airbnb" at bounding box center [481, 250] width 794 height 9
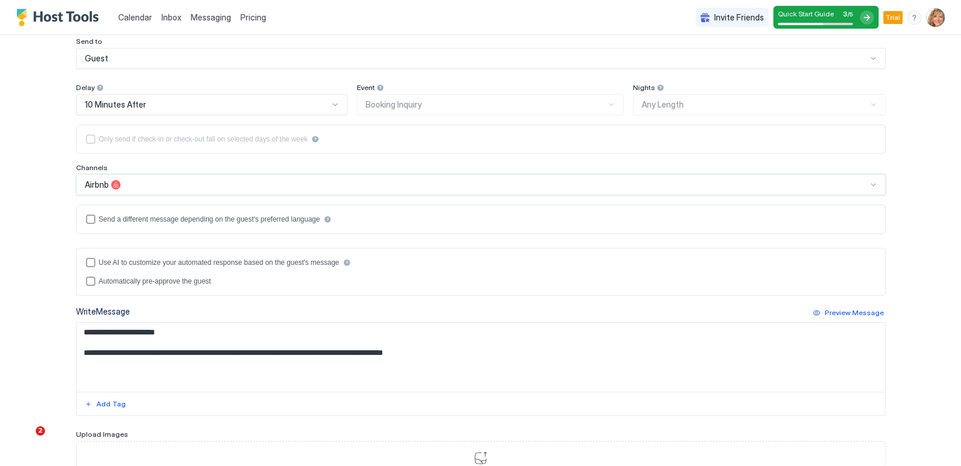
scroll to position [0, 0]
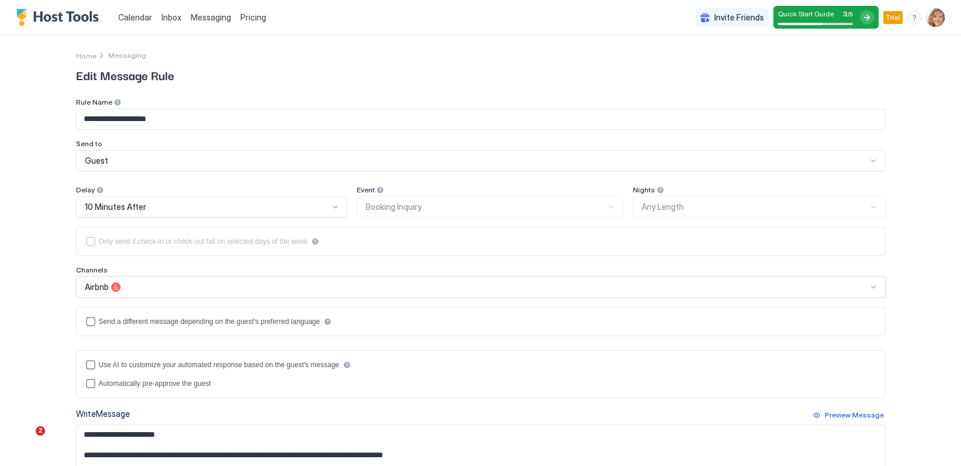
click at [135, 14] on span "Calendar" at bounding box center [135, 17] width 34 height 10
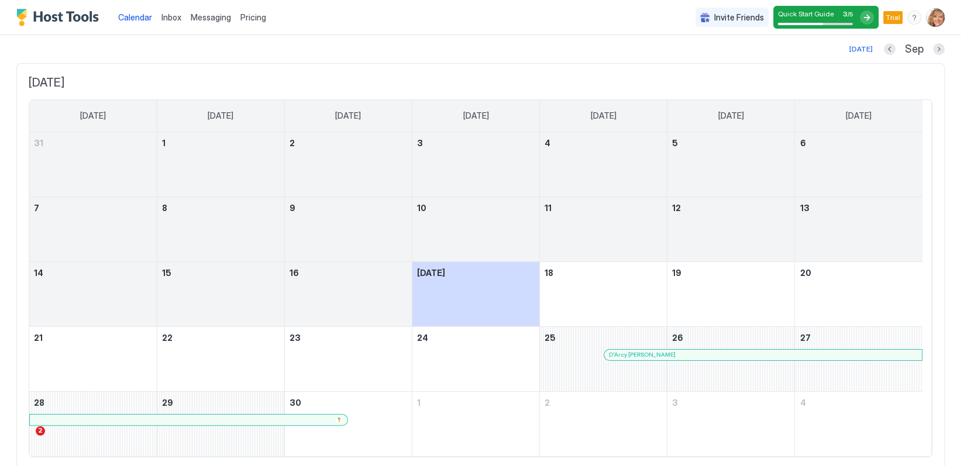
scroll to position [71, 0]
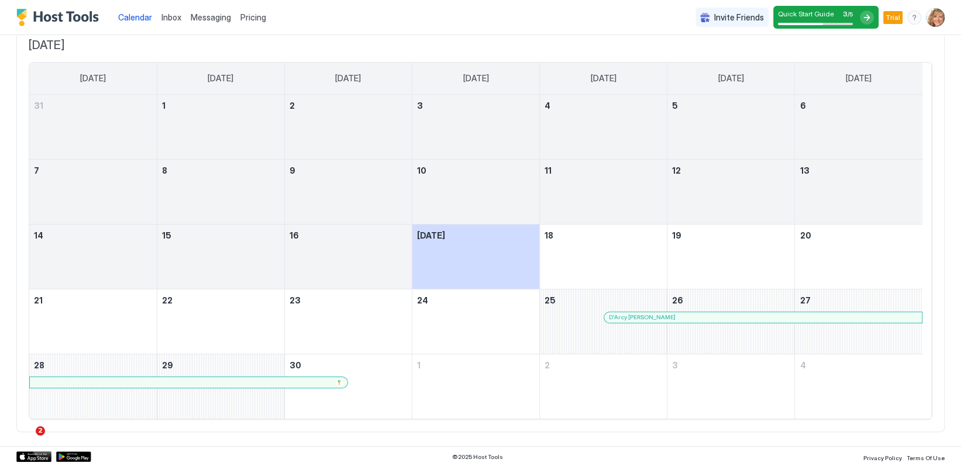
click at [670, 315] on div at bounding box center [671, 317] width 9 height 9
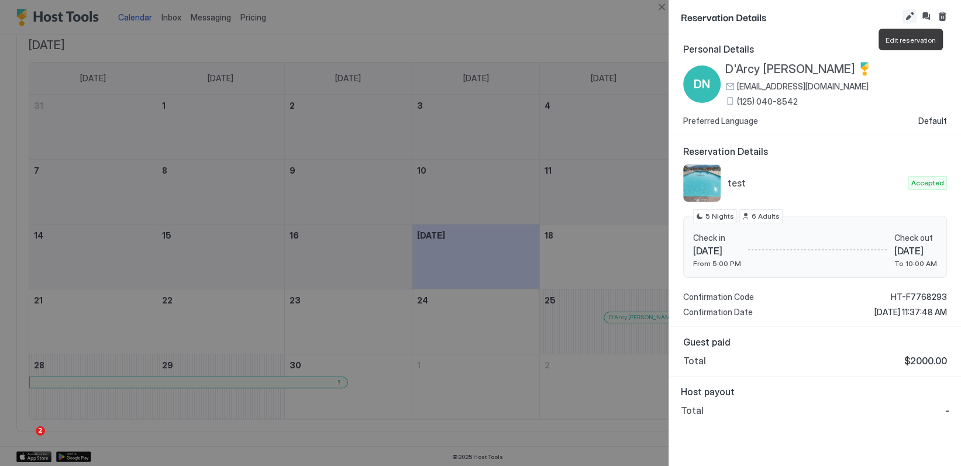
click at [909, 16] on button "Edit reservation" at bounding box center [909, 16] width 14 height 14
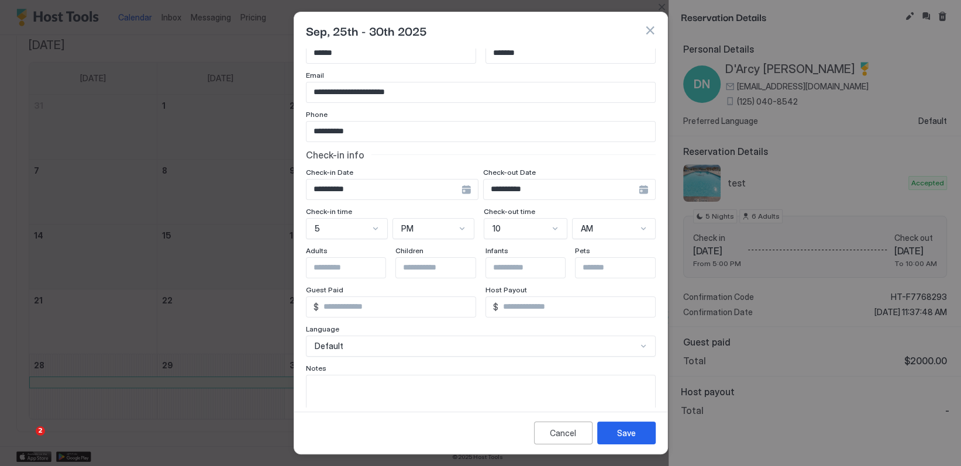
scroll to position [0, 0]
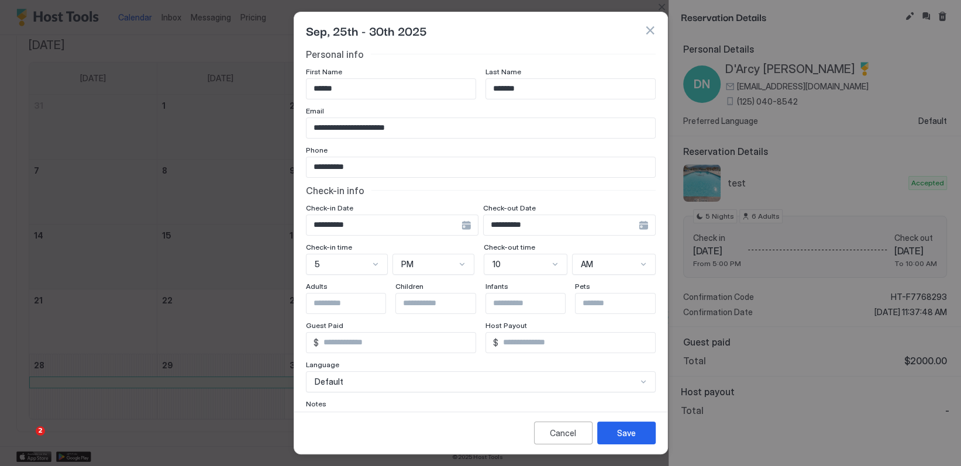
click at [649, 28] on button "button" at bounding box center [650, 31] width 12 height 12
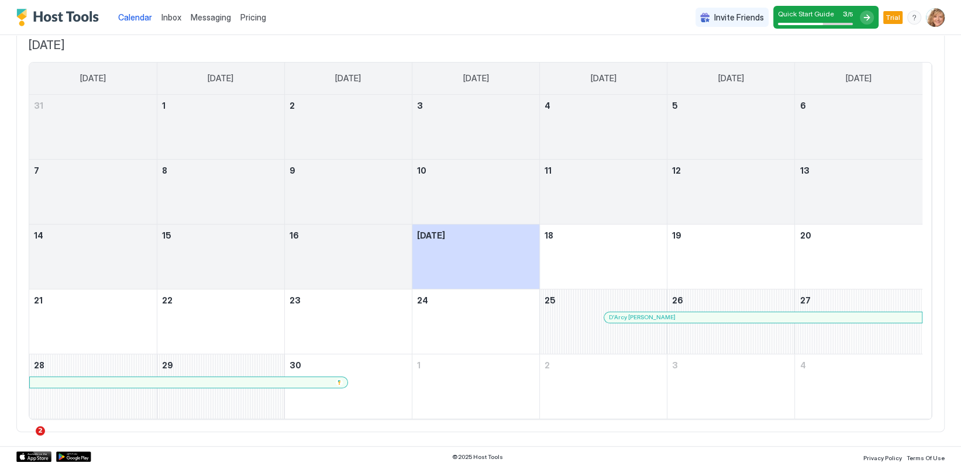
click at [195, 18] on span "Messaging" at bounding box center [211, 17] width 40 height 10
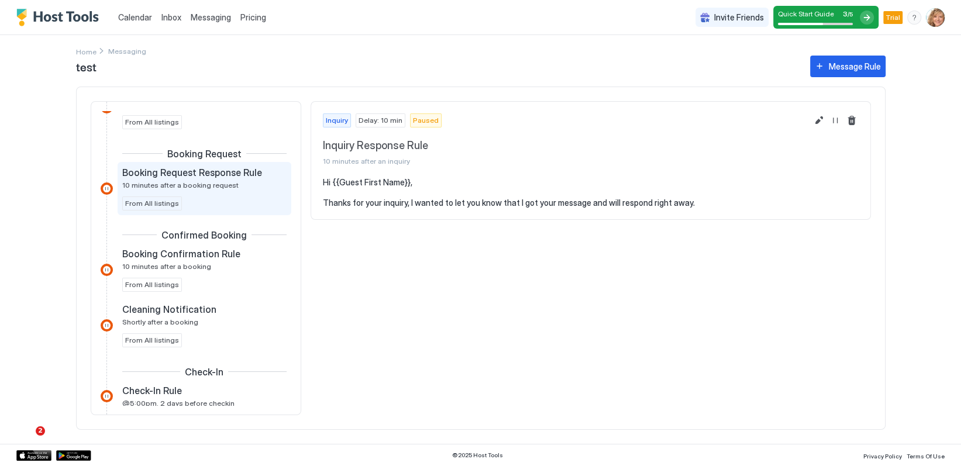
scroll to position [156, 0]
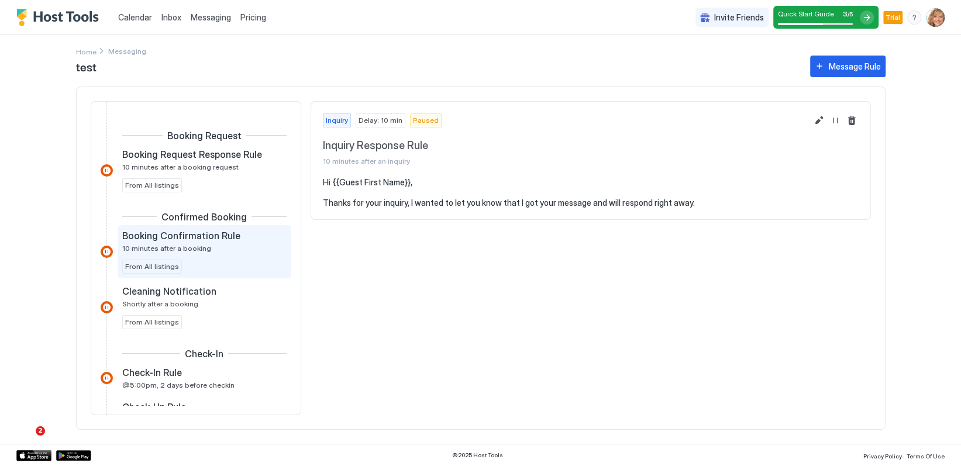
click at [216, 248] on div "Booking Confirmation Rule 10 minutes after a booking" at bounding box center [196, 241] width 148 height 23
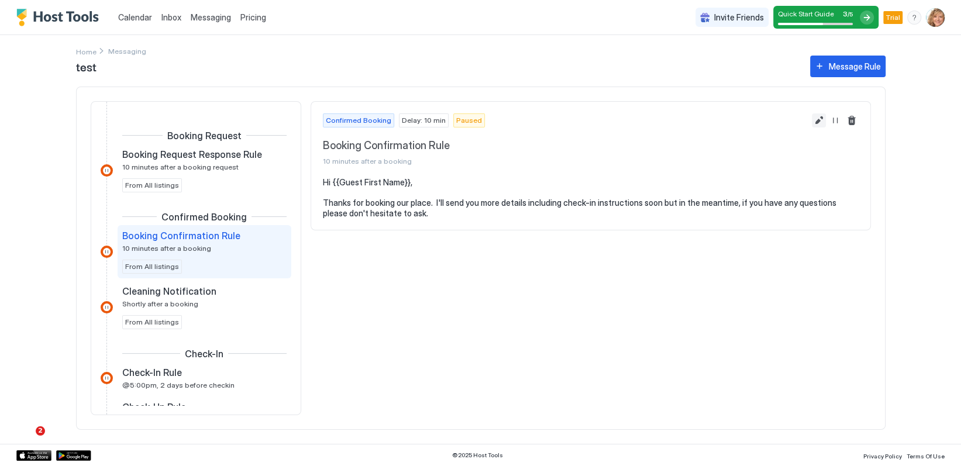
click at [818, 118] on button "Edit message rule" at bounding box center [819, 120] width 14 height 14
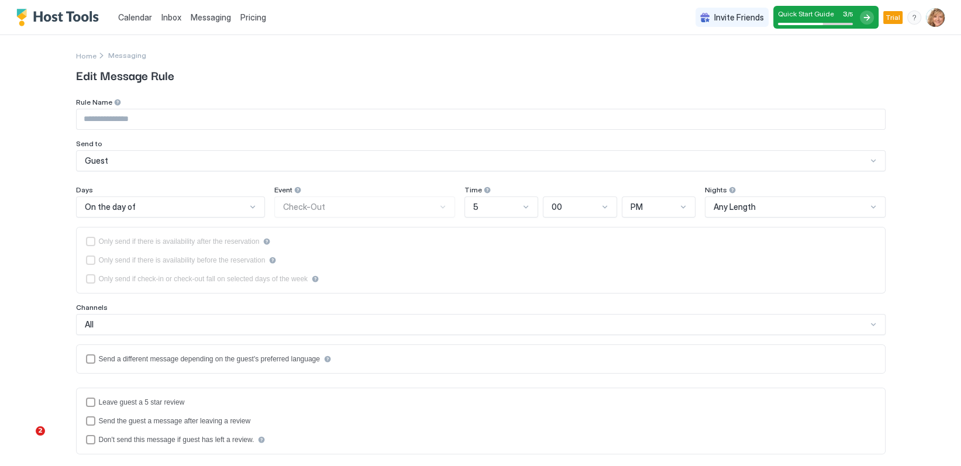
type input "**********"
type textarea "**********"
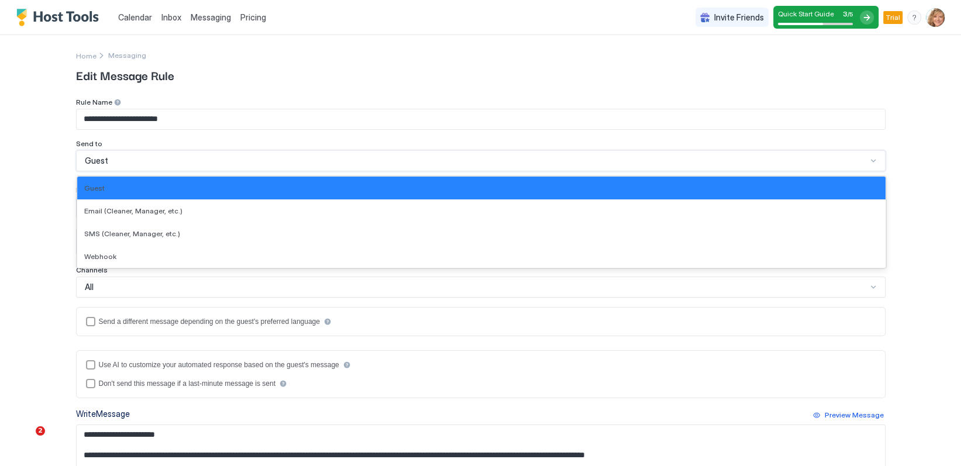
click at [381, 163] on div "Guest" at bounding box center [476, 161] width 782 height 11
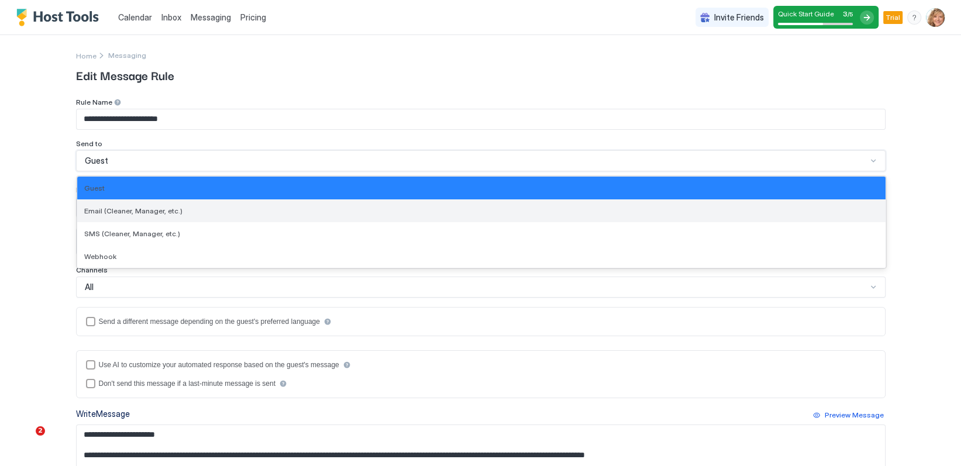
click at [313, 205] on div "Email (Cleaner, Manager, etc.)" at bounding box center [481, 210] width 808 height 23
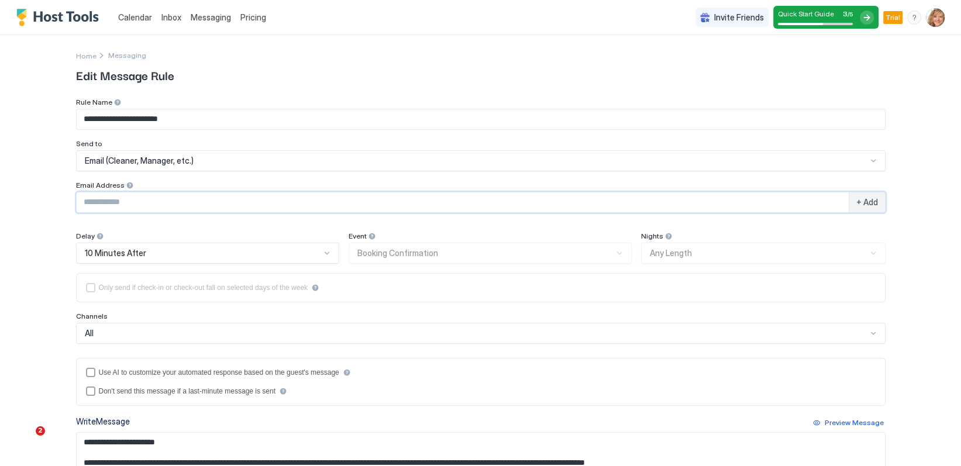
click at [276, 201] on input "Input Field" at bounding box center [463, 202] width 772 height 20
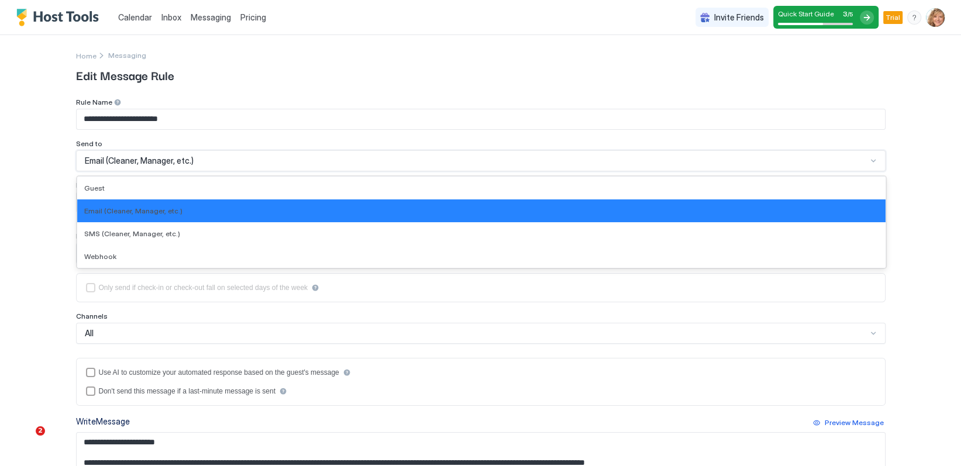
click at [274, 156] on div at bounding box center [476, 161] width 784 height 11
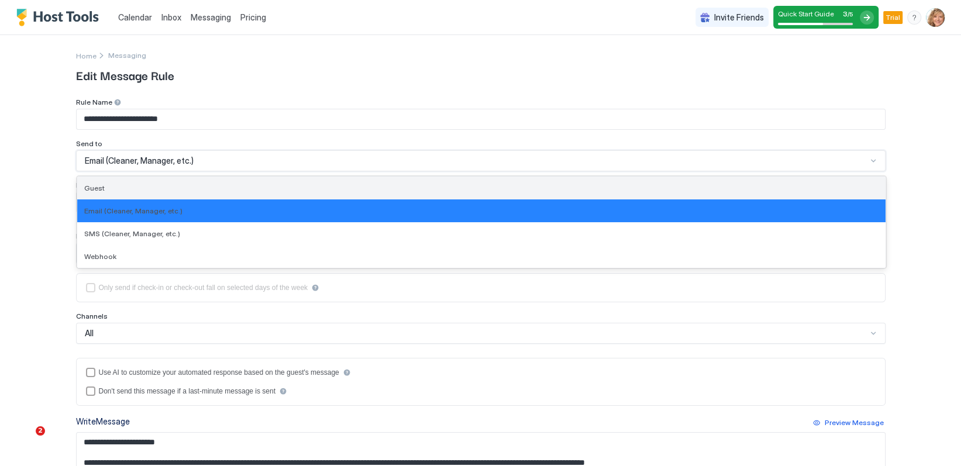
click at [243, 182] on div "Guest" at bounding box center [481, 188] width 808 height 23
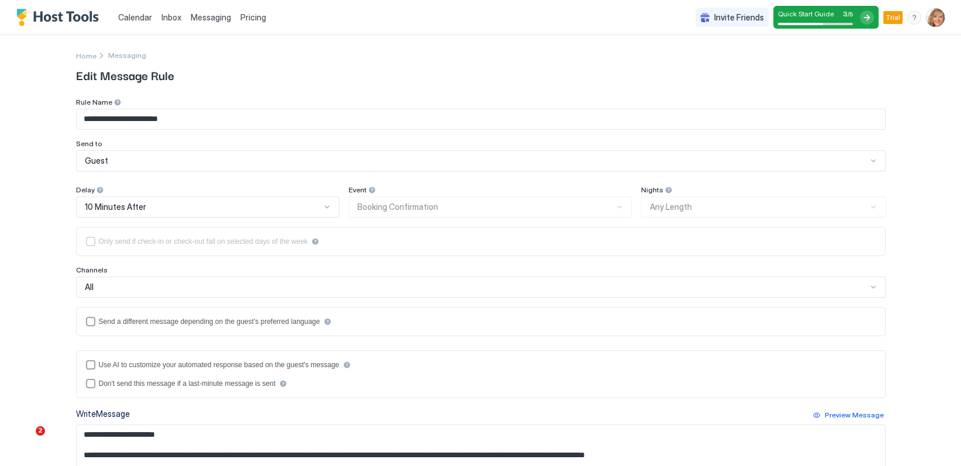
click at [520, 209] on div "Event Booking Confirmation" at bounding box center [490, 201] width 283 height 32
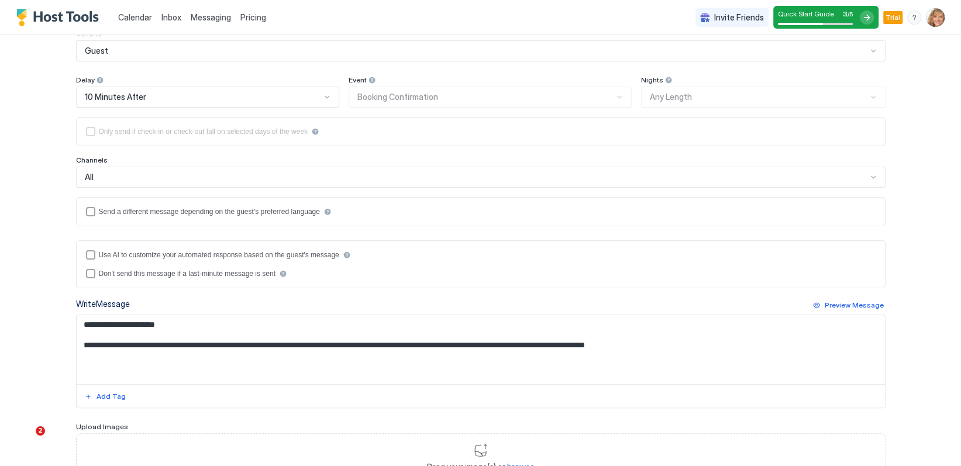
scroll to position [117, 0]
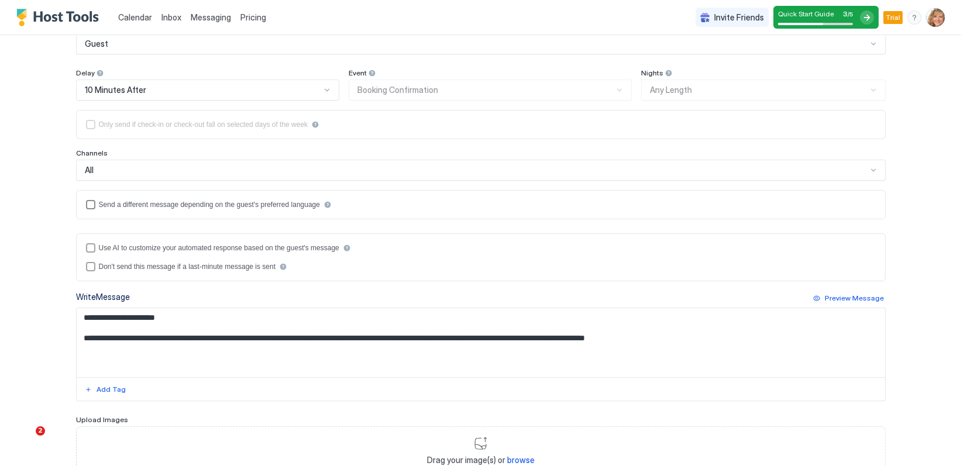
click at [87, 203] on div "languagesEnabled" at bounding box center [90, 204] width 9 height 9
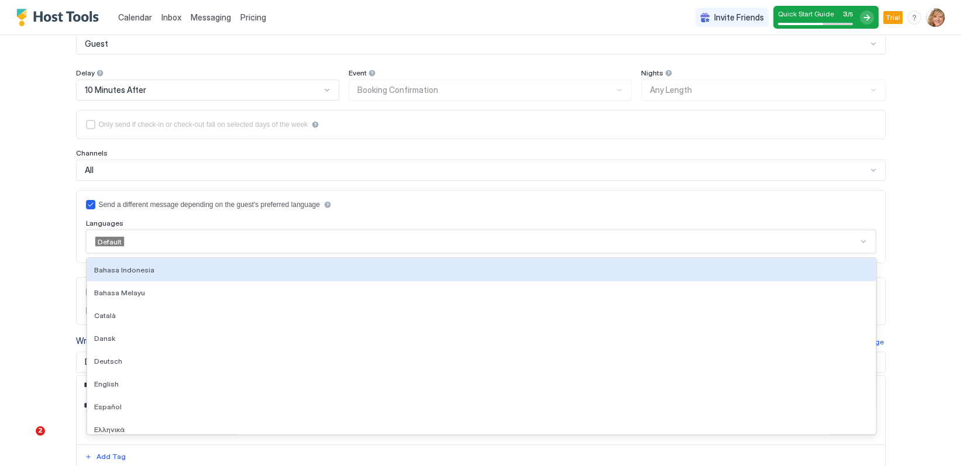
click at [179, 243] on div at bounding box center [492, 241] width 732 height 11
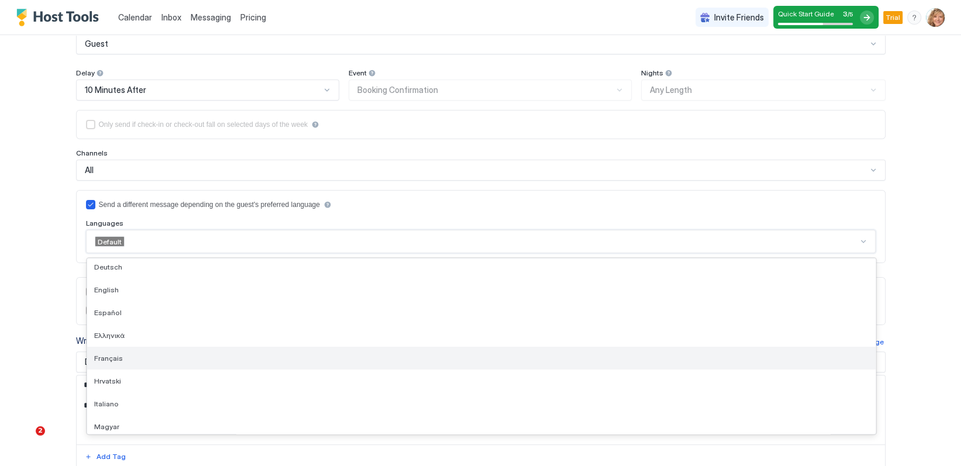
scroll to position [78, 0]
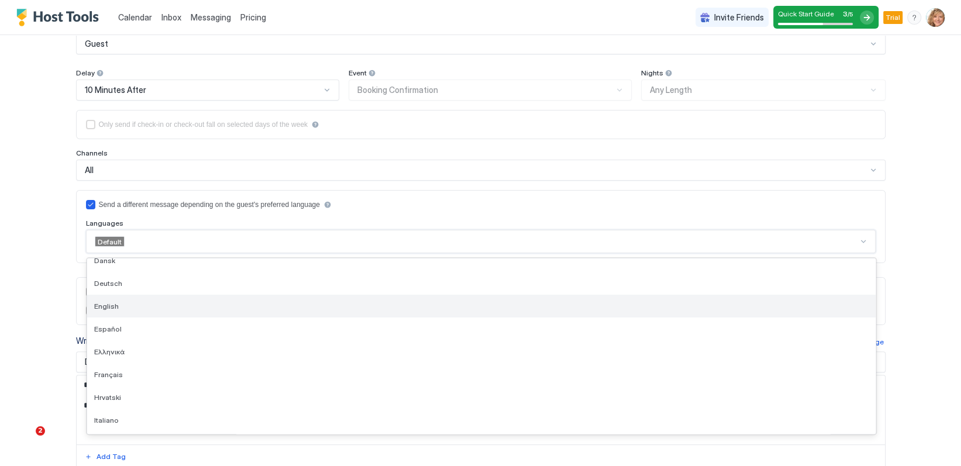
drag, startPoint x: 166, startPoint y: 307, endPoint x: 175, endPoint y: 301, distance: 10.5
click at [166, 306] on div "English" at bounding box center [481, 306] width 774 height 9
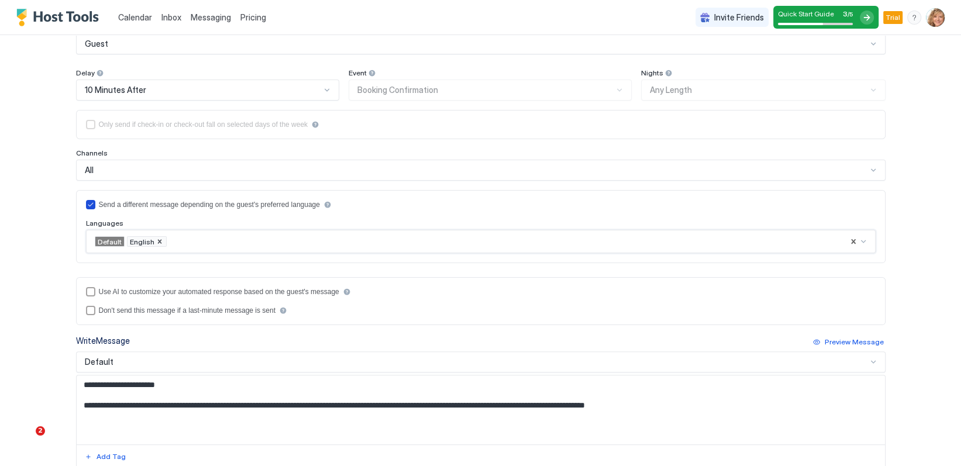
click at [87, 204] on icon "languagesEnabled" at bounding box center [90, 204] width 7 height 7
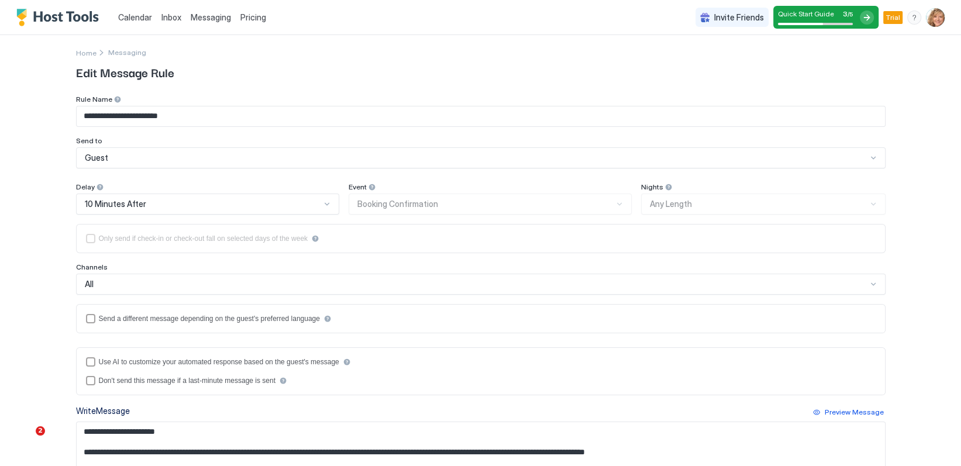
scroll to position [0, 0]
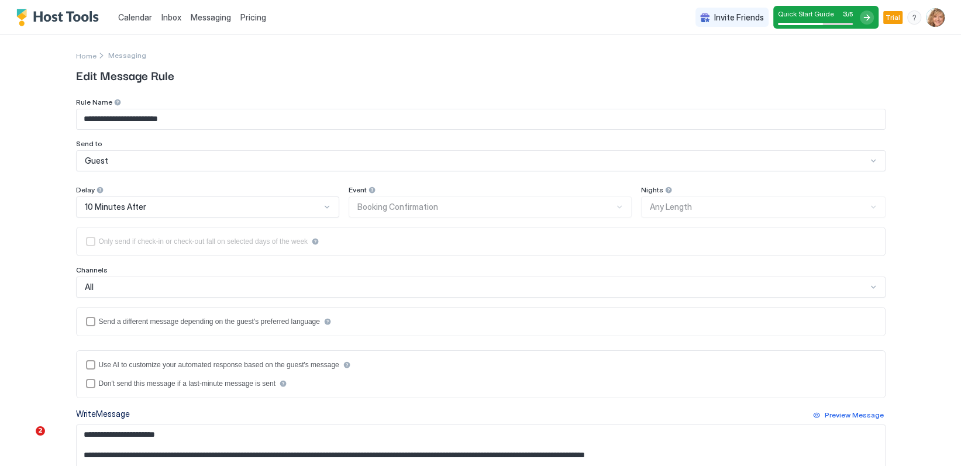
click at [698, 204] on div "Nights Any Length" at bounding box center [763, 201] width 244 height 32
click at [220, 18] on span "Messaging" at bounding box center [211, 17] width 40 height 10
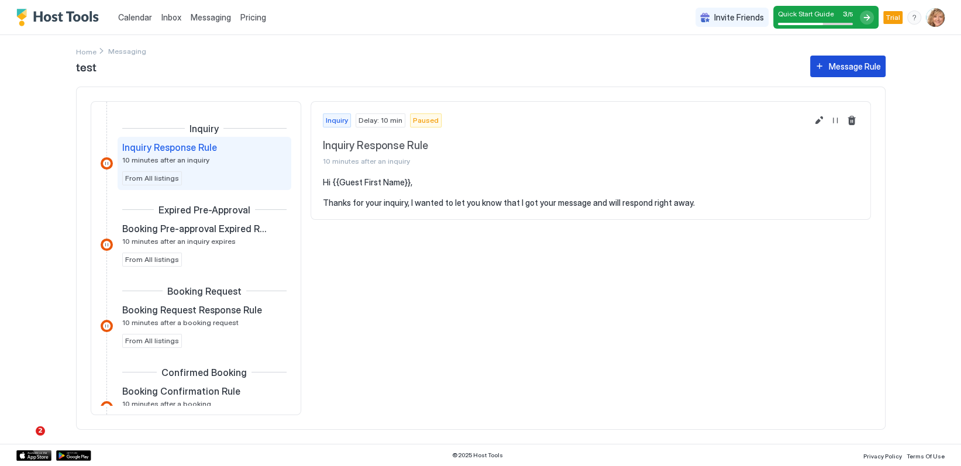
click at [835, 65] on div "Message Rule" at bounding box center [855, 66] width 52 height 12
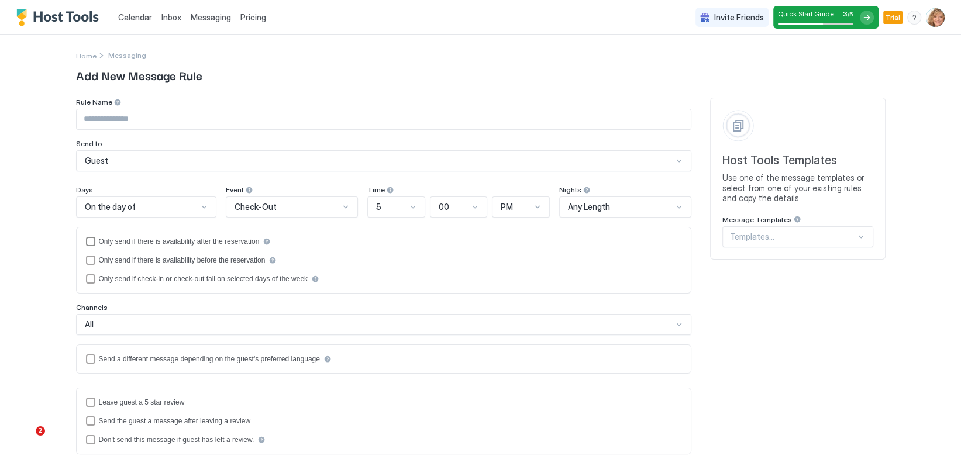
click at [87, 239] on div "afterReservation" at bounding box center [90, 241] width 9 height 9
click at [87, 239] on icon "afterReservation" at bounding box center [90, 241] width 7 height 7
click at [266, 21] on div "Pricing" at bounding box center [253, 18] width 35 height 20
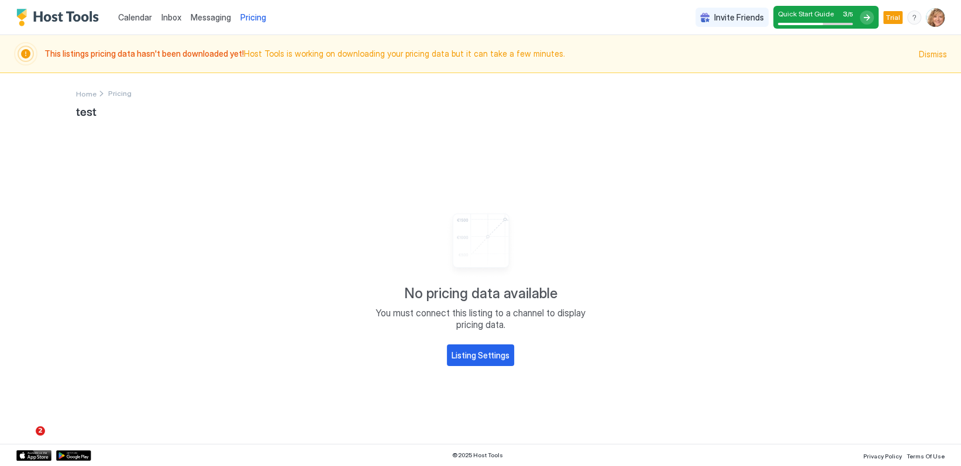
click at [141, 15] on span "Calendar" at bounding box center [135, 17] width 34 height 10
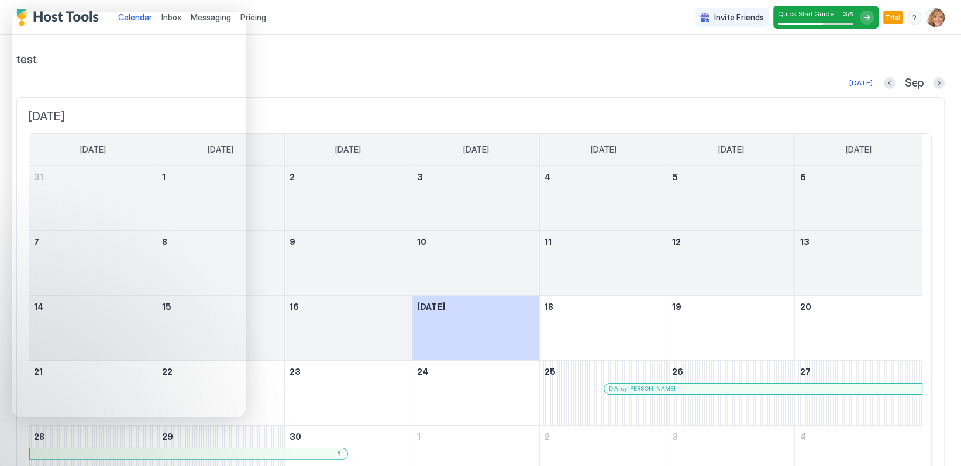
click at [627, 387] on div at bounding box center [627, 388] width 9 height 9
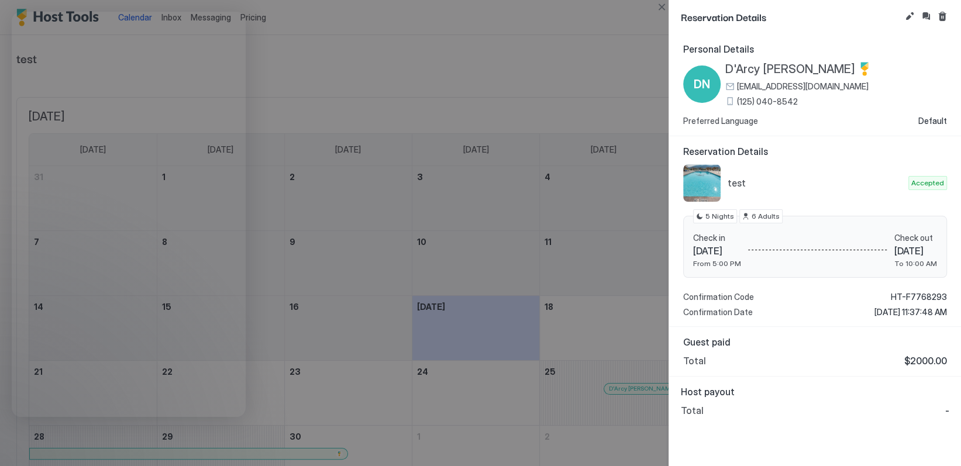
drag, startPoint x: 458, startPoint y: 49, endPoint x: 395, endPoint y: 45, distance: 63.8
click at [452, 49] on div at bounding box center [480, 233] width 961 height 466
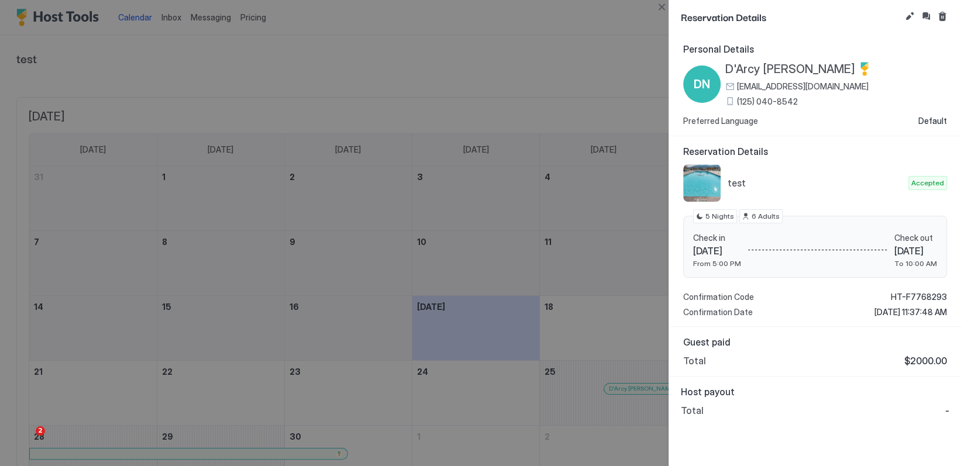
click at [158, 15] on div at bounding box center [480, 233] width 961 height 466
click at [164, 15] on div at bounding box center [480, 233] width 961 height 466
click at [549, 25] on div at bounding box center [480, 233] width 961 height 466
drag, startPoint x: 666, startPoint y: 5, endPoint x: 543, endPoint y: 18, distance: 123.5
click at [660, 5] on button "Close" at bounding box center [661, 7] width 14 height 14
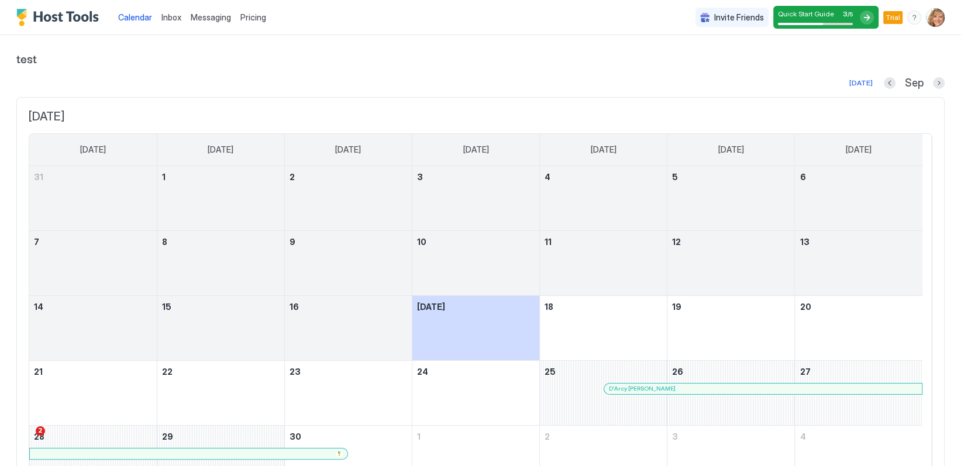
click at [170, 16] on span "Inbox" at bounding box center [171, 17] width 20 height 10
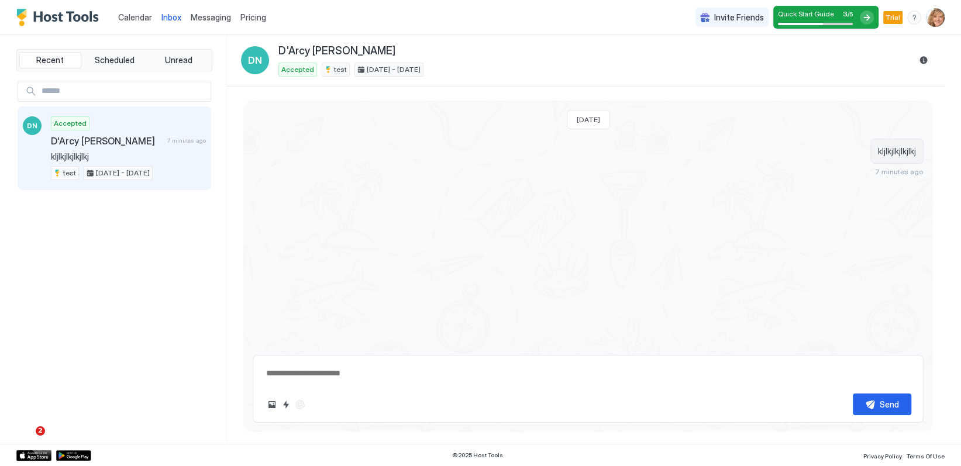
click at [160, 160] on span "kljlkjlkjlkjlkj" at bounding box center [128, 156] width 155 height 11
click at [922, 60] on button "Reservation information" at bounding box center [923, 60] width 14 height 14
type textarea "*"
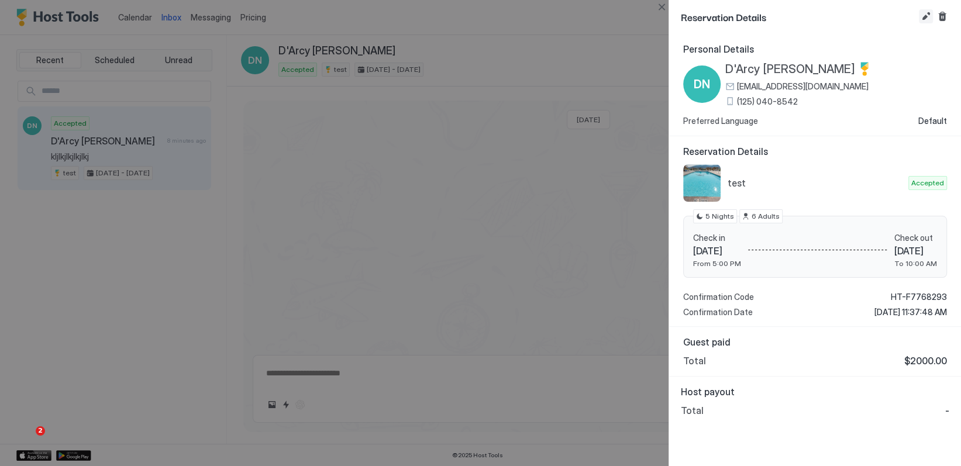
click at [924, 12] on button "Edit reservation" at bounding box center [926, 16] width 14 height 14
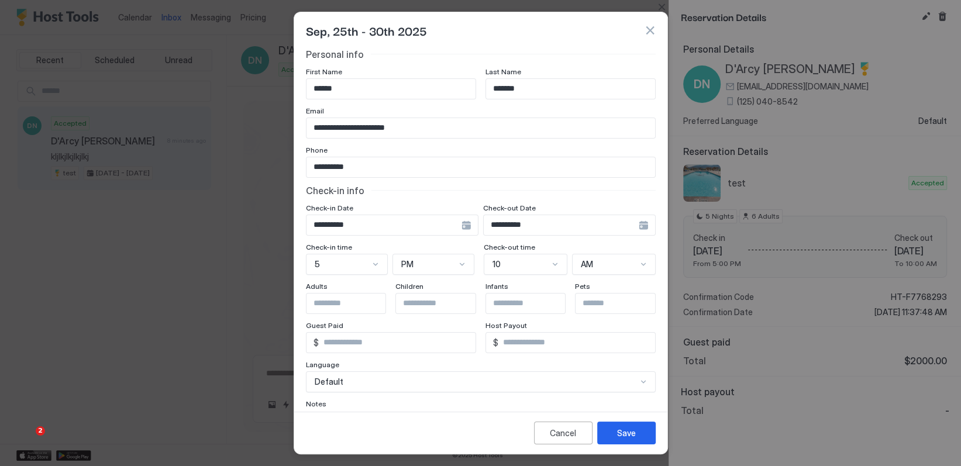
click at [315, 166] on input "**********" at bounding box center [480, 167] width 349 height 20
type input "*********"
click at [622, 432] on div "Save" at bounding box center [626, 433] width 19 height 12
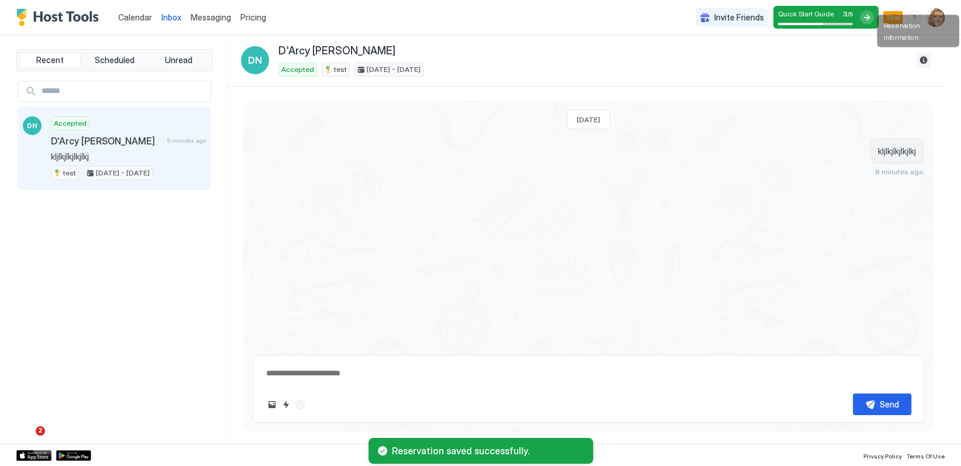
click at [923, 61] on button "Reservation information" at bounding box center [923, 60] width 14 height 14
type textarea "*"
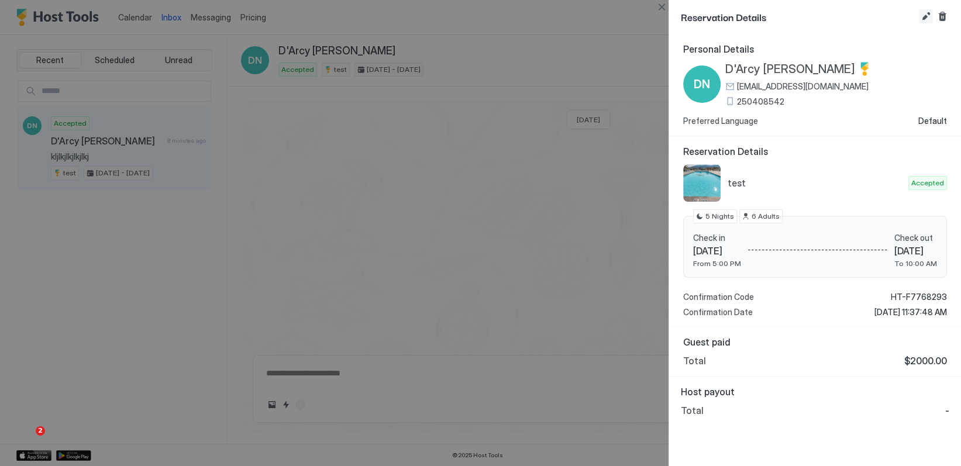
click at [923, 13] on button "Edit reservation" at bounding box center [926, 16] width 14 height 14
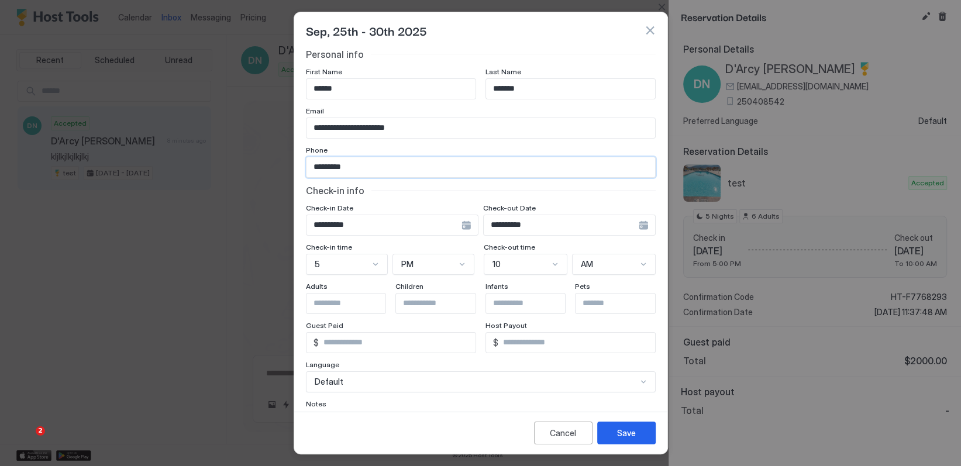
click at [371, 166] on input "*********" at bounding box center [480, 167] width 349 height 20
type input "**********"
click at [628, 430] on div "Save" at bounding box center [626, 433] width 19 height 12
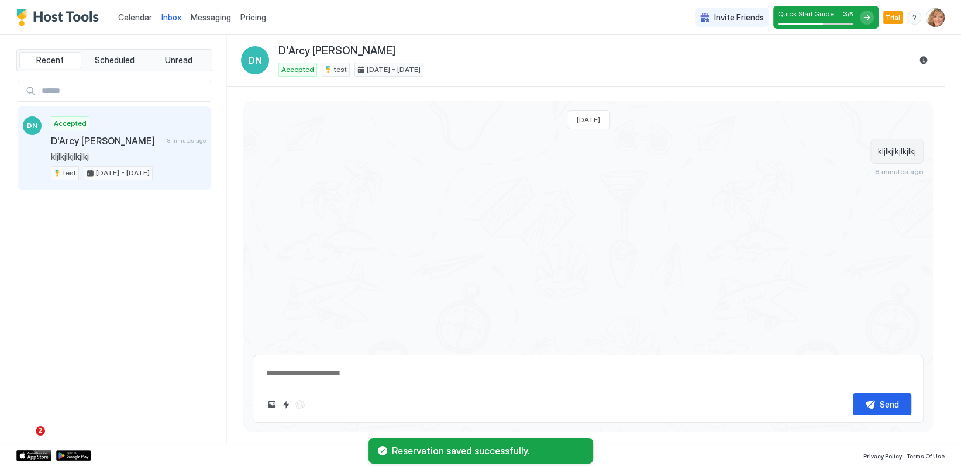
click at [615, 51] on div "D'Arcy [PERSON_NAME]" at bounding box center [593, 50] width 631 height 13
click at [920, 61] on button "Reservation information" at bounding box center [923, 60] width 14 height 14
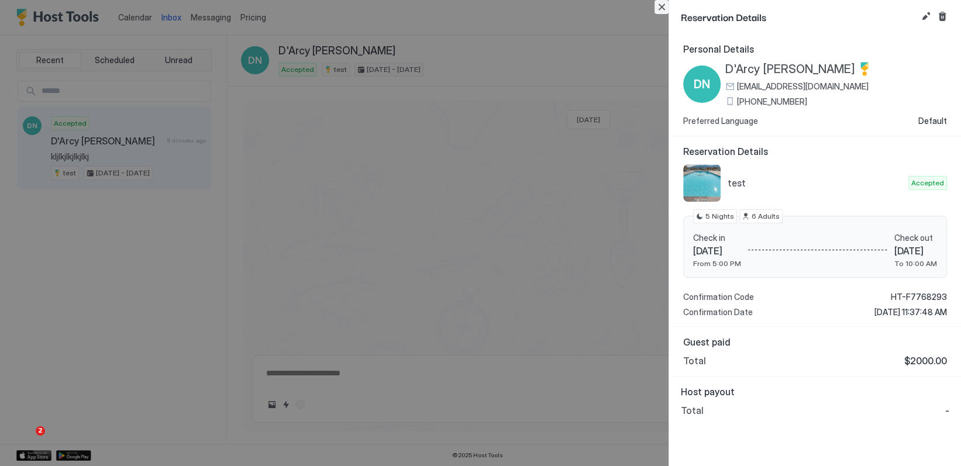
click at [661, 7] on button "Close" at bounding box center [661, 7] width 14 height 14
type textarea "*"
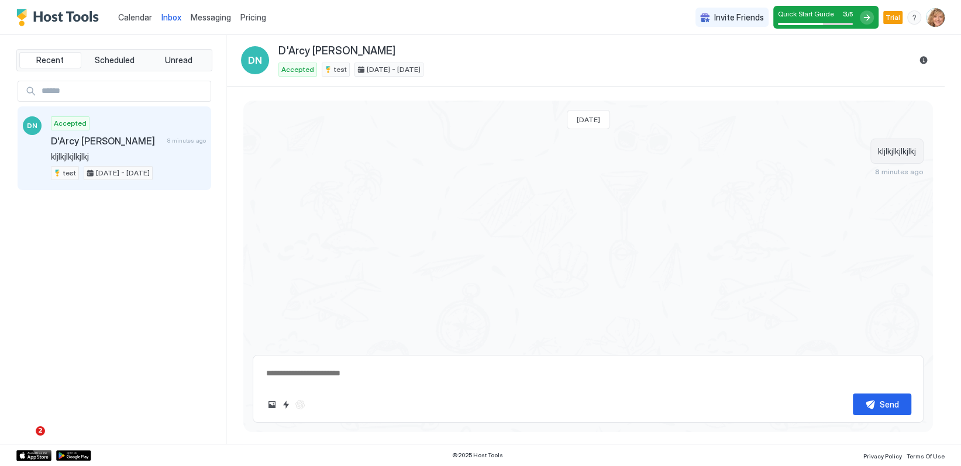
click at [260, 16] on span "Pricing" at bounding box center [253, 17] width 26 height 11
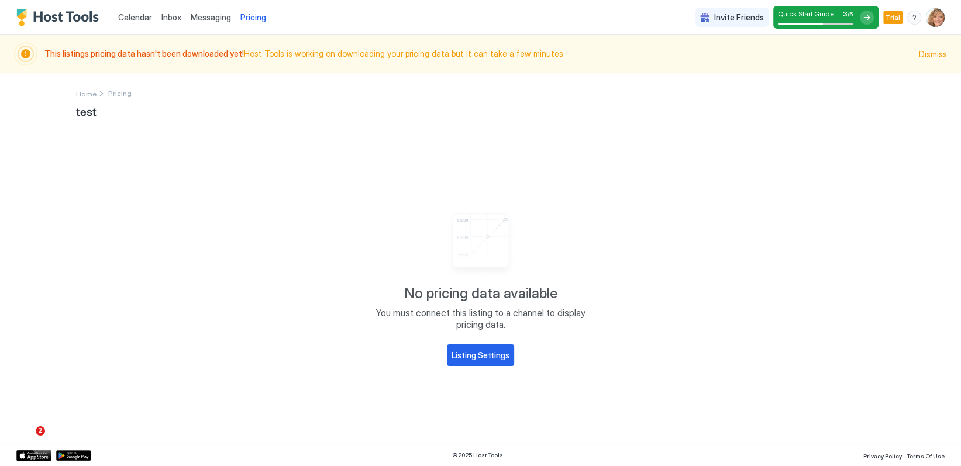
click at [220, 19] on span "Messaging" at bounding box center [211, 17] width 40 height 10
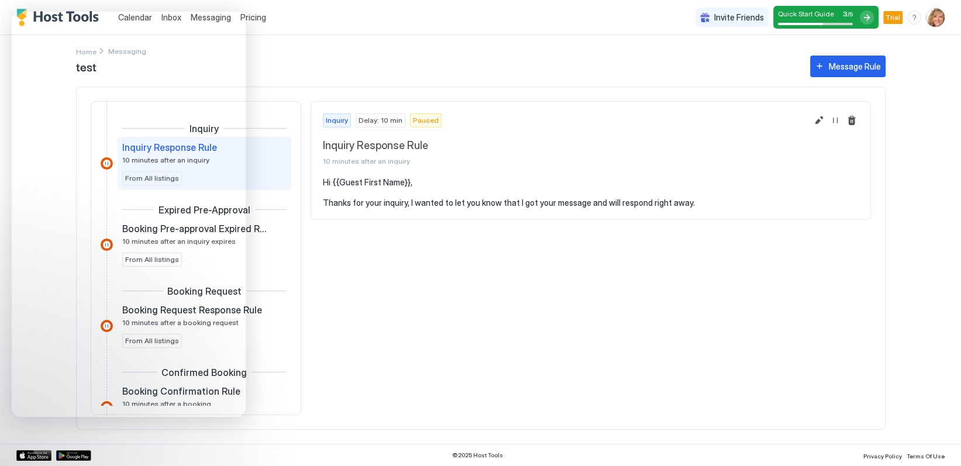
click at [488, 285] on div "Inquiry Delay: 10 min Paused Inquiry Response Rule 10 minutes after an inquiry …" at bounding box center [591, 258] width 560 height 314
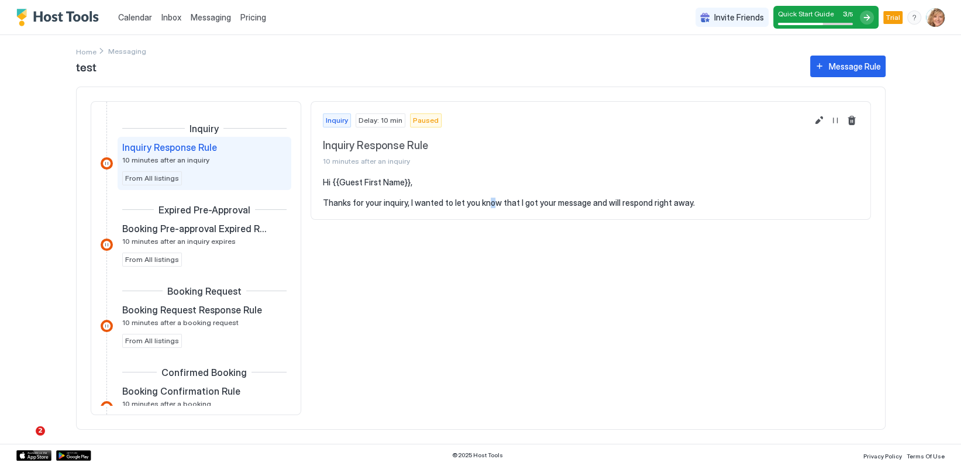
click at [138, 12] on span "Calendar" at bounding box center [135, 17] width 34 height 10
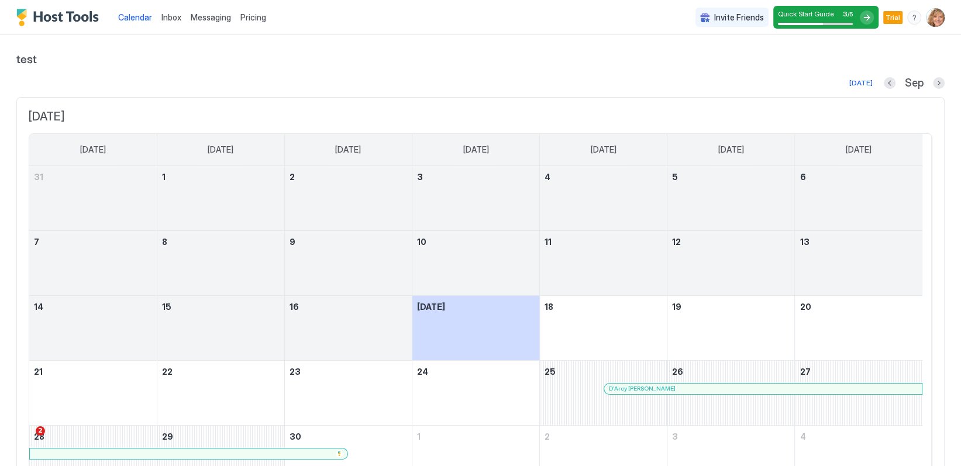
click at [926, 18] on img "User profile" at bounding box center [935, 17] width 19 height 19
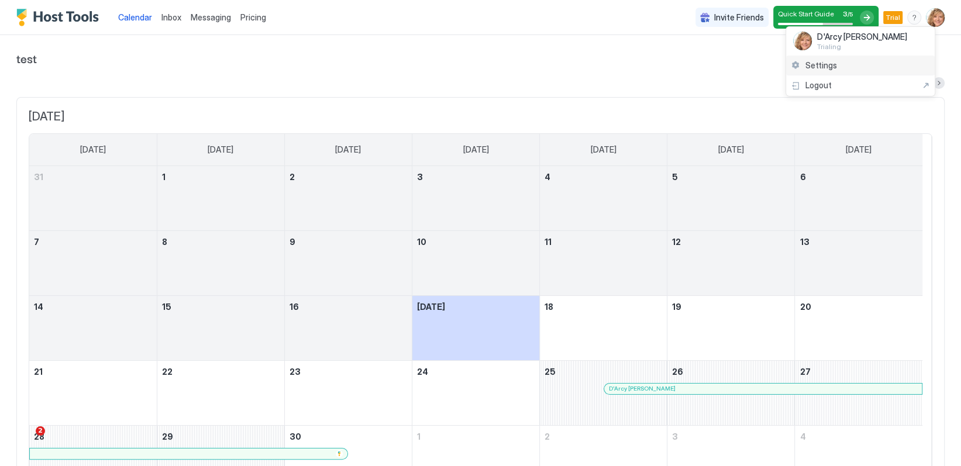
click at [816, 60] on span "Settings" at bounding box center [821, 65] width 32 height 11
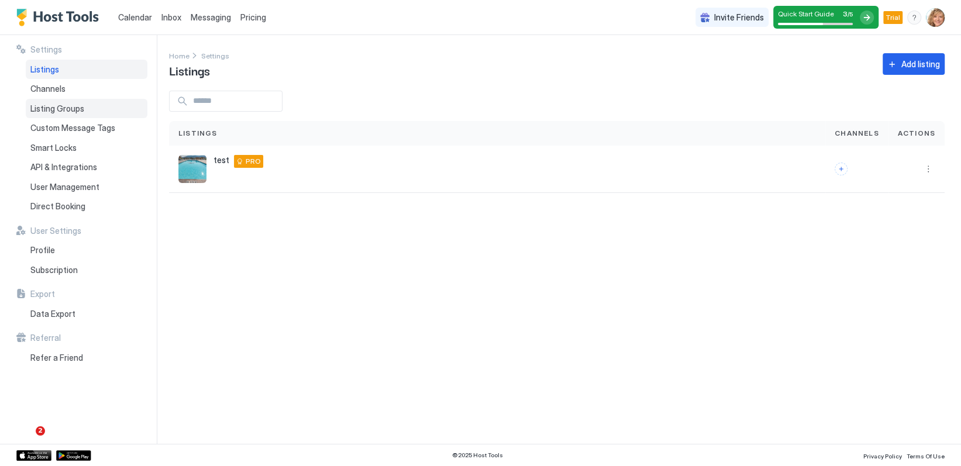
click at [63, 106] on span "Listing Groups" at bounding box center [57, 109] width 54 height 11
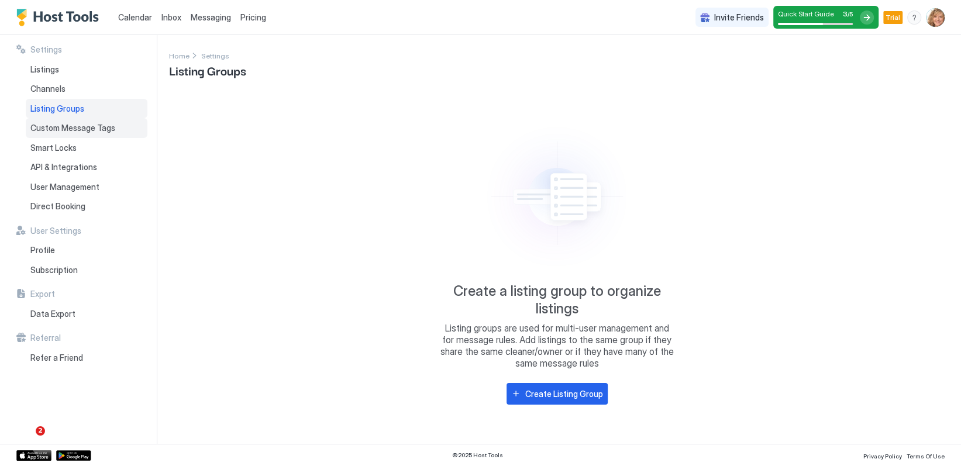
click at [67, 129] on span "Custom Message Tags" at bounding box center [72, 128] width 85 height 11
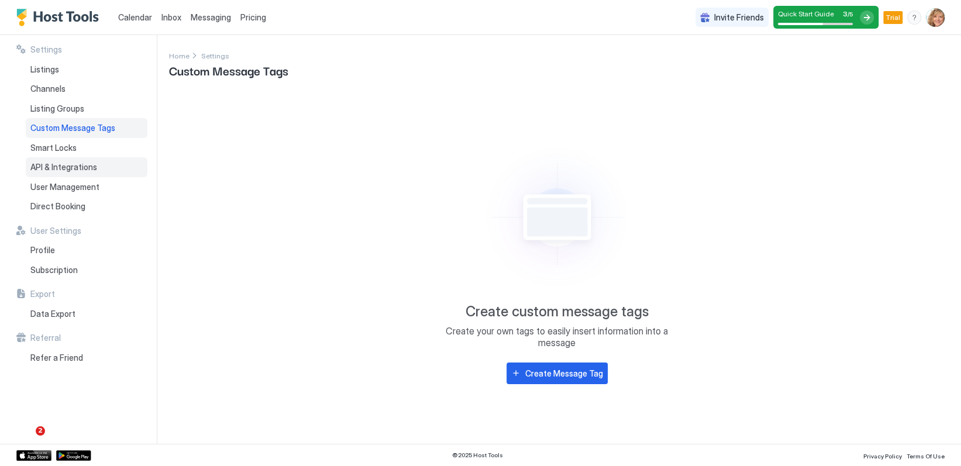
click at [65, 167] on span "API & Integrations" at bounding box center [63, 167] width 67 height 11
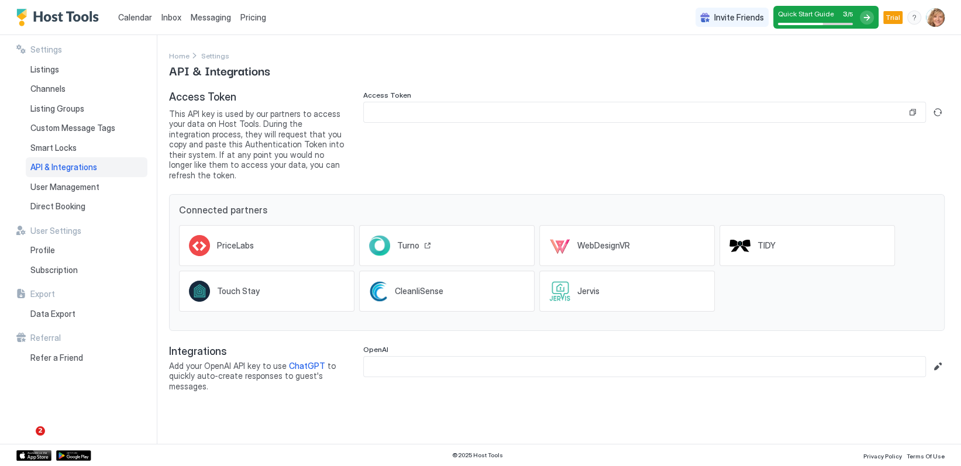
click at [425, 240] on div "Turno" at bounding box center [414, 245] width 34 height 11
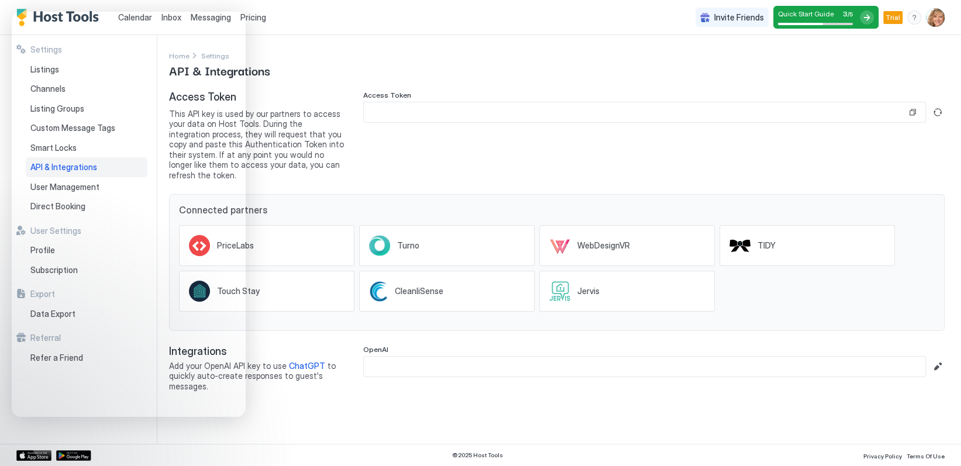
click at [936, 18] on img "User profile" at bounding box center [935, 17] width 19 height 19
click at [829, 63] on span "Settings" at bounding box center [830, 65] width 32 height 11
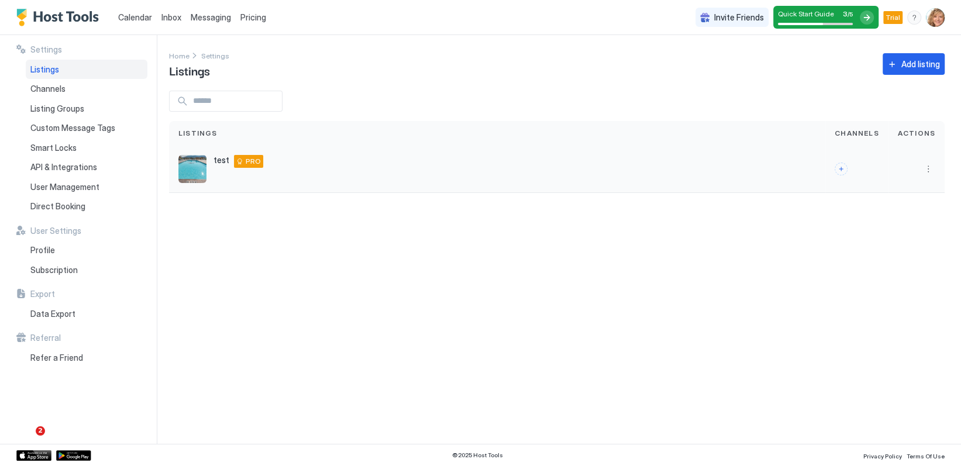
click at [929, 176] on div at bounding box center [916, 169] width 56 height 47
click at [929, 170] on button "More options" at bounding box center [928, 169] width 14 height 14
click at [891, 222] on span "Listing Settings" at bounding box center [901, 222] width 52 height 9
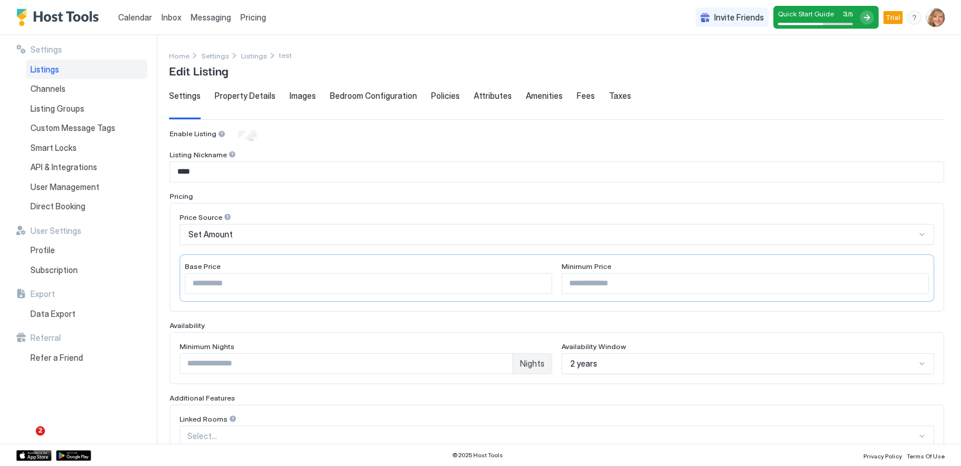
click at [127, 13] on span "Calendar" at bounding box center [135, 17] width 34 height 10
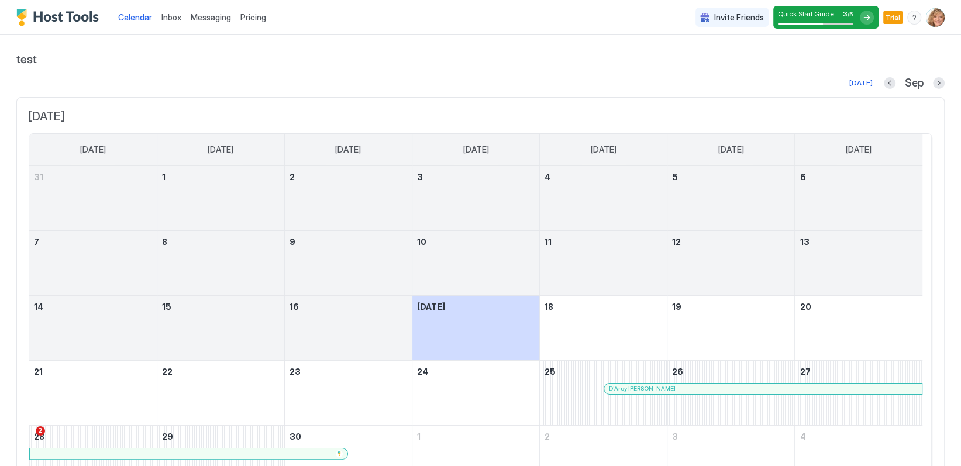
click at [926, 18] on img "User profile" at bounding box center [935, 17] width 19 height 19
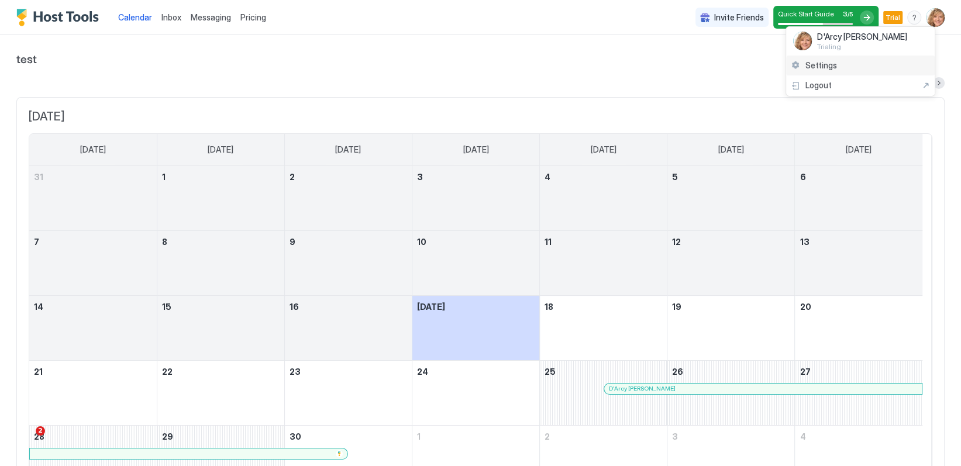
click at [812, 66] on span "Settings" at bounding box center [821, 65] width 32 height 11
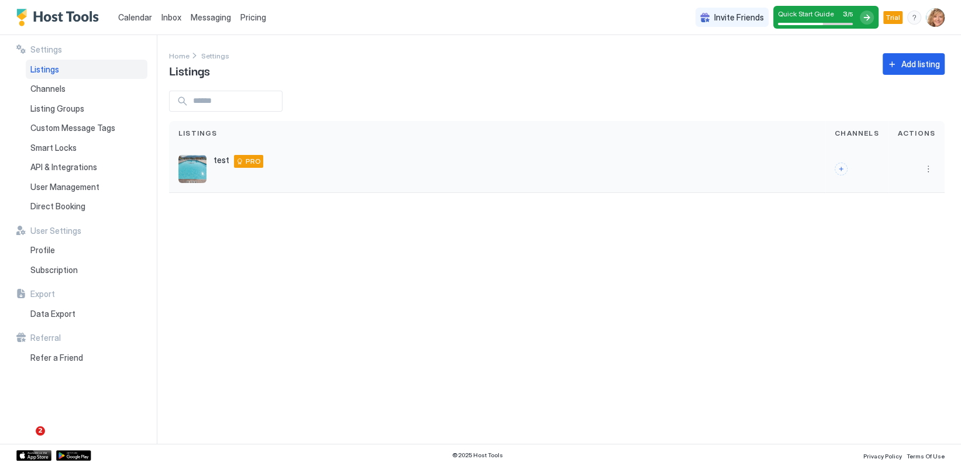
click at [312, 167] on div "test [STREET_ADDRESS] PRO" at bounding box center [496, 169] width 637 height 28
click at [929, 166] on button "More options" at bounding box center [928, 169] width 14 height 14
click at [887, 220] on span "Listing Settings" at bounding box center [901, 222] width 52 height 9
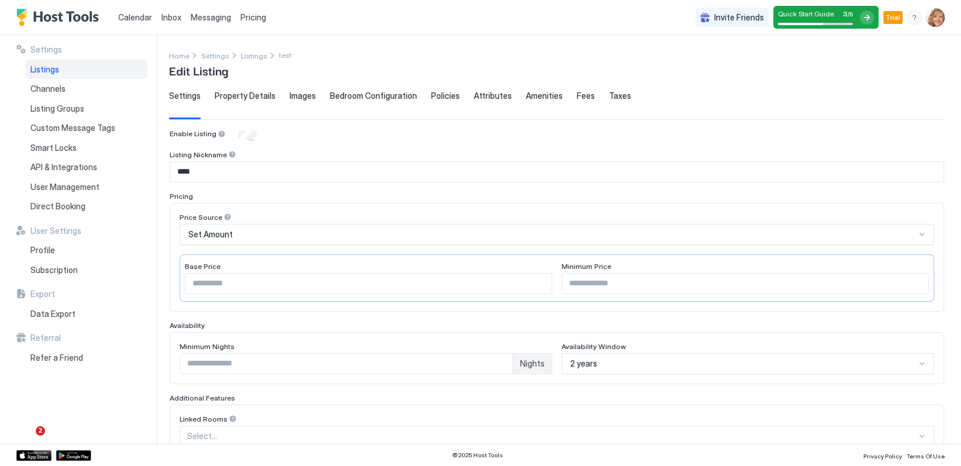
click at [246, 94] on span "Property Details" at bounding box center [245, 96] width 61 height 11
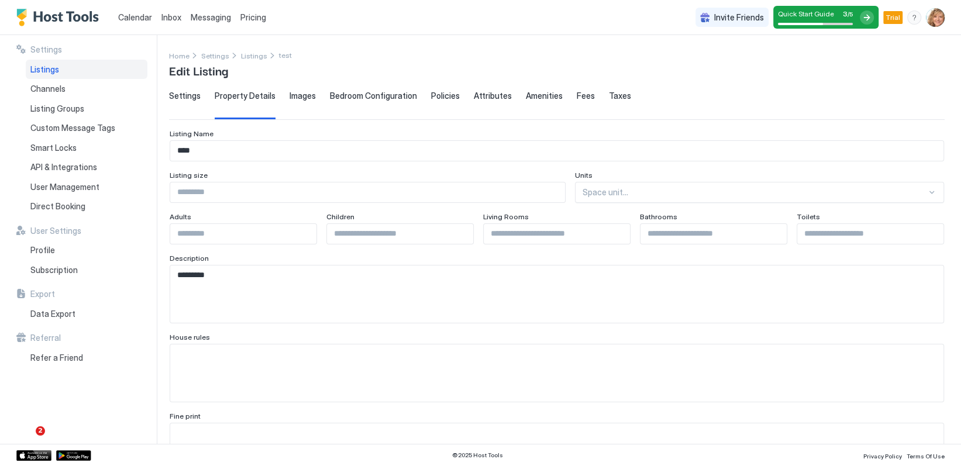
click at [295, 94] on span "Images" at bounding box center [302, 96] width 26 height 11
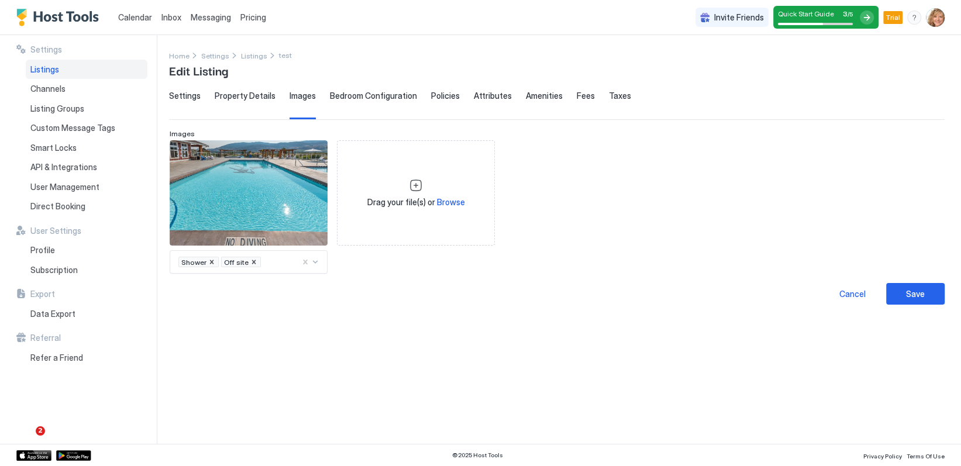
click at [344, 91] on span "Bedroom Configuration" at bounding box center [373, 96] width 87 height 11
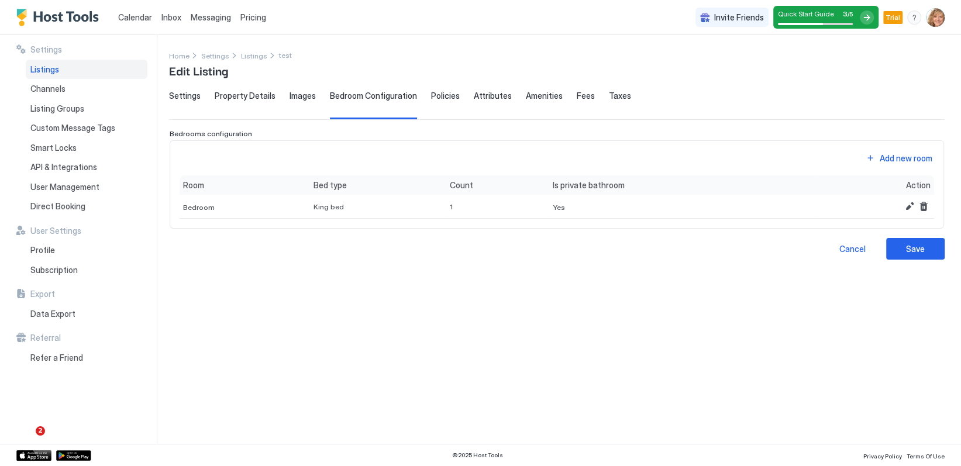
drag, startPoint x: 438, startPoint y: 96, endPoint x: 461, endPoint y: 115, distance: 29.6
click at [439, 96] on span "Policies" at bounding box center [445, 96] width 29 height 11
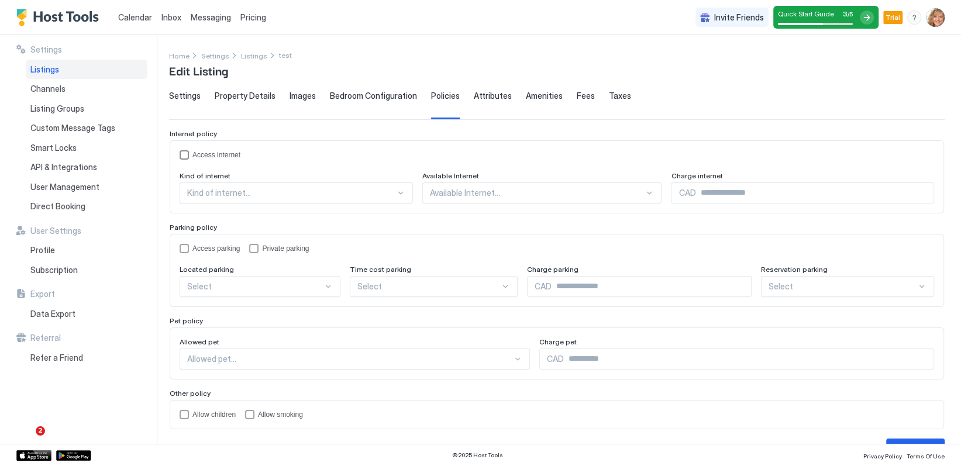
click at [185, 155] on div "accessInternet" at bounding box center [184, 154] width 9 height 9
click at [276, 192] on div at bounding box center [291, 193] width 208 height 11
click at [268, 218] on div "WiFi" at bounding box center [297, 220] width 218 height 9
click at [443, 190] on div at bounding box center [517, 193] width 227 height 11
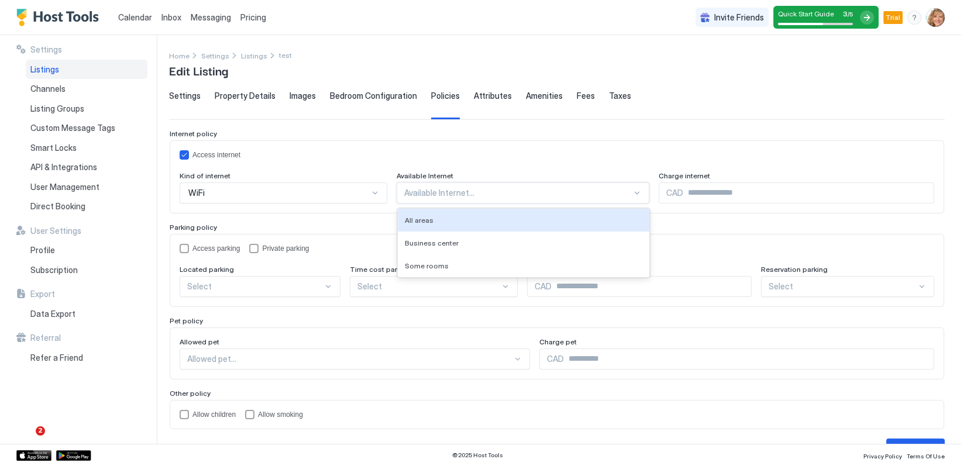
drag, startPoint x: 423, startPoint y: 223, endPoint x: 438, endPoint y: 220, distance: 14.9
click at [423, 223] on div "All areas" at bounding box center [523, 220] width 237 height 9
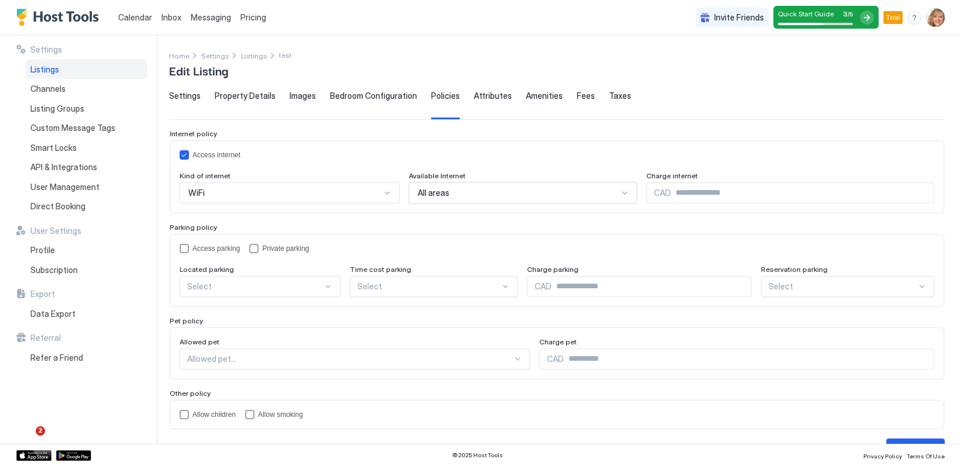
click at [654, 196] on span "CAD" at bounding box center [662, 193] width 17 height 11
click at [251, 246] on div "privateParking" at bounding box center [253, 248] width 9 height 9
click at [251, 288] on div at bounding box center [255, 286] width 136 height 11
click at [244, 313] on div "On Site" at bounding box center [261, 313] width 146 height 9
click at [396, 282] on div at bounding box center [429, 286] width 142 height 11
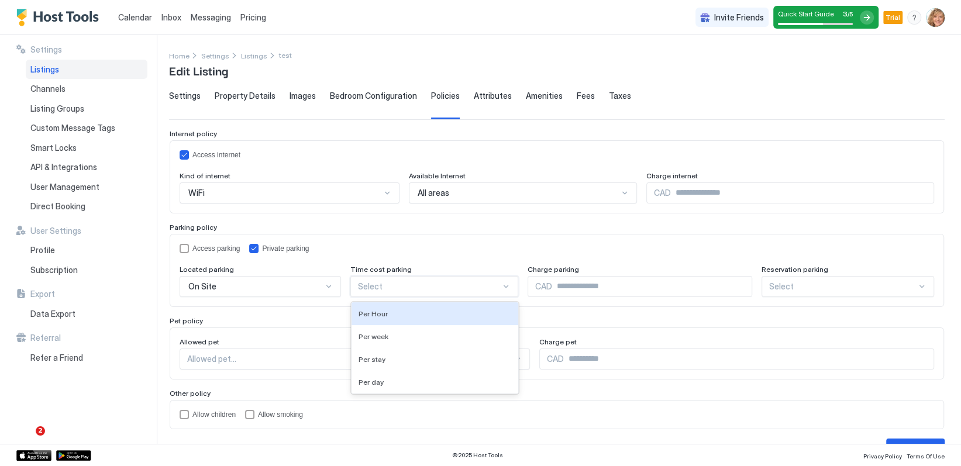
click at [396, 282] on div at bounding box center [429, 286] width 142 height 11
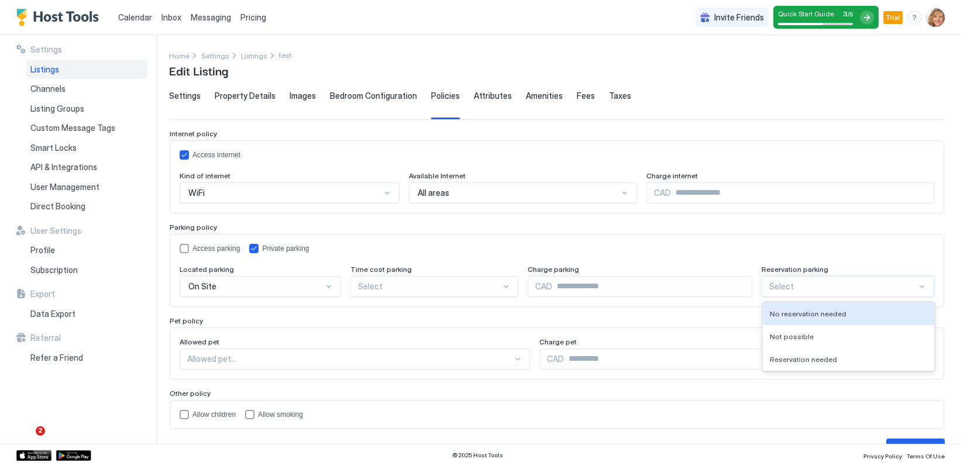
click at [835, 285] on div at bounding box center [842, 286] width 147 height 11
click at [824, 313] on span "No reservation needed" at bounding box center [808, 313] width 77 height 9
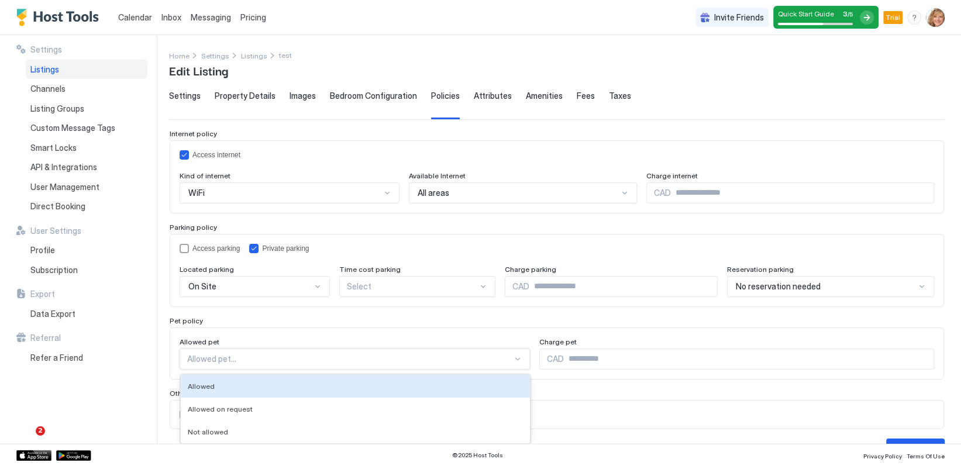
click at [302, 356] on div "3 results available. Use Up and Down to choose options, press Enter to select t…" at bounding box center [355, 359] width 350 height 21
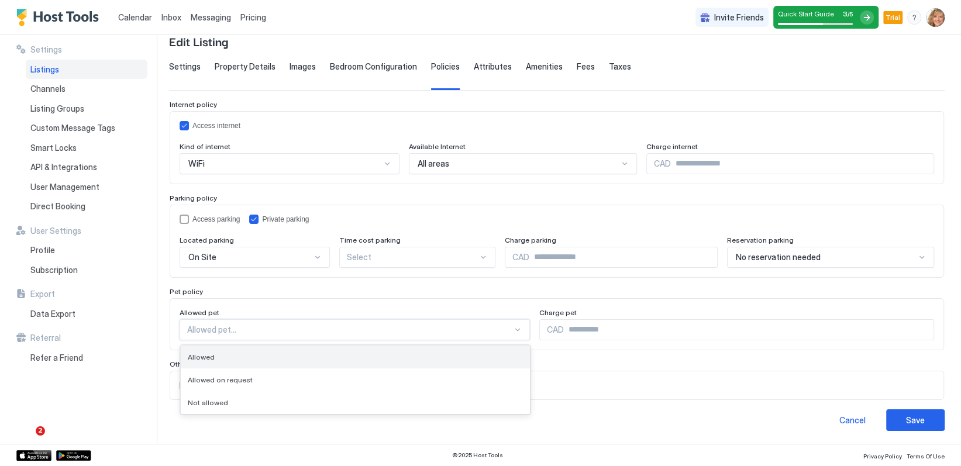
click at [268, 358] on div "Allowed" at bounding box center [355, 357] width 335 height 9
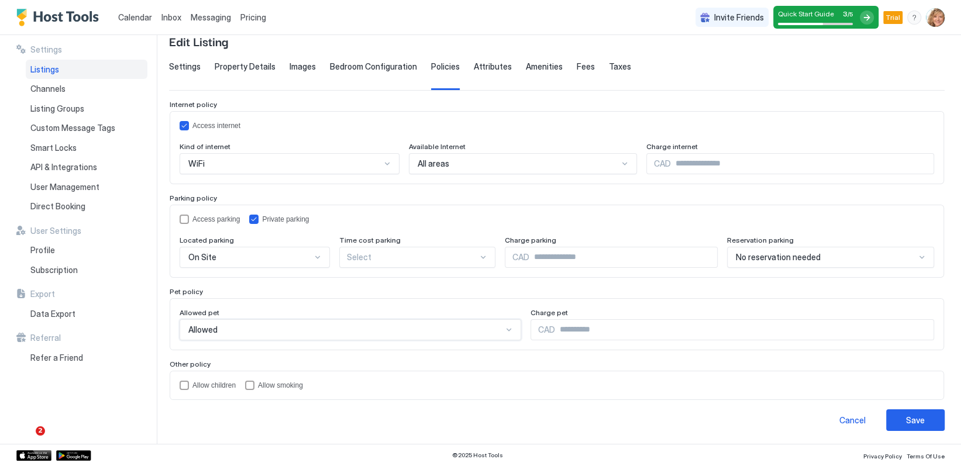
click at [566, 323] on input "Input Field" at bounding box center [744, 330] width 378 height 20
click at [549, 348] on div "Allowed pet Allowed Charge pet CAD *****" at bounding box center [557, 324] width 774 height 52
drag, startPoint x: 574, startPoint y: 330, endPoint x: 540, endPoint y: 330, distance: 34.5
click at [555, 330] on input "*****" at bounding box center [744, 330] width 378 height 20
type input "***"
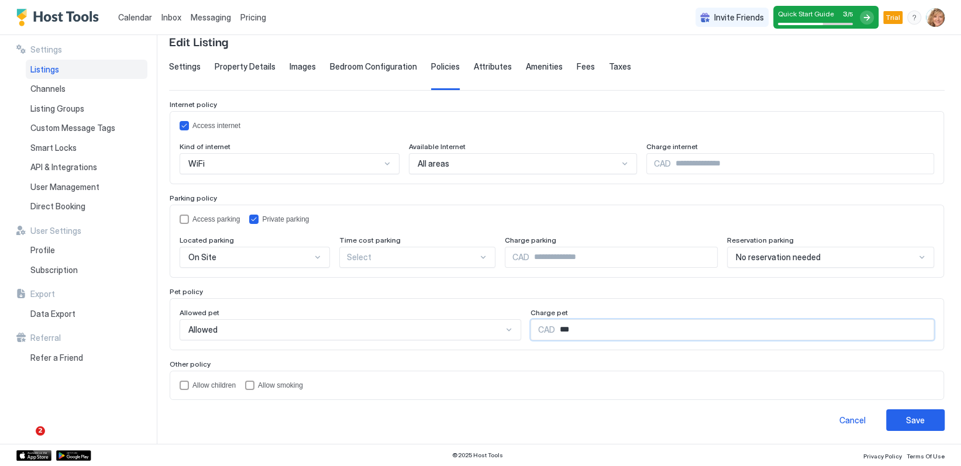
click at [454, 373] on div "Allow children Allow smoking" at bounding box center [557, 385] width 774 height 29
drag, startPoint x: 179, startPoint y: 384, endPoint x: 215, endPoint y: 380, distance: 36.4
click at [180, 383] on div "childrenAllowed" at bounding box center [184, 385] width 9 height 9
click at [908, 418] on div "Save" at bounding box center [915, 420] width 19 height 12
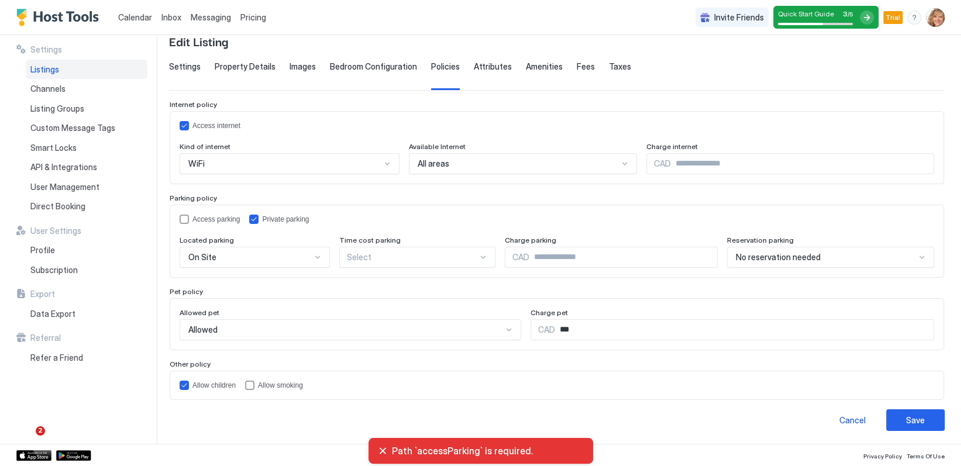
scroll to position [0, 0]
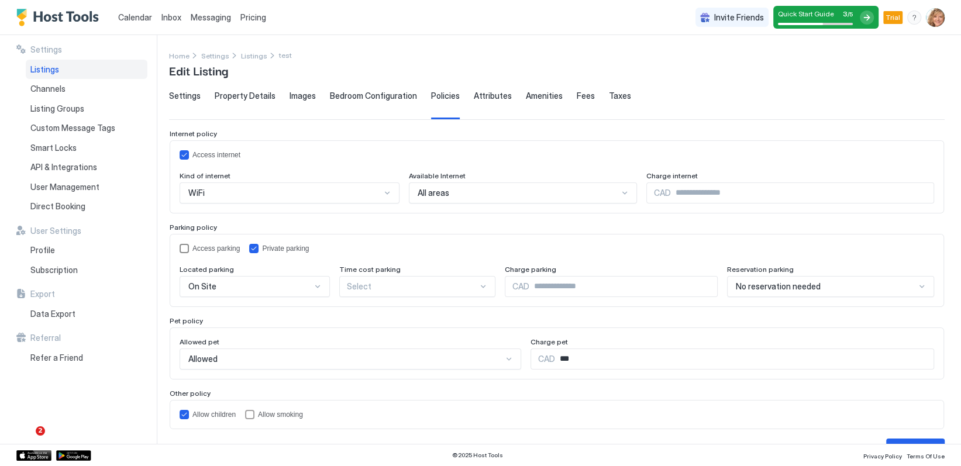
click at [184, 247] on div "accessParking" at bounding box center [184, 248] width 9 height 9
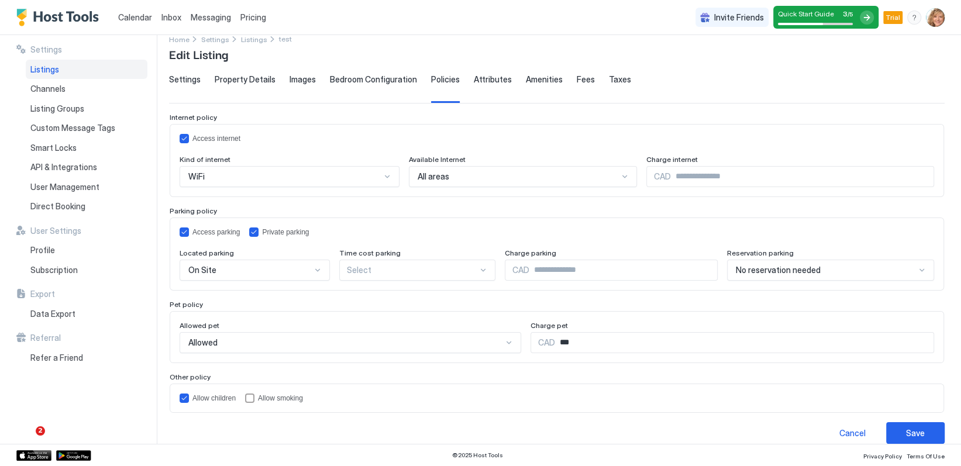
scroll to position [29, 0]
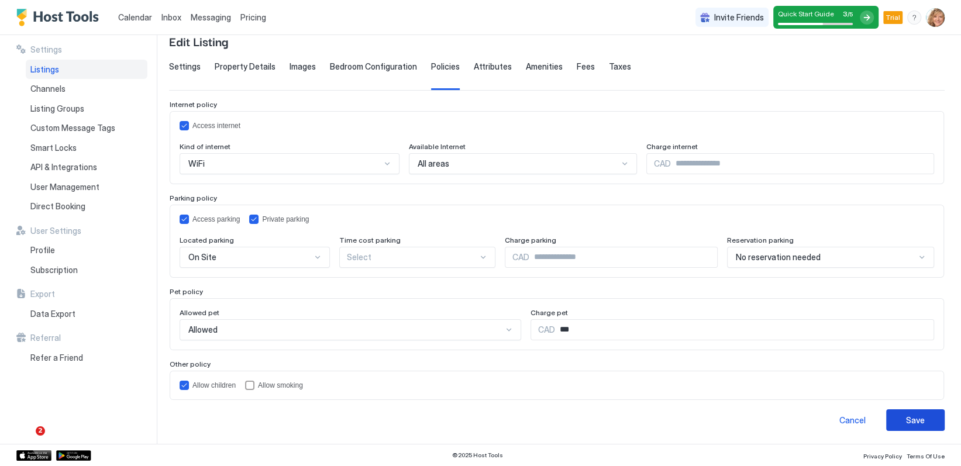
click at [908, 418] on div "Save" at bounding box center [915, 420] width 19 height 12
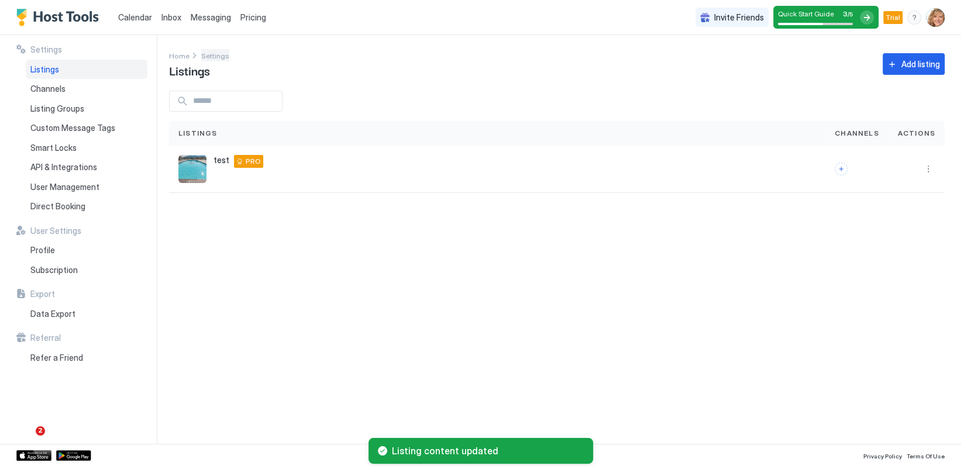
click at [209, 56] on span "Settings" at bounding box center [215, 55] width 28 height 9
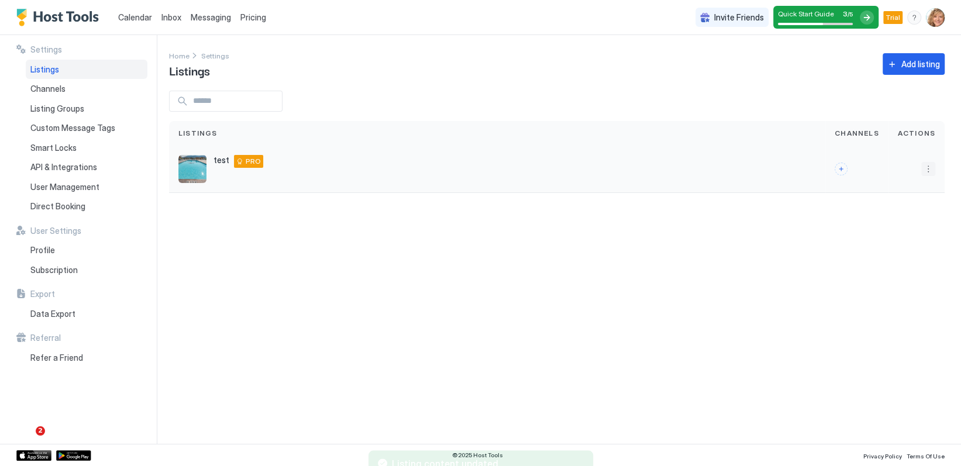
click at [926, 170] on button "More options" at bounding box center [928, 169] width 14 height 14
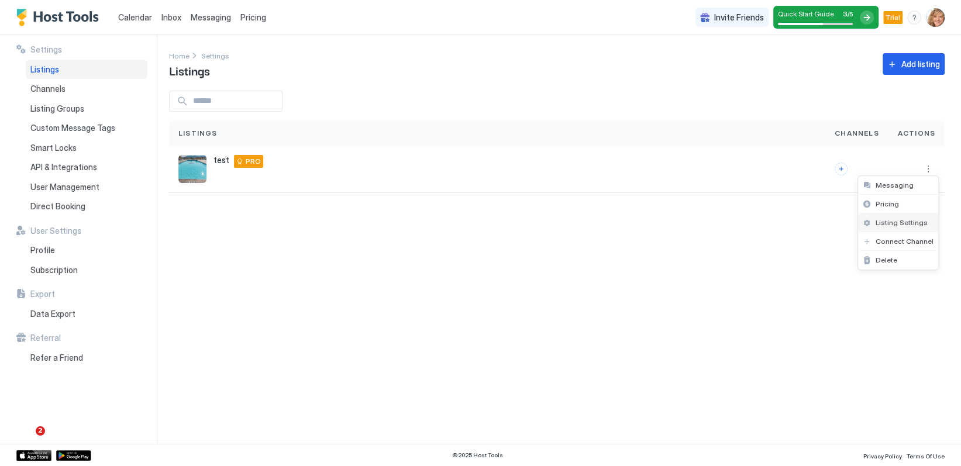
click at [882, 220] on span "Listing Settings" at bounding box center [901, 222] width 52 height 9
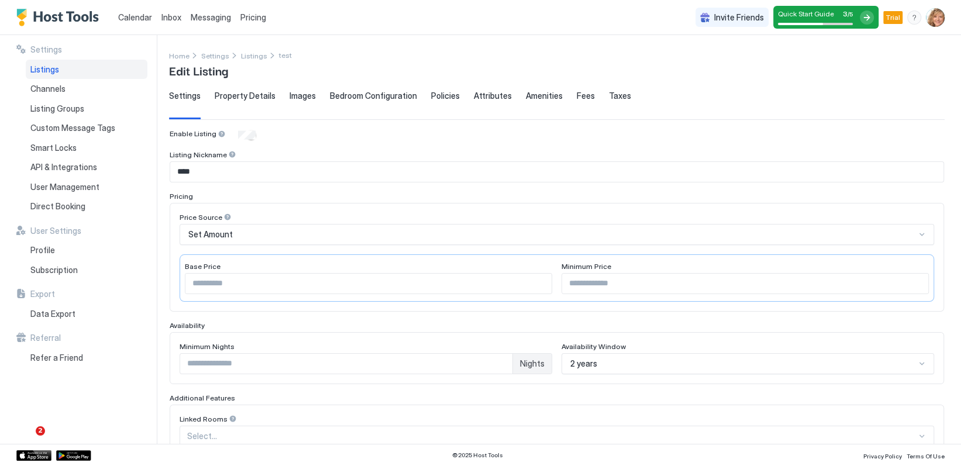
type input "***"
click at [431, 96] on span "Policies" at bounding box center [445, 96] width 29 height 11
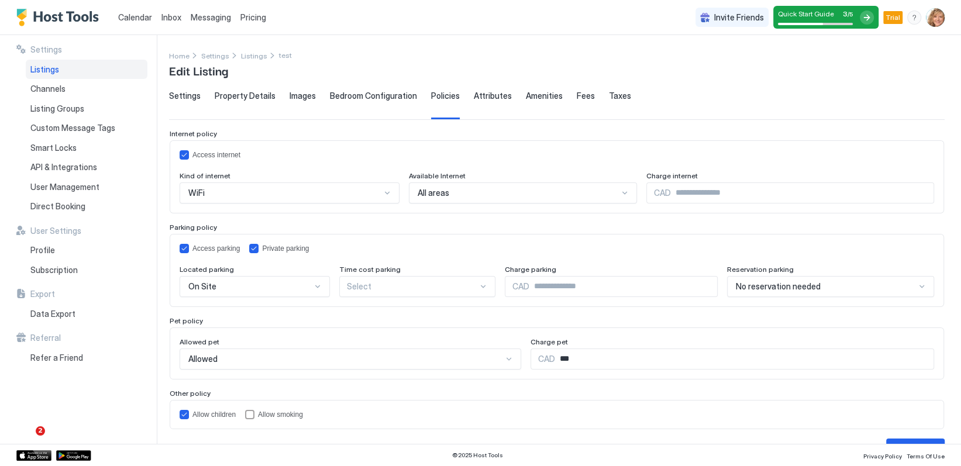
click at [488, 90] on div "**********" at bounding box center [565, 239] width 792 height 409
click at [488, 96] on span "Attributes" at bounding box center [493, 96] width 38 height 11
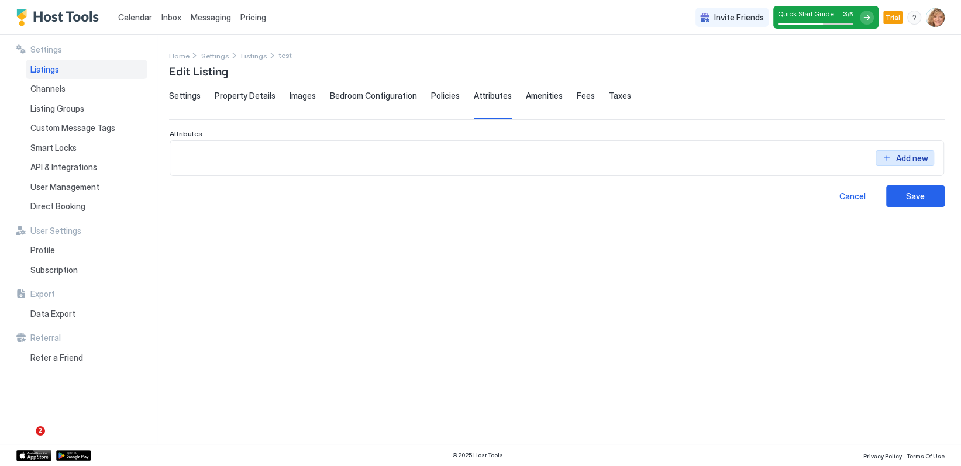
click at [908, 157] on div "Add new" at bounding box center [912, 158] width 32 height 12
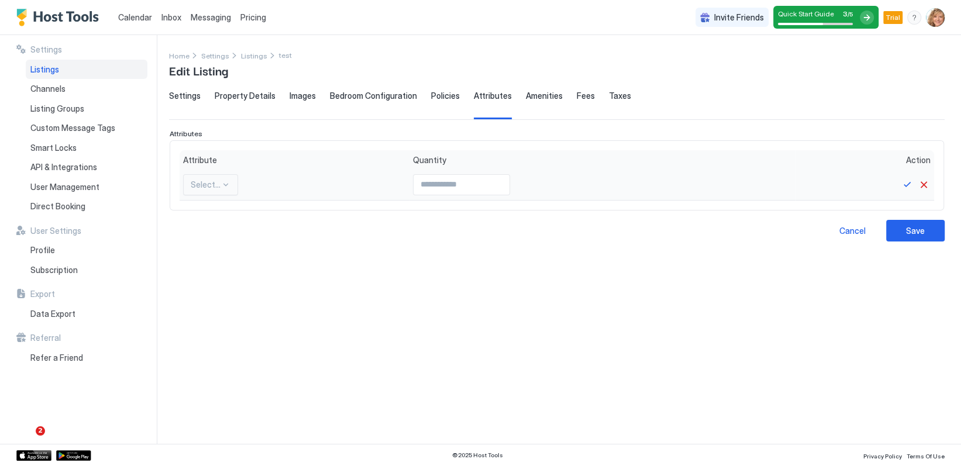
click at [229, 184] on div "Select..." at bounding box center [210, 184] width 55 height 21
drag, startPoint x: 454, startPoint y: 266, endPoint x: 463, endPoint y: 254, distance: 14.6
click at [457, 262] on div "**********" at bounding box center [556, 260] width 775 height 339
click at [540, 93] on span "Amenities" at bounding box center [544, 96] width 37 height 11
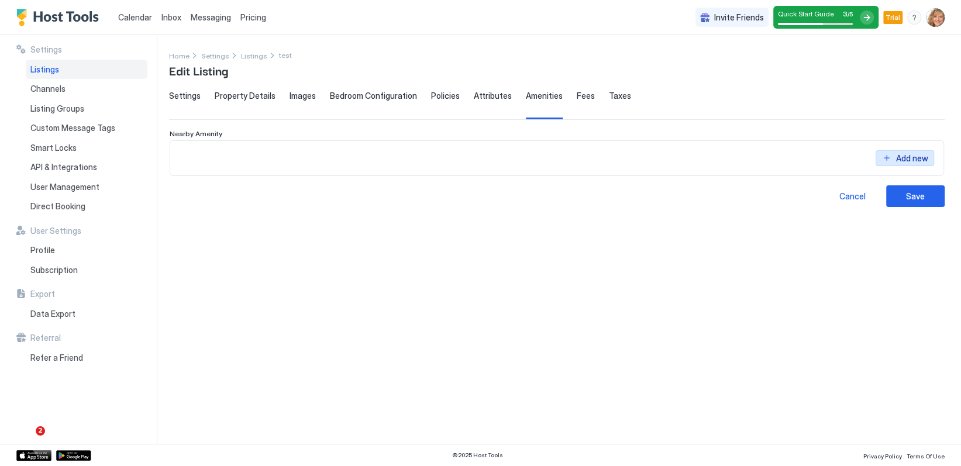
click at [905, 154] on div "Add new" at bounding box center [912, 158] width 32 height 12
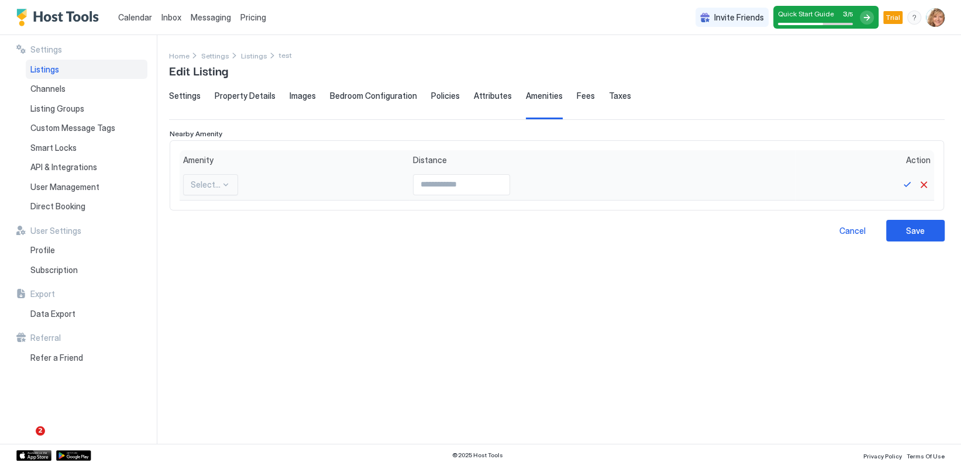
click at [205, 184] on div at bounding box center [206, 185] width 30 height 11
click at [201, 296] on div "Beach" at bounding box center [211, 303] width 54 height 23
click at [419, 183] on input "Input Field" at bounding box center [452, 185] width 96 height 20
type input "**"
click at [485, 185] on input "**" at bounding box center [452, 185] width 96 height 20
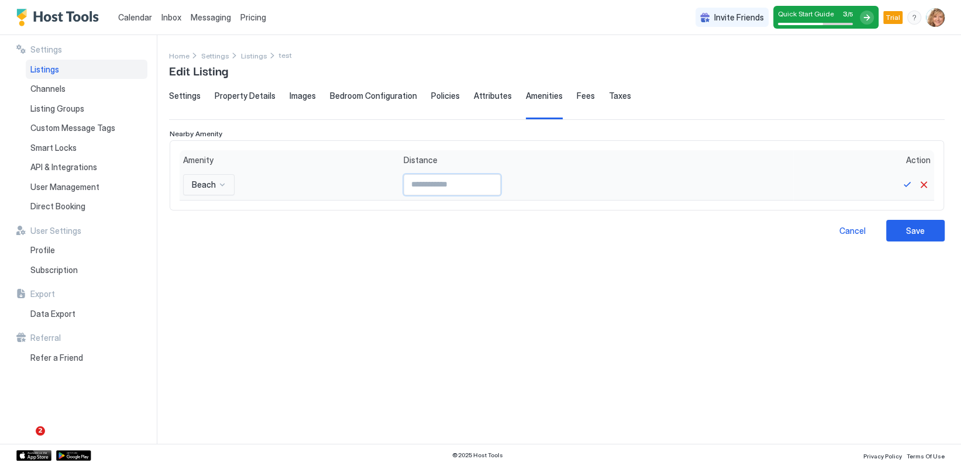
drag, startPoint x: 399, startPoint y: 187, endPoint x: 377, endPoint y: 186, distance: 21.6
click at [404, 186] on input "**" at bounding box center [452, 185] width 96 height 20
click at [919, 228] on div "Save" at bounding box center [915, 231] width 19 height 12
click at [911, 226] on div "Save" at bounding box center [915, 231] width 19 height 12
drag, startPoint x: 575, startPoint y: 282, endPoint x: 574, endPoint y: 210, distance: 71.9
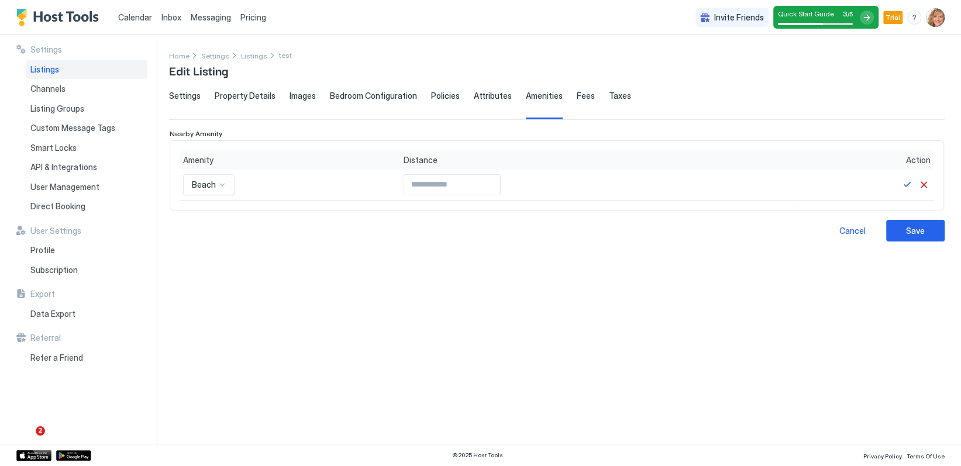
click at [574, 280] on div "**********" at bounding box center [556, 260] width 775 height 339
click at [478, 88] on div "**********" at bounding box center [565, 239] width 792 height 409
click at [481, 94] on span "Attributes" at bounding box center [493, 96] width 38 height 11
click at [538, 95] on span "Amenities" at bounding box center [544, 96] width 37 height 11
click at [417, 182] on input "Input Field" at bounding box center [452, 185] width 96 height 20
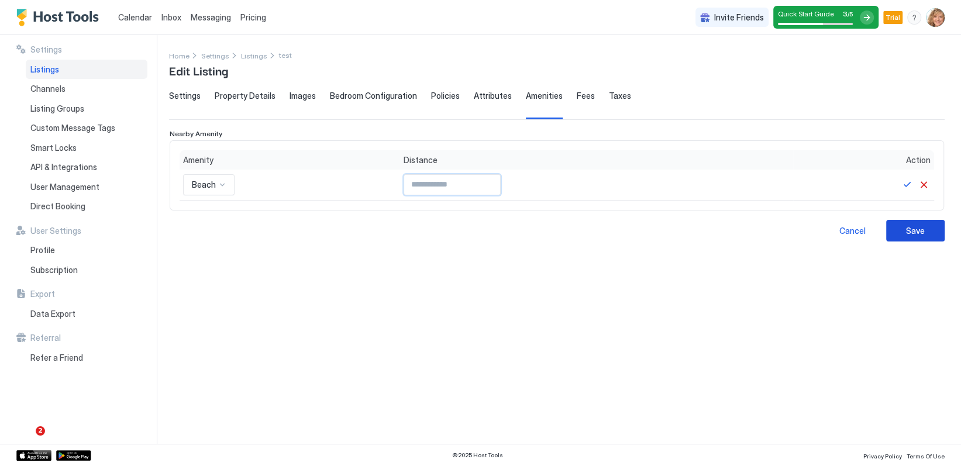
type input "*"
click at [923, 227] on div "Save" at bounding box center [915, 231] width 19 height 12
click at [907, 231] on div "Save" at bounding box center [915, 231] width 19 height 12
click at [908, 183] on button "Save" at bounding box center [907, 185] width 14 height 14
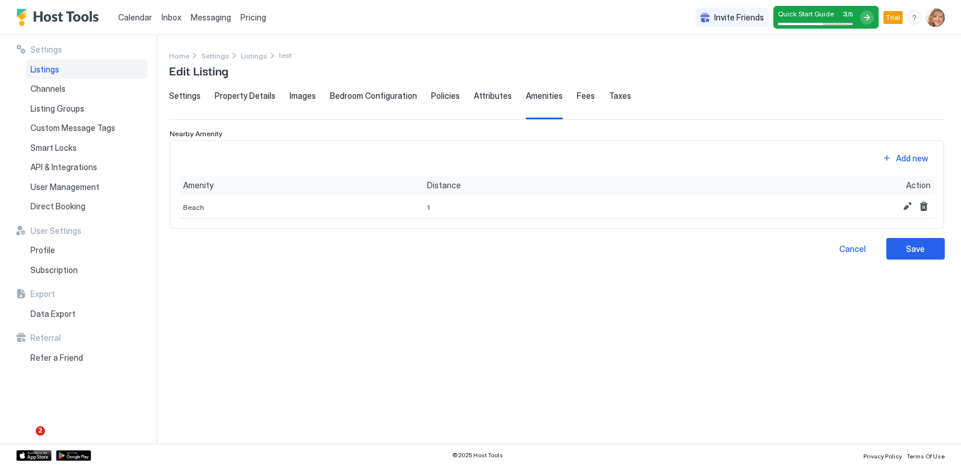
click at [577, 96] on span "Fees" at bounding box center [586, 96] width 18 height 11
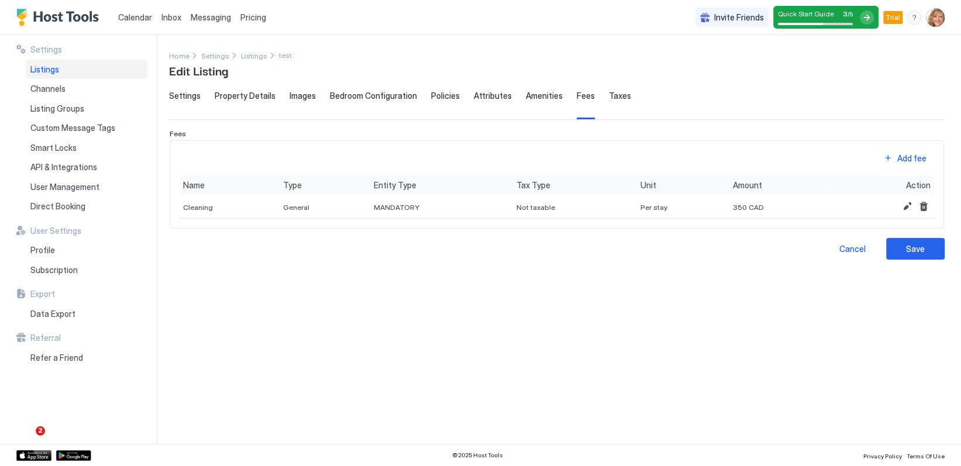
click at [615, 96] on span "Taxes" at bounding box center [620, 96] width 22 height 11
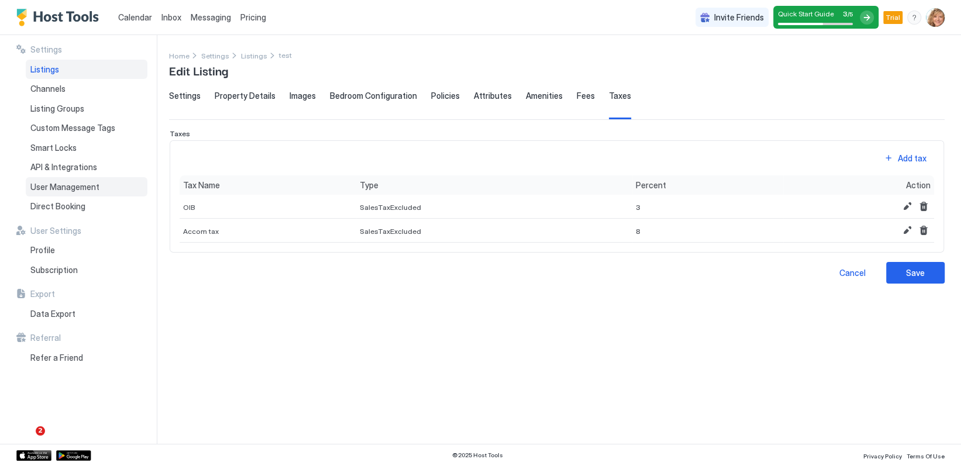
click at [65, 186] on span "User Management" at bounding box center [64, 187] width 69 height 11
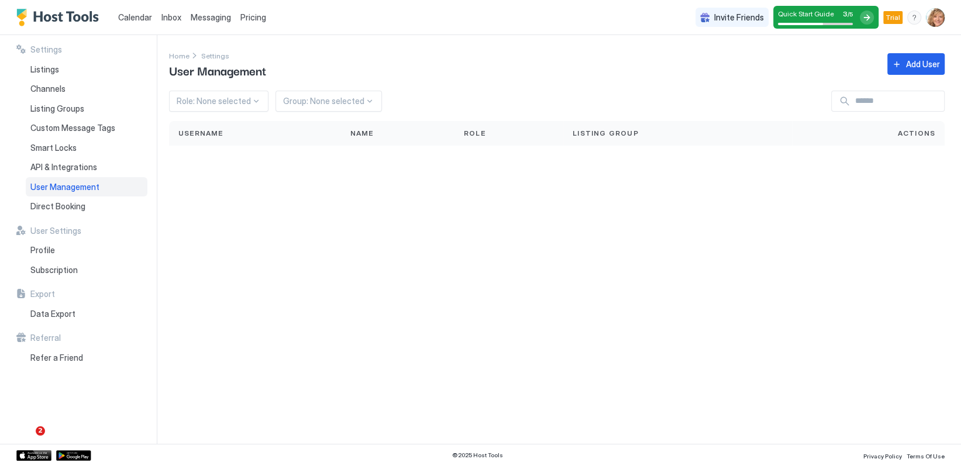
click at [254, 99] on div at bounding box center [255, 100] width 9 height 9
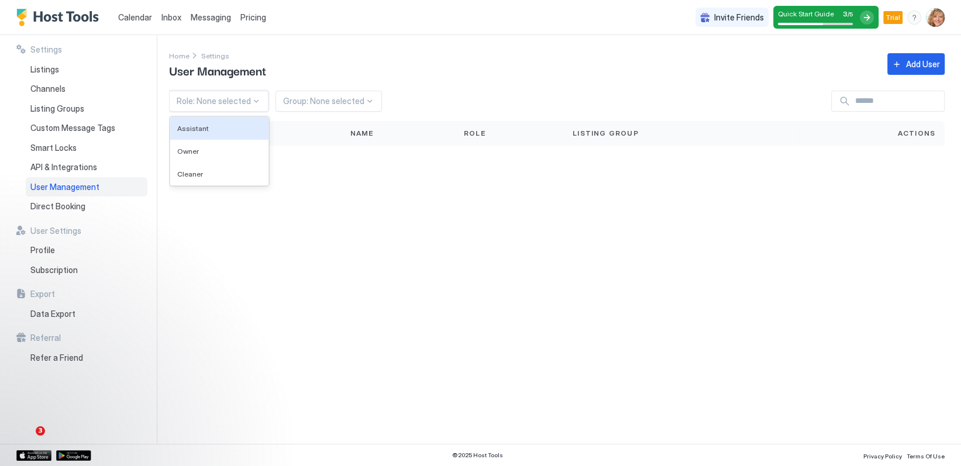
click at [258, 99] on div "Role: None selected" at bounding box center [218, 101] width 99 height 21
click at [919, 63] on div "Add User" at bounding box center [923, 64] width 34 height 12
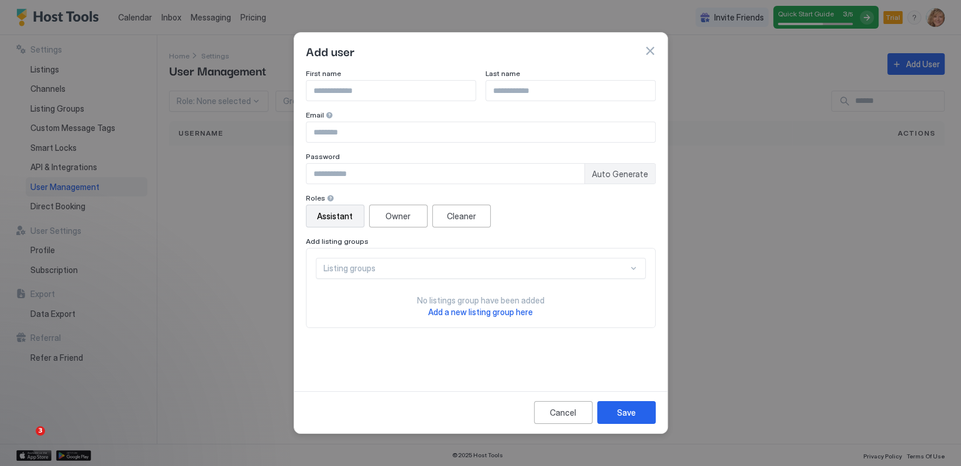
click at [366, 88] on input "Input Field" at bounding box center [390, 91] width 169 height 20
type input "****"
click at [513, 91] on input "*" at bounding box center [570, 91] width 169 height 20
type input "***"
click at [382, 135] on input "Input Field" at bounding box center [480, 132] width 349 height 20
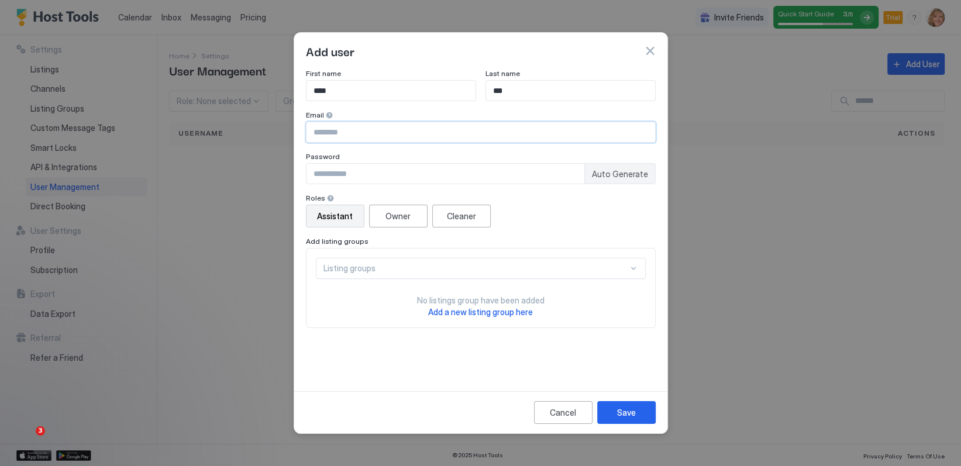
type input "**********"
click at [384, 175] on input "Input Field" at bounding box center [445, 174] width 278 height 20
type input "******"
click at [401, 221] on div "Owner" at bounding box center [397, 216] width 25 height 12
click at [403, 270] on div "Listing groups" at bounding box center [475, 268] width 305 height 11
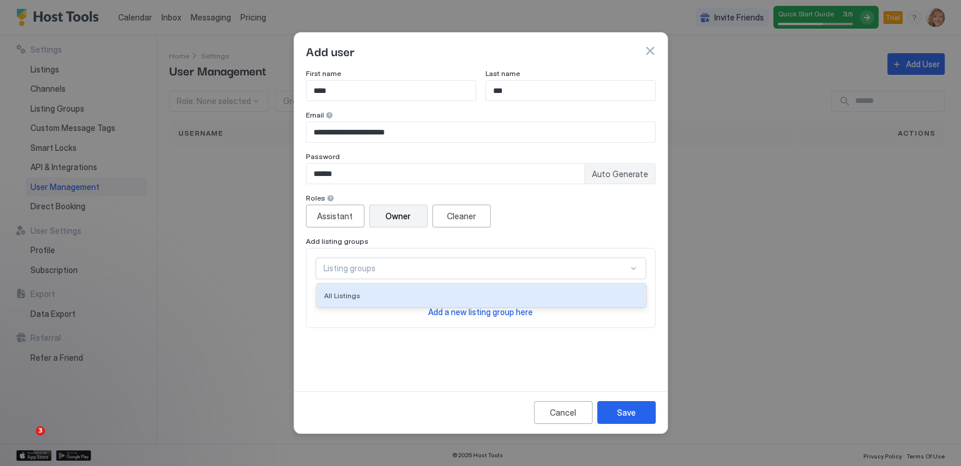
click at [401, 269] on div "Listing groups" at bounding box center [475, 268] width 305 height 11
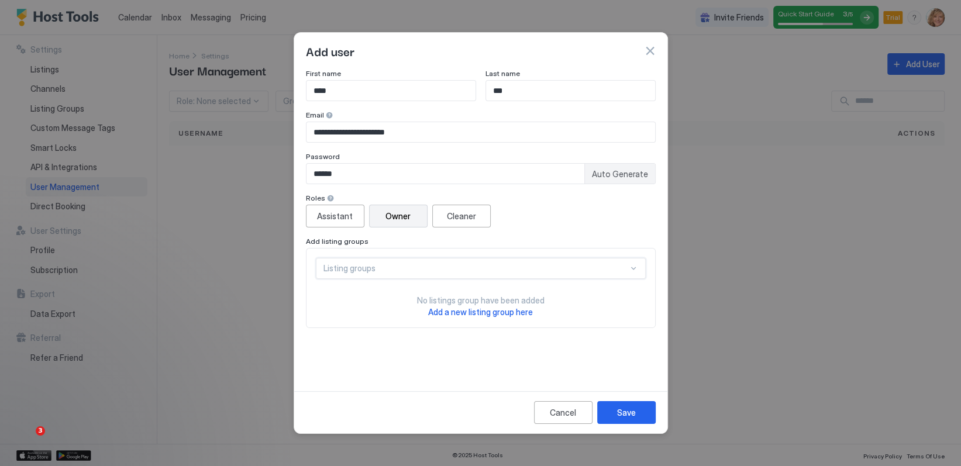
click at [476, 309] on span "Add a new listing group here" at bounding box center [480, 312] width 105 height 10
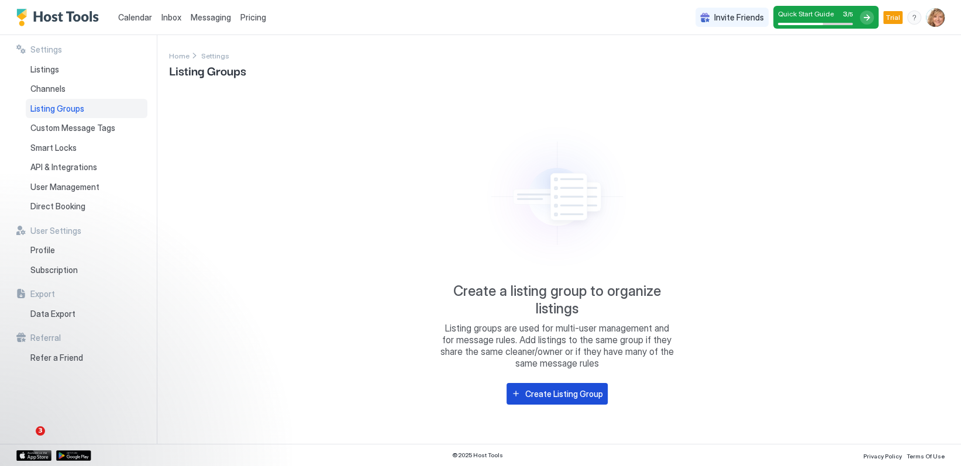
click at [577, 390] on div "Create Listing Group" at bounding box center [564, 394] width 78 height 12
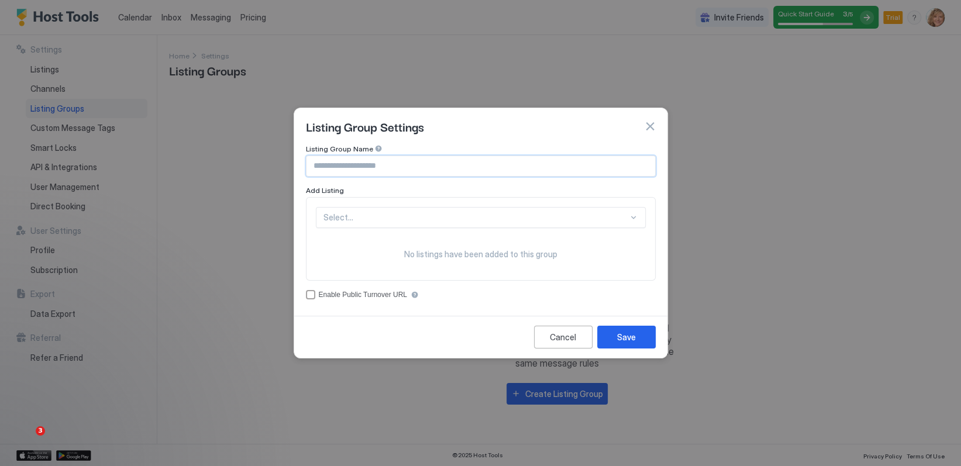
click at [431, 166] on input "Input Field" at bounding box center [480, 166] width 349 height 20
type input "******"
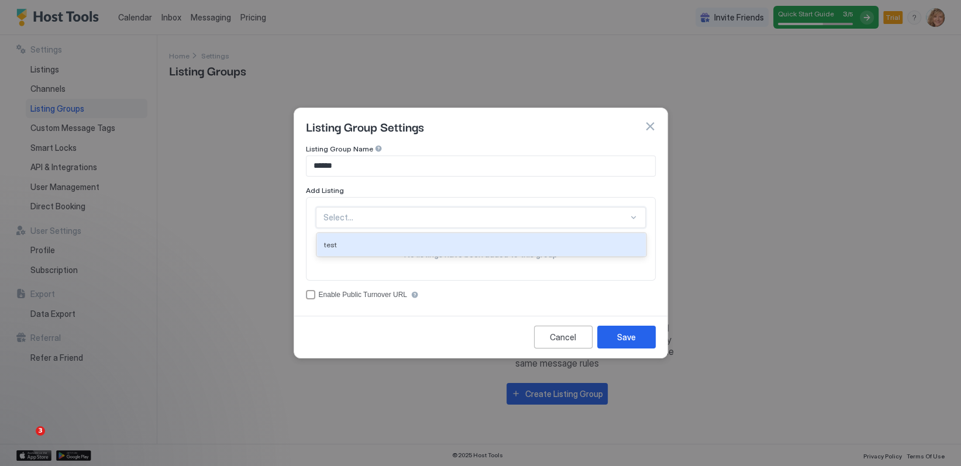
click at [434, 220] on div at bounding box center [475, 217] width 305 height 11
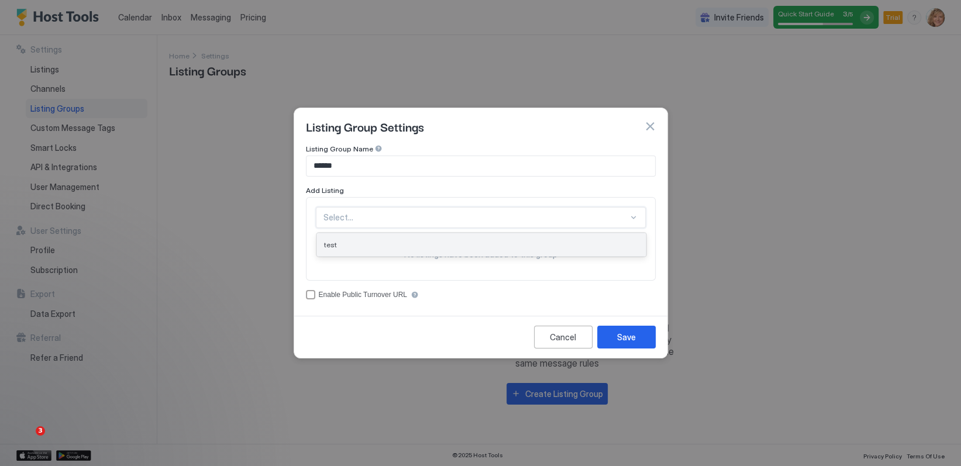
click at [427, 244] on div "test" at bounding box center [481, 244] width 315 height 9
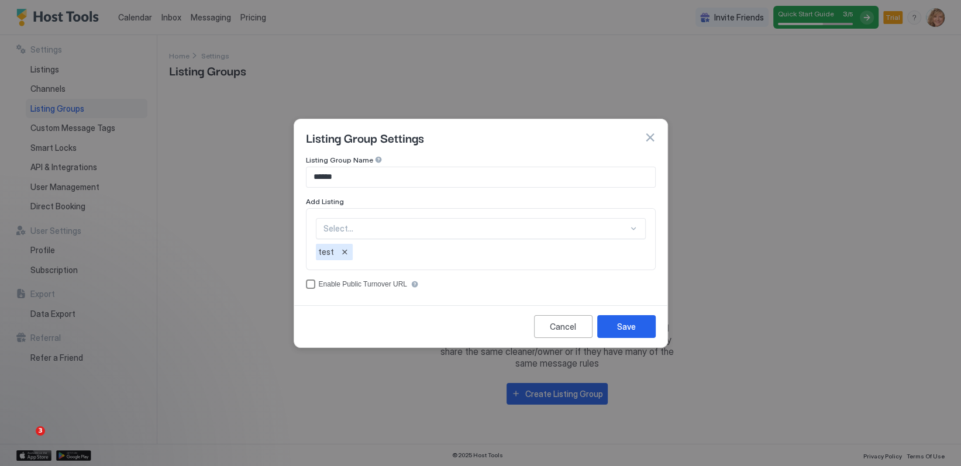
click at [309, 282] on div "accessCode" at bounding box center [310, 284] width 9 height 9
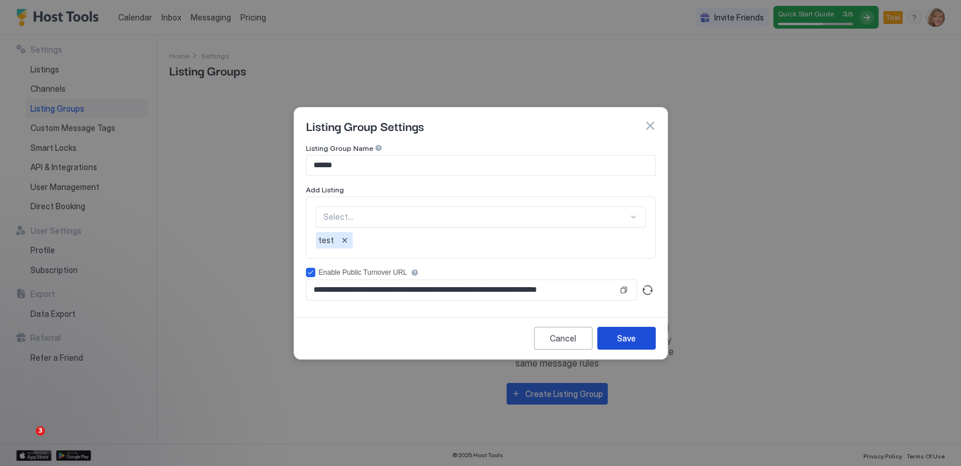
click at [636, 339] on button "Save" at bounding box center [626, 338] width 58 height 23
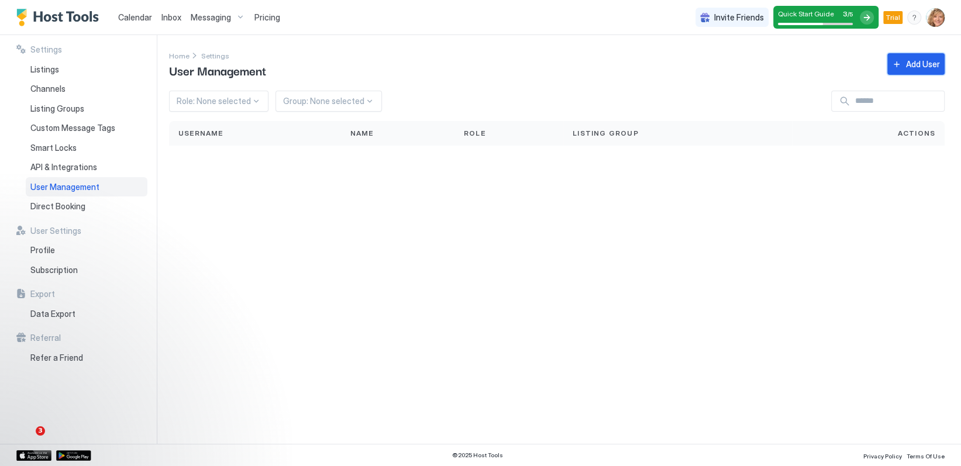
click at [915, 60] on div "Add User" at bounding box center [923, 64] width 34 height 12
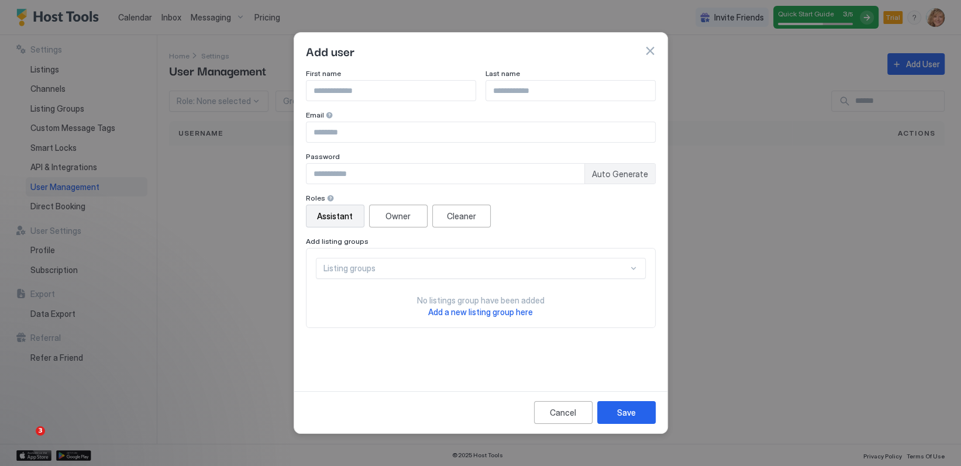
click at [350, 88] on input "Input Field" at bounding box center [390, 91] width 169 height 20
type input "******"
click at [554, 94] on input "*" at bounding box center [570, 91] width 169 height 20
type input "*****"
click at [375, 136] on input "Input Field" at bounding box center [480, 132] width 349 height 20
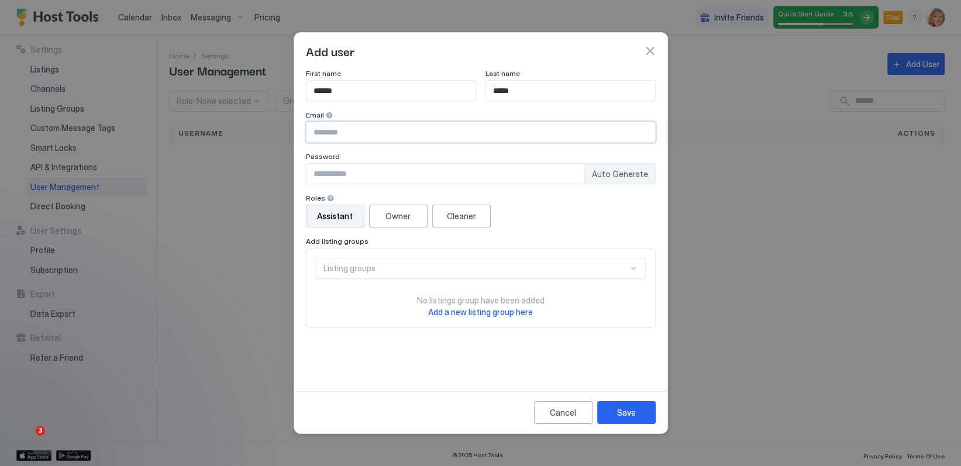
type input "**********"
click at [379, 178] on input "Input Field" at bounding box center [445, 174] width 278 height 20
click at [406, 211] on div "Owner" at bounding box center [397, 216] width 25 height 12
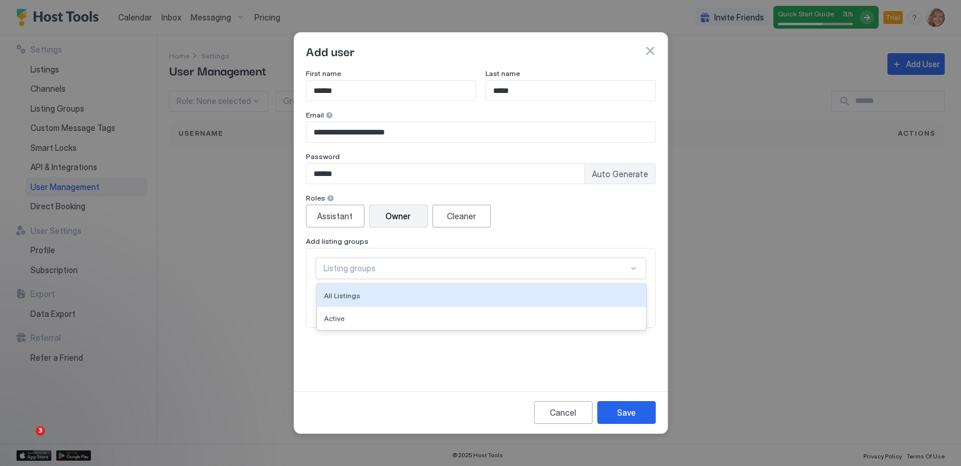
click at [411, 269] on div "Listing groups" at bounding box center [475, 268] width 305 height 11
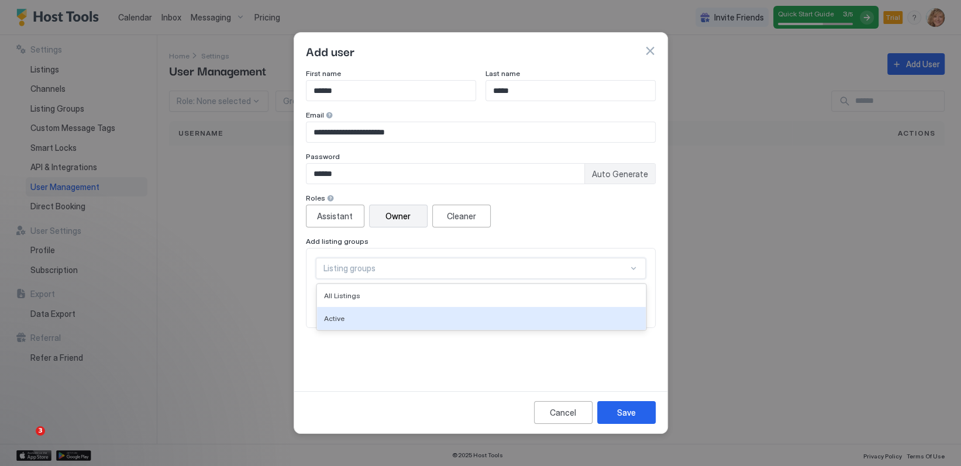
click at [390, 311] on div "Active" at bounding box center [481, 318] width 329 height 23
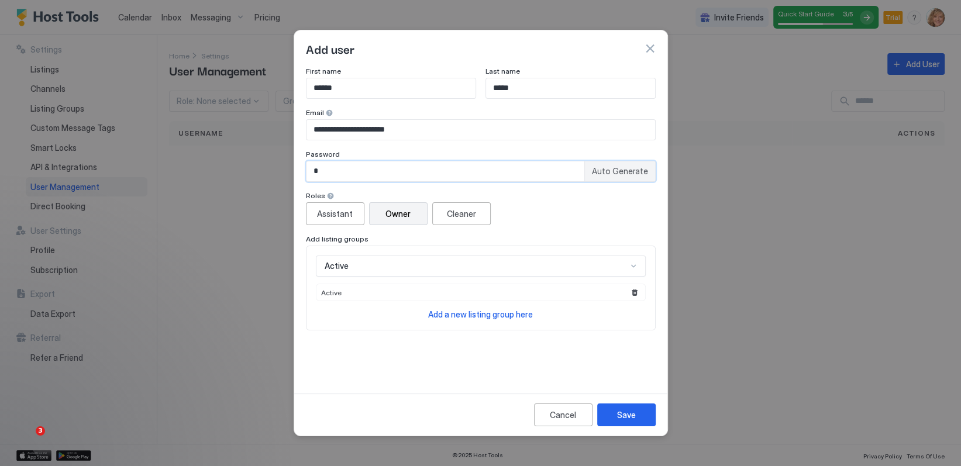
drag, startPoint x: 346, startPoint y: 173, endPoint x: 299, endPoint y: 169, distance: 47.0
click at [299, 169] on div "**********" at bounding box center [480, 228] width 373 height 322
click at [622, 411] on div "Save" at bounding box center [626, 415] width 19 height 12
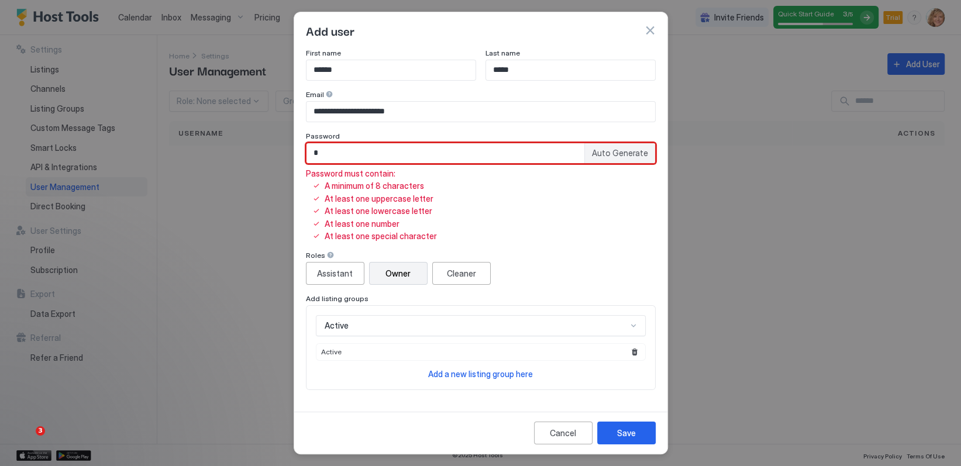
click at [332, 151] on input "*" at bounding box center [445, 153] width 278 height 20
click at [612, 150] on span "Auto Generate" at bounding box center [620, 153] width 56 height 11
type input "********"
drag, startPoint x: 356, startPoint y: 154, endPoint x: 280, endPoint y: 152, distance: 75.5
click at [281, 152] on div "**********" at bounding box center [480, 233] width 961 height 466
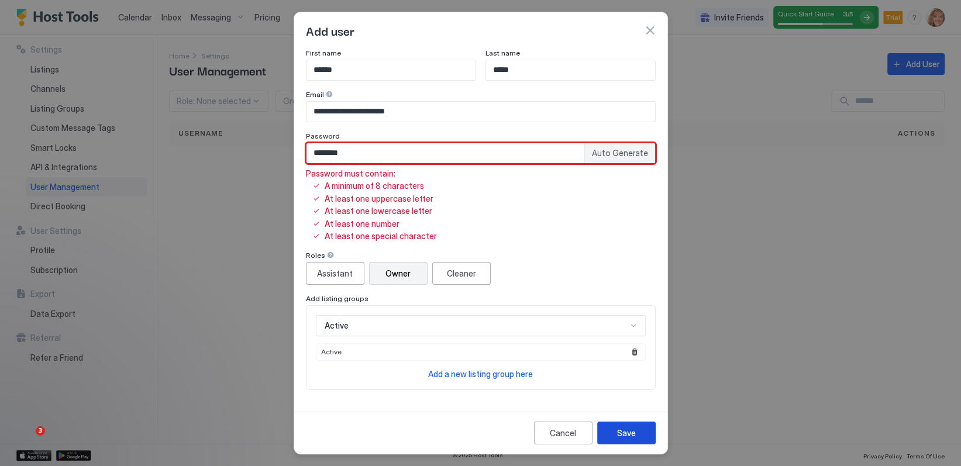
click at [628, 430] on div "Save" at bounding box center [626, 433] width 19 height 12
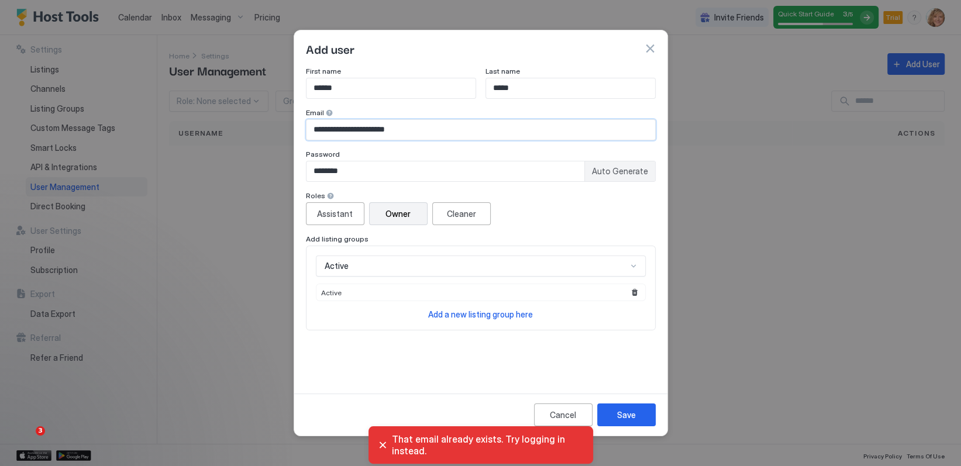
click at [420, 127] on input "**********" at bounding box center [480, 130] width 349 height 20
drag, startPoint x: 420, startPoint y: 127, endPoint x: 253, endPoint y: 120, distance: 168.0
click at [253, 120] on div "**********" at bounding box center [480, 233] width 961 height 466
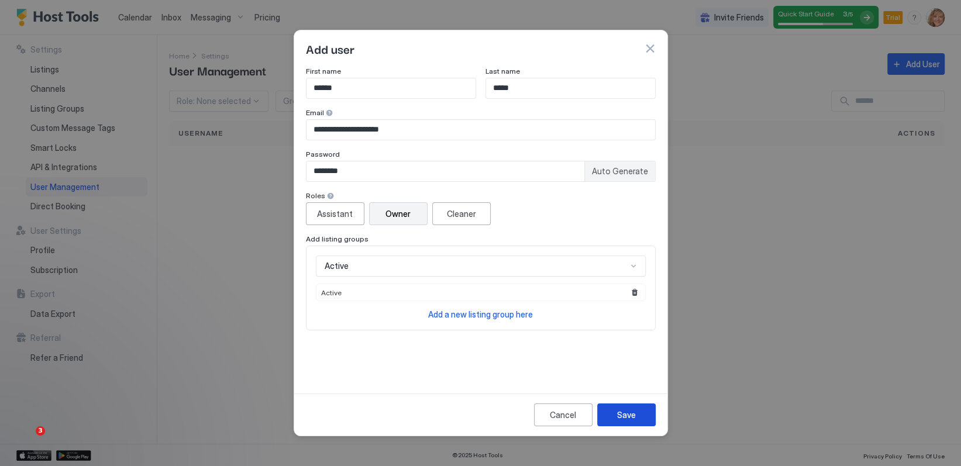
click at [627, 418] on div "Save" at bounding box center [626, 415] width 19 height 12
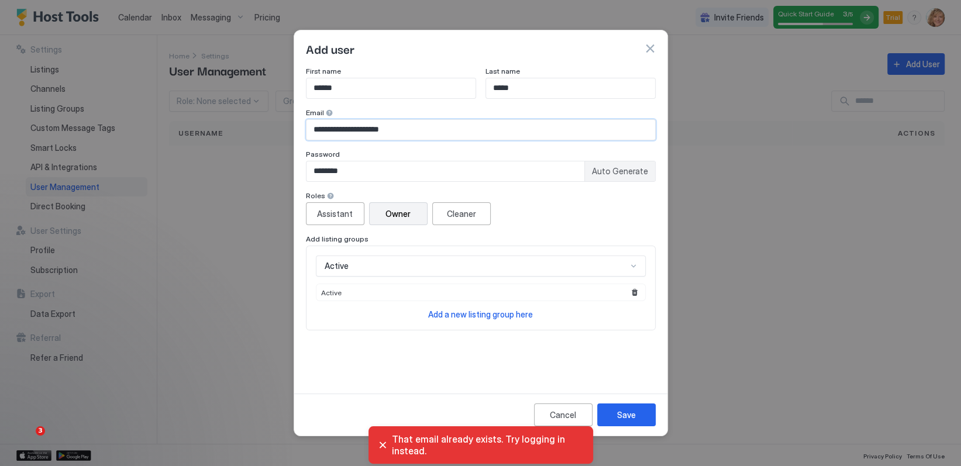
click at [411, 129] on input "**********" at bounding box center [480, 130] width 349 height 20
drag, startPoint x: 411, startPoint y: 130, endPoint x: 264, endPoint y: 132, distance: 146.8
click at [264, 132] on div "**********" at bounding box center [480, 233] width 961 height 466
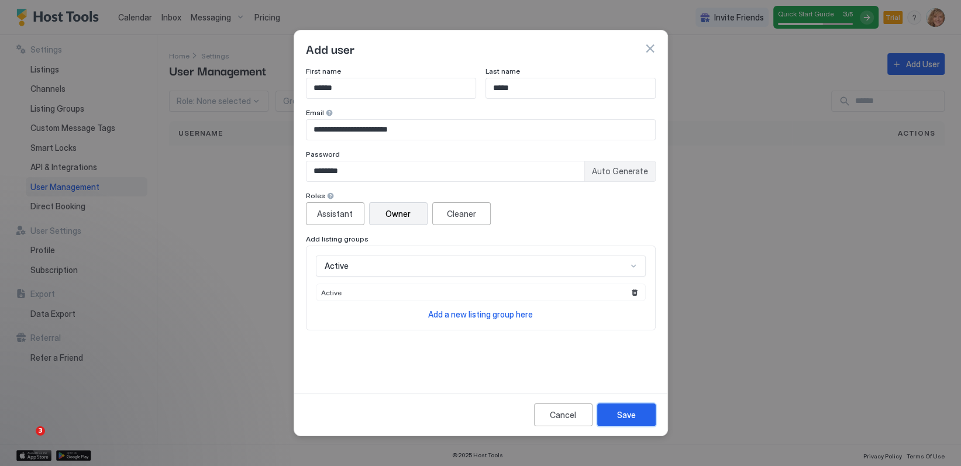
click at [629, 413] on div "Save" at bounding box center [626, 415] width 19 height 12
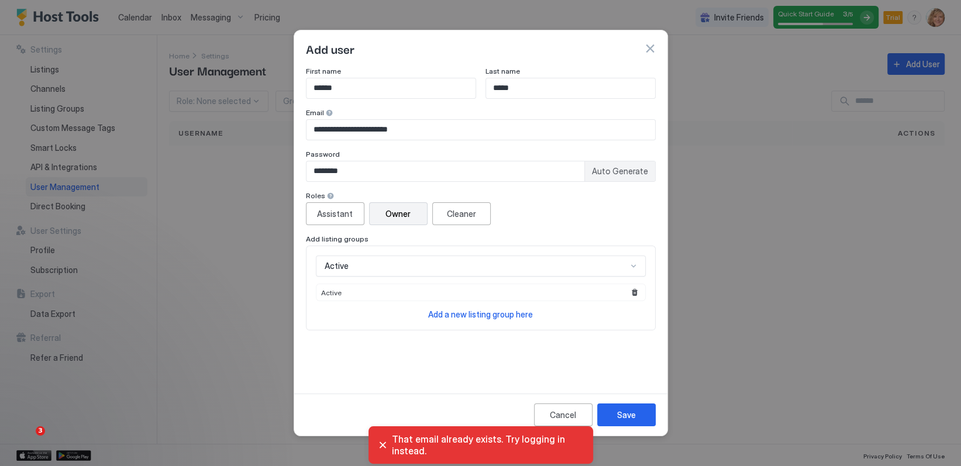
click at [431, 132] on input "**********" at bounding box center [480, 130] width 349 height 20
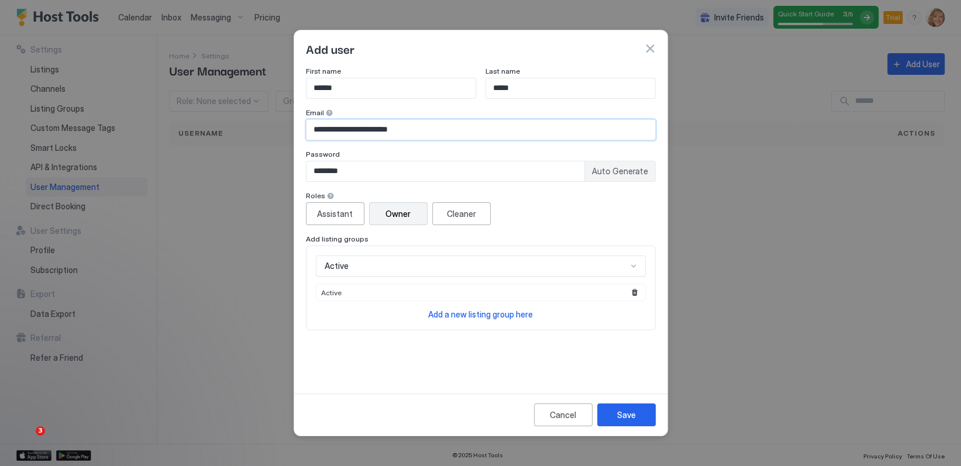
drag, startPoint x: 430, startPoint y: 130, endPoint x: 258, endPoint y: 135, distance: 172.0
click at [258, 135] on div "**********" at bounding box center [480, 233] width 961 height 466
type input "**********"
click at [639, 412] on button "Save" at bounding box center [626, 415] width 58 height 23
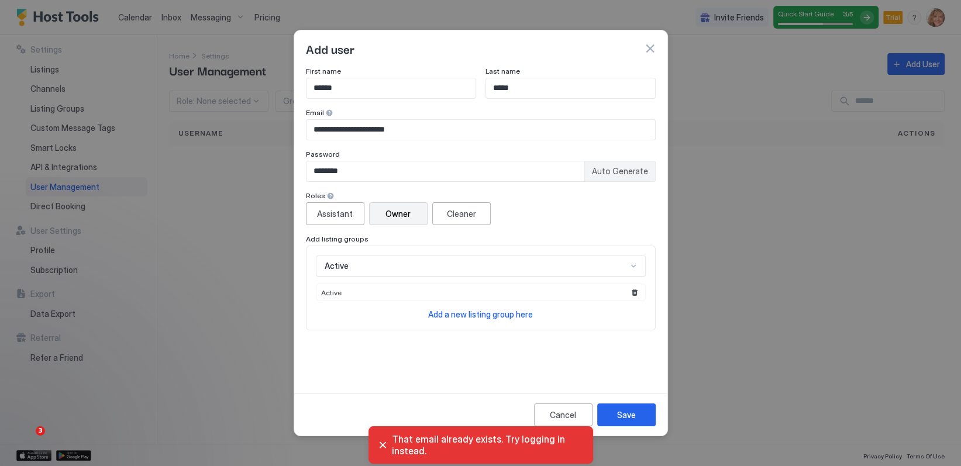
click at [429, 315] on span "Add a new listing group here" at bounding box center [480, 314] width 105 height 10
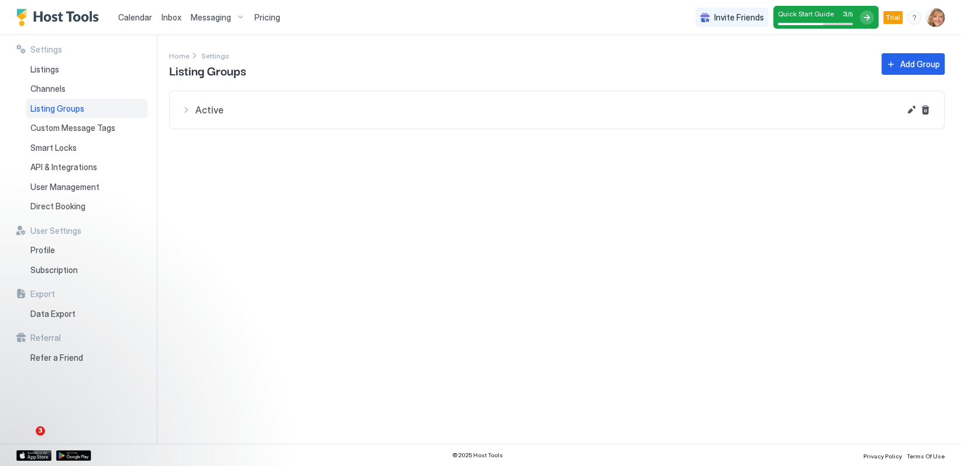
click at [917, 15] on div "menu" at bounding box center [914, 18] width 14 height 14
click at [932, 16] on img "User profile" at bounding box center [935, 17] width 19 height 19
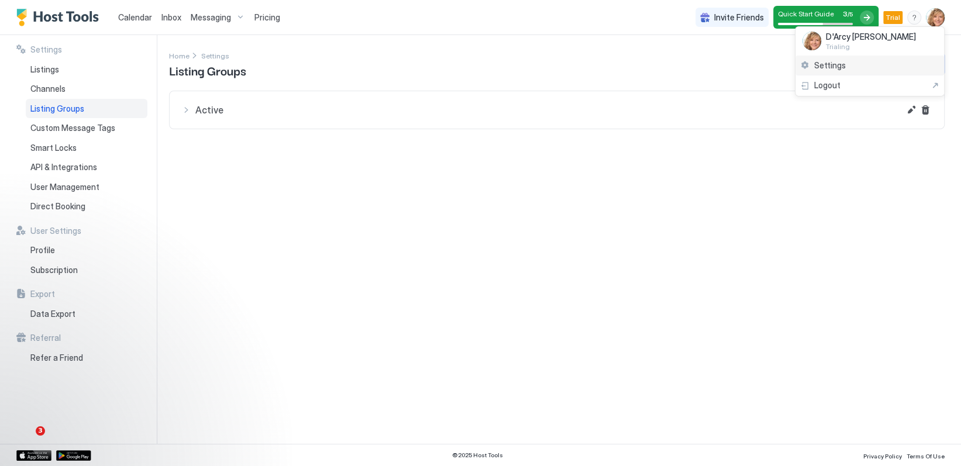
drag, startPoint x: 823, startPoint y: 62, endPoint x: 819, endPoint y: 67, distance: 6.2
click at [822, 62] on span "Settings" at bounding box center [830, 65] width 32 height 11
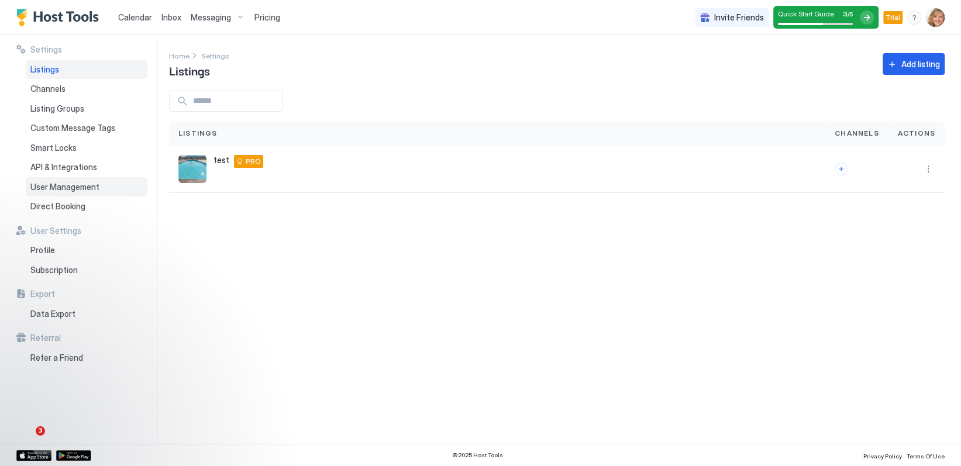
click at [60, 188] on span "User Management" at bounding box center [64, 187] width 69 height 11
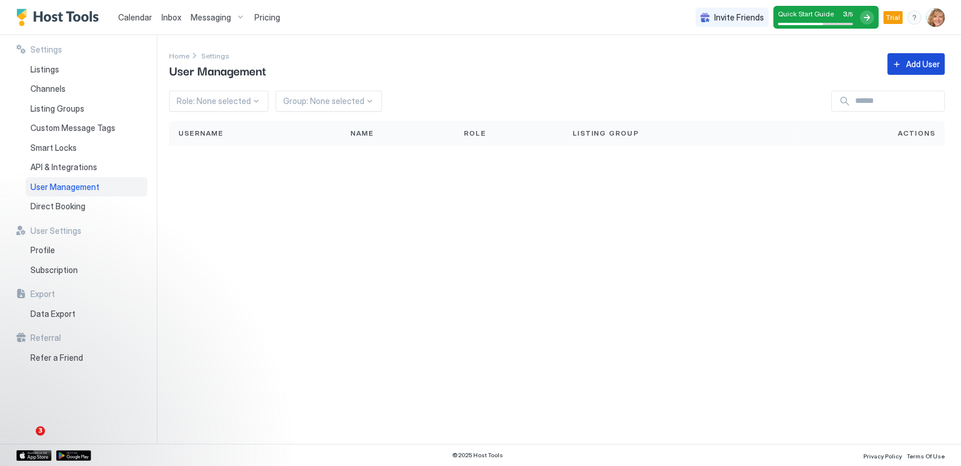
click at [922, 61] on div "Add User" at bounding box center [923, 64] width 34 height 12
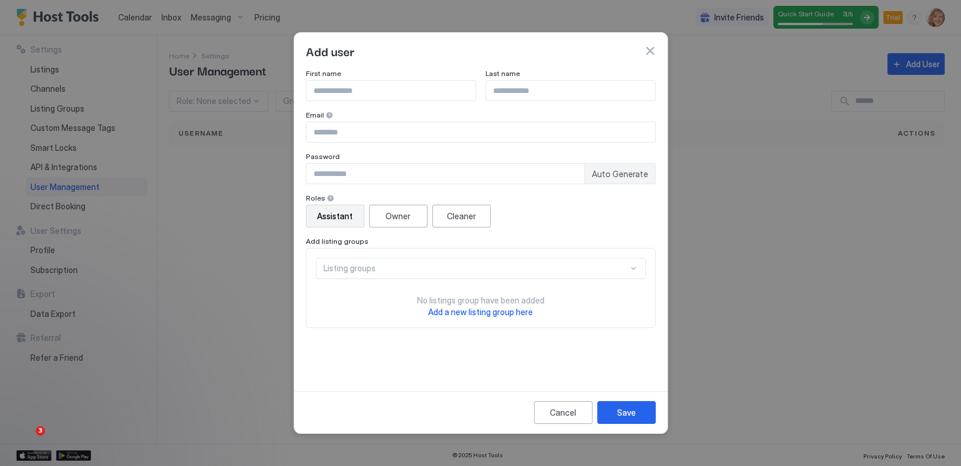
click at [343, 129] on input "Input Field" at bounding box center [480, 132] width 349 height 20
type input "**********"
click at [351, 89] on input "Input Field" at bounding box center [390, 91] width 169 height 20
type input "******"
click at [527, 89] on input "Input Field" at bounding box center [570, 91] width 169 height 20
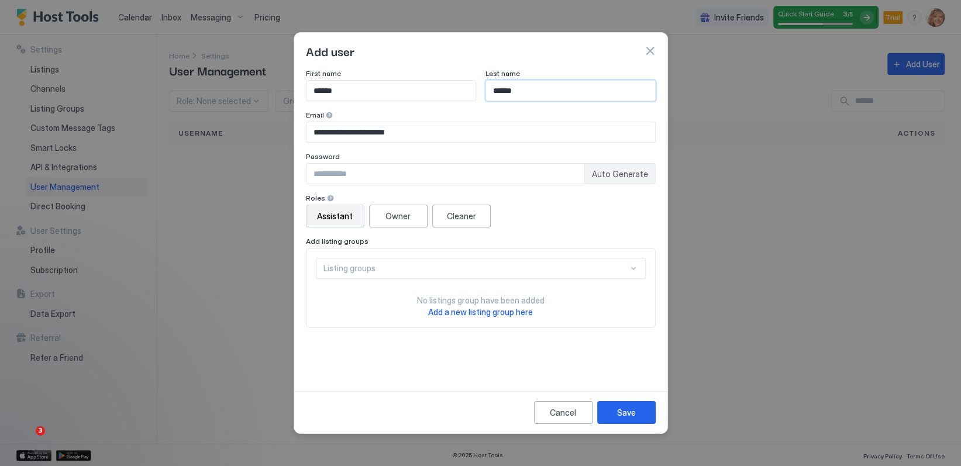
type input "******"
drag, startPoint x: 392, startPoint y: 172, endPoint x: 453, endPoint y: 176, distance: 61.5
click at [392, 172] on input "Input Field" at bounding box center [445, 174] width 278 height 20
click at [633, 171] on span "Auto Generate" at bounding box center [620, 174] width 56 height 11
type input "********"
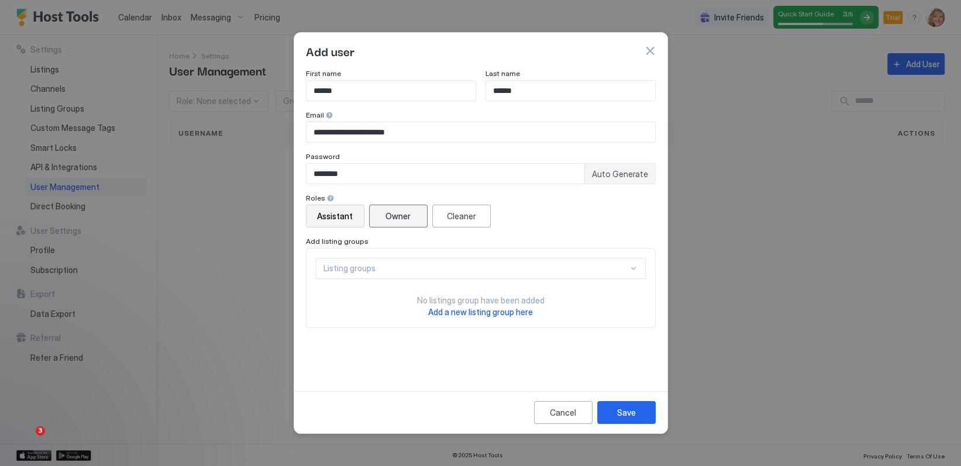
click at [411, 218] on button "Owner" at bounding box center [398, 216] width 58 height 23
click at [413, 274] on div "Listing groups" at bounding box center [481, 268] width 330 height 21
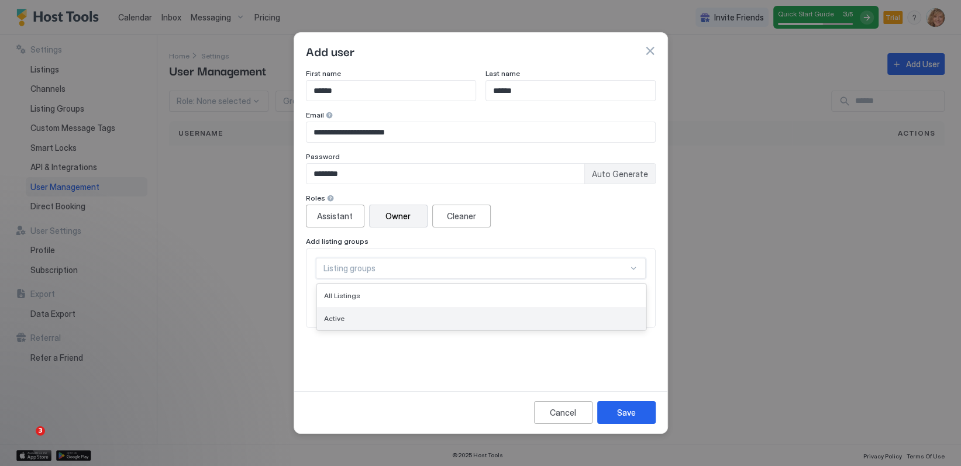
click at [375, 317] on div "Active" at bounding box center [481, 318] width 315 height 9
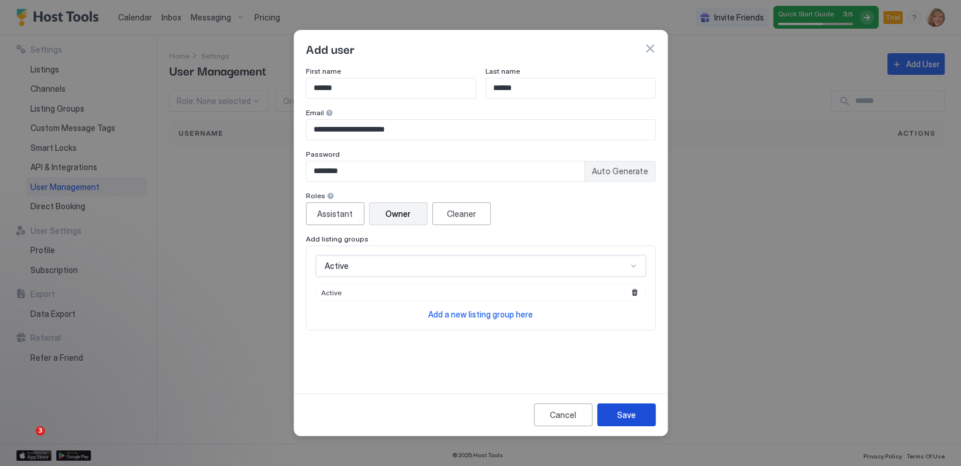
click at [629, 413] on div "Save" at bounding box center [626, 415] width 19 height 12
drag, startPoint x: 360, startPoint y: 129, endPoint x: 305, endPoint y: 131, distance: 54.4
click at [306, 131] on input "**********" at bounding box center [480, 130] width 349 height 20
click at [408, 135] on input "**********" at bounding box center [480, 130] width 349 height 20
click at [629, 414] on div "Save" at bounding box center [626, 415] width 19 height 12
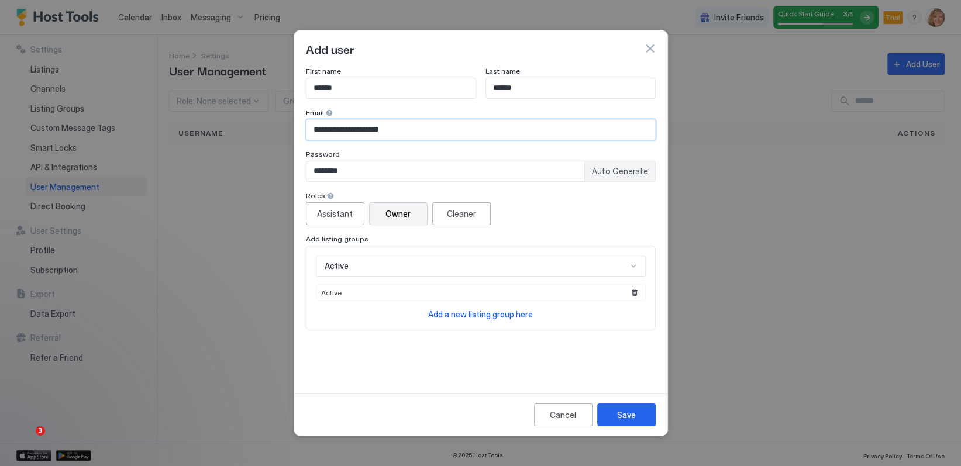
drag, startPoint x: 359, startPoint y: 129, endPoint x: 332, endPoint y: 131, distance: 27.0
click at [332, 130] on input "**********" at bounding box center [480, 130] width 349 height 20
type input "**********"
click at [628, 415] on div "Save" at bounding box center [626, 415] width 19 height 12
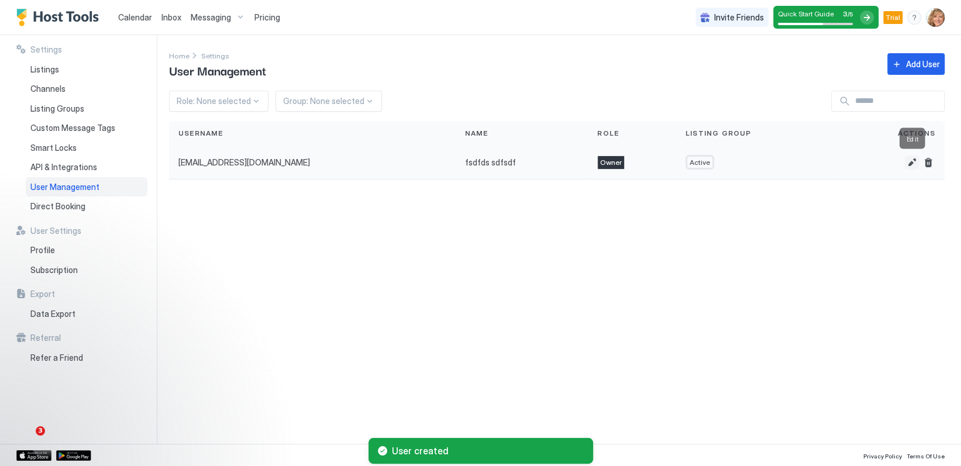
click at [913, 163] on button "Edit" at bounding box center [912, 163] width 14 height 14
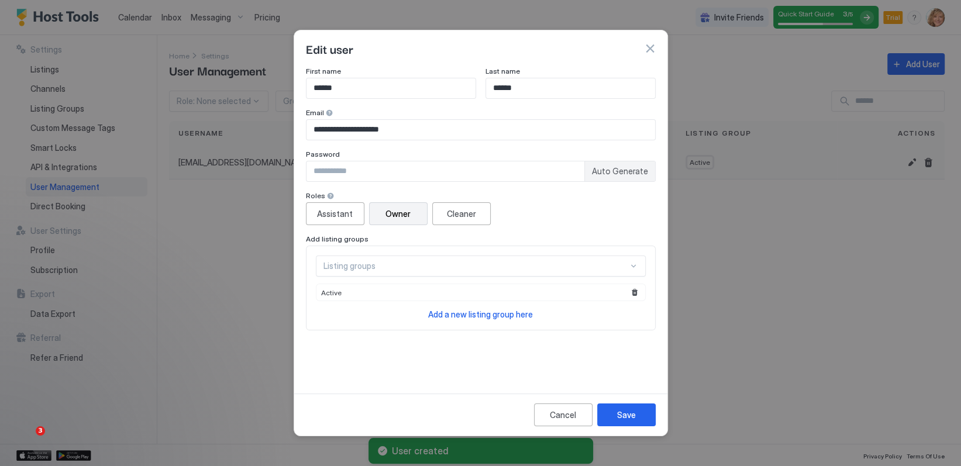
click at [913, 163] on div at bounding box center [480, 233] width 961 height 466
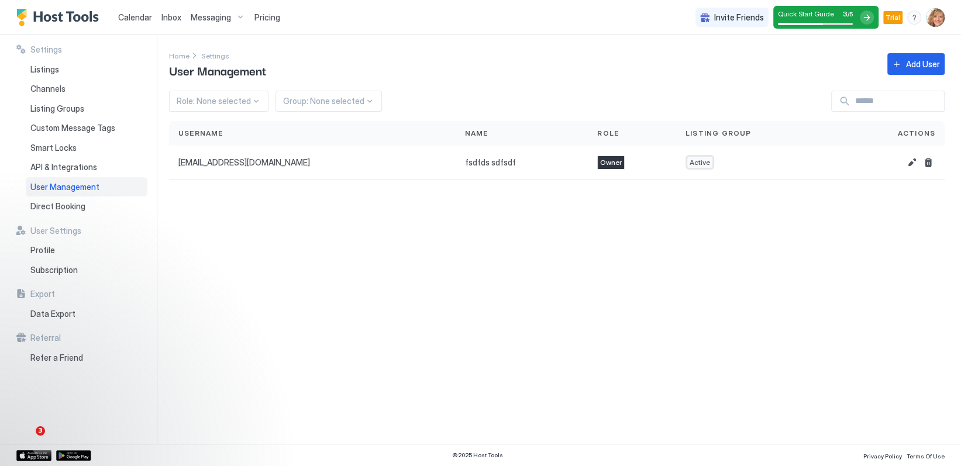
click at [172, 14] on span "Inbox" at bounding box center [171, 17] width 20 height 10
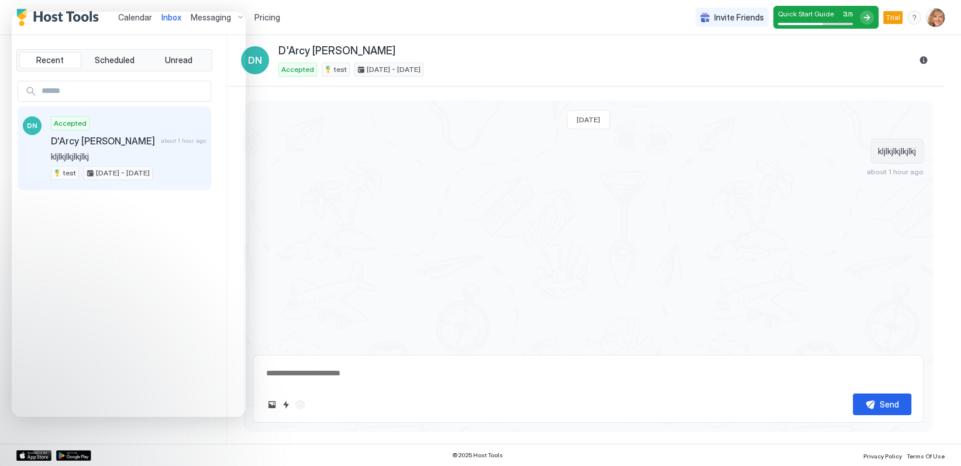
type textarea "*"
